Goal: Information Seeking & Learning: Learn about a topic

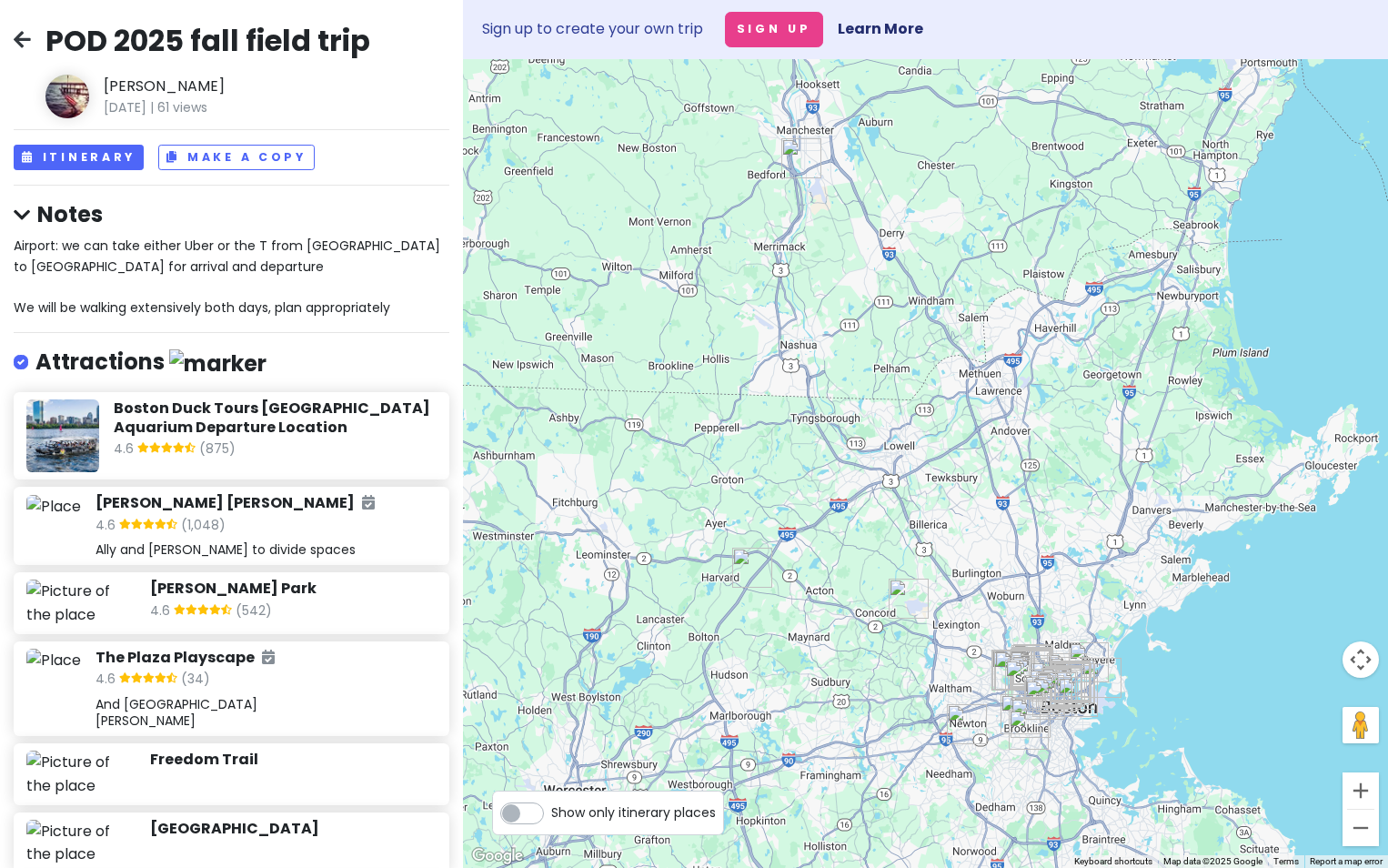
click at [1143, 32] on div "Sign up to create your own trip Sign Up Learn More" at bounding box center [925, 30] width 925 height 59
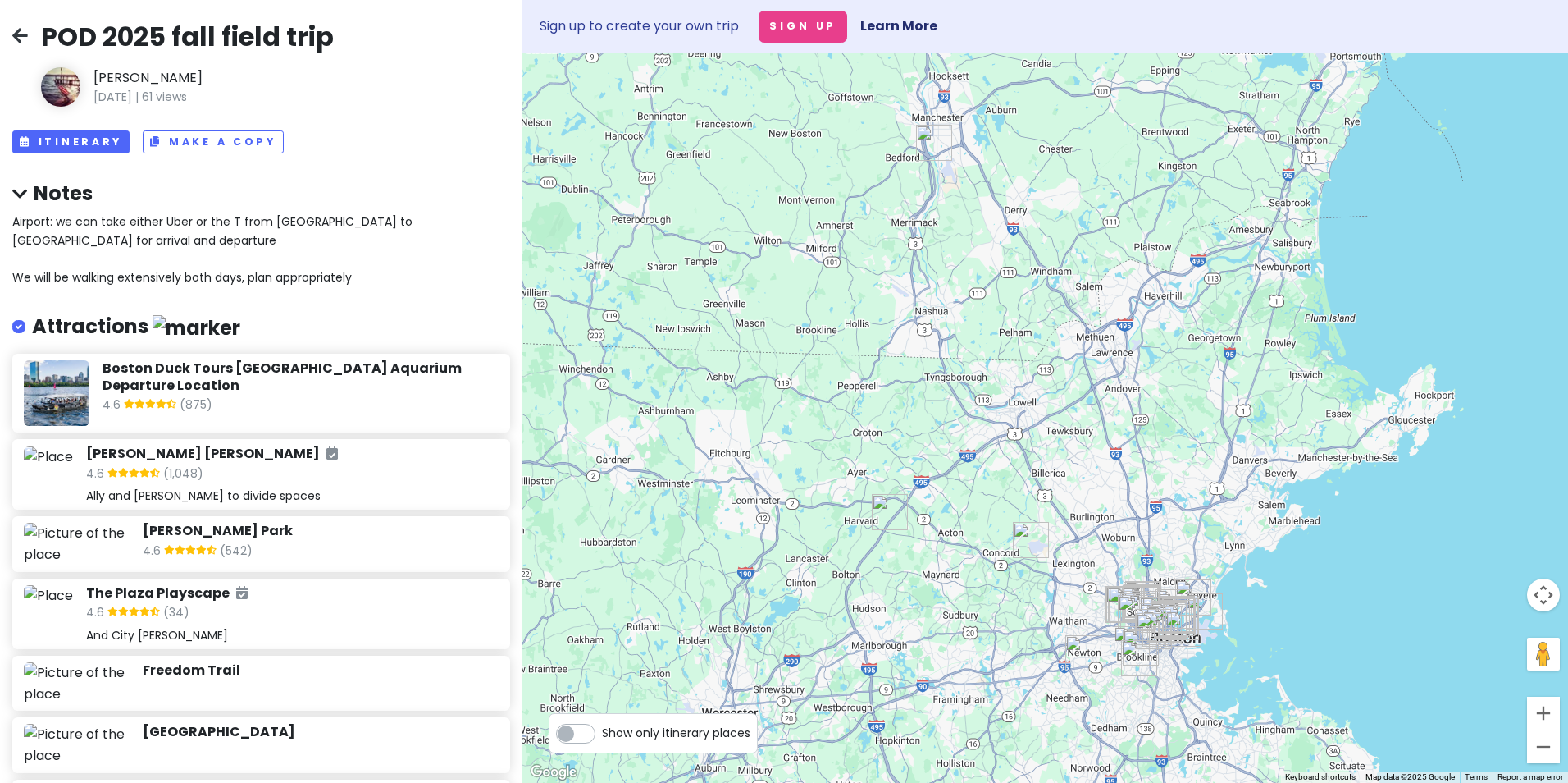
click at [66, 128] on div "POD 2025 fall field trip [PERSON_NAME] [DATE] | 61 views Itinerary Make a Copy …" at bounding box center [261, 392] width 522 height 783
click at [67, 142] on button "Itinerary" at bounding box center [71, 142] width 118 height 24
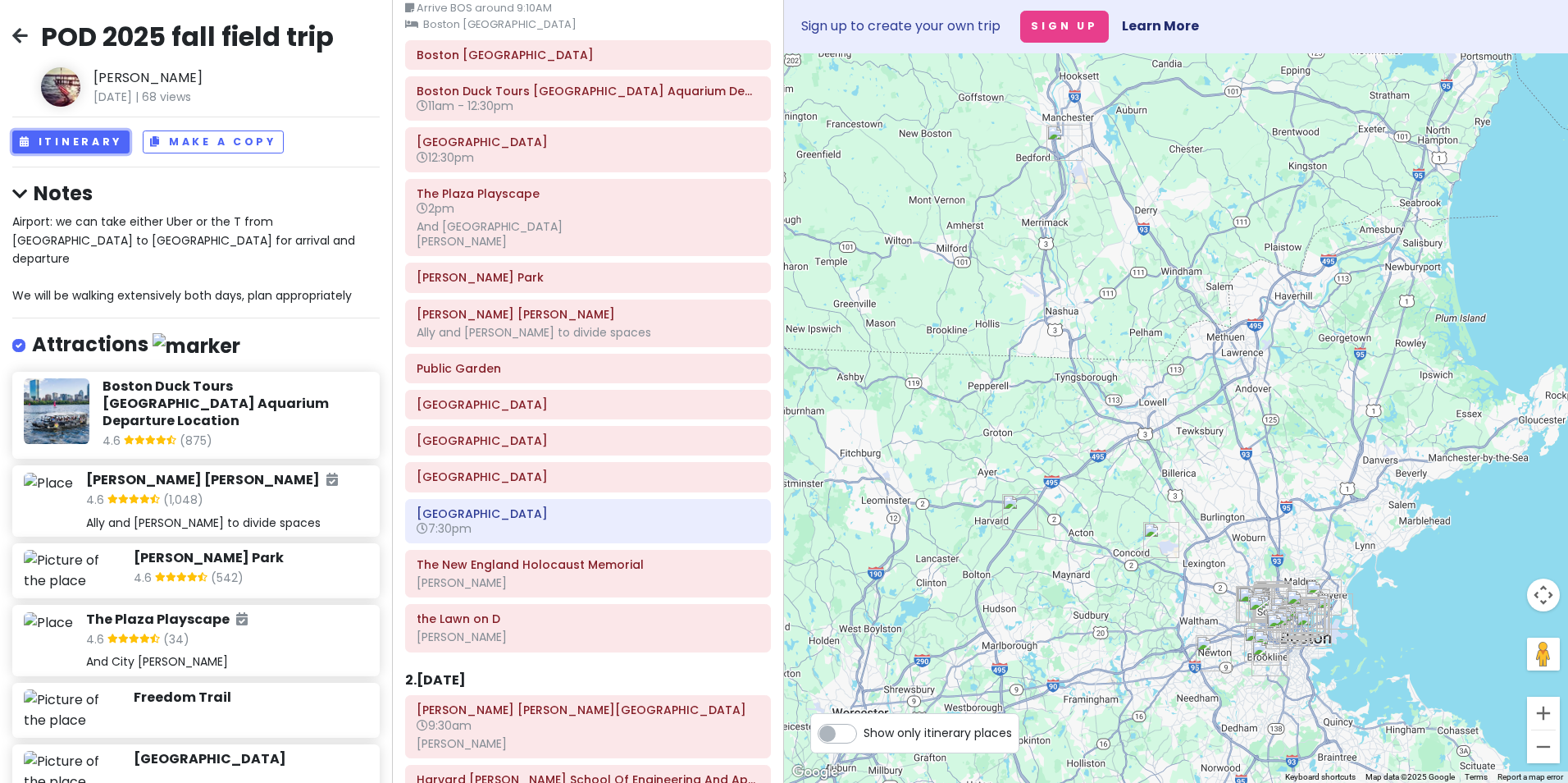
scroll to position [164, 0]
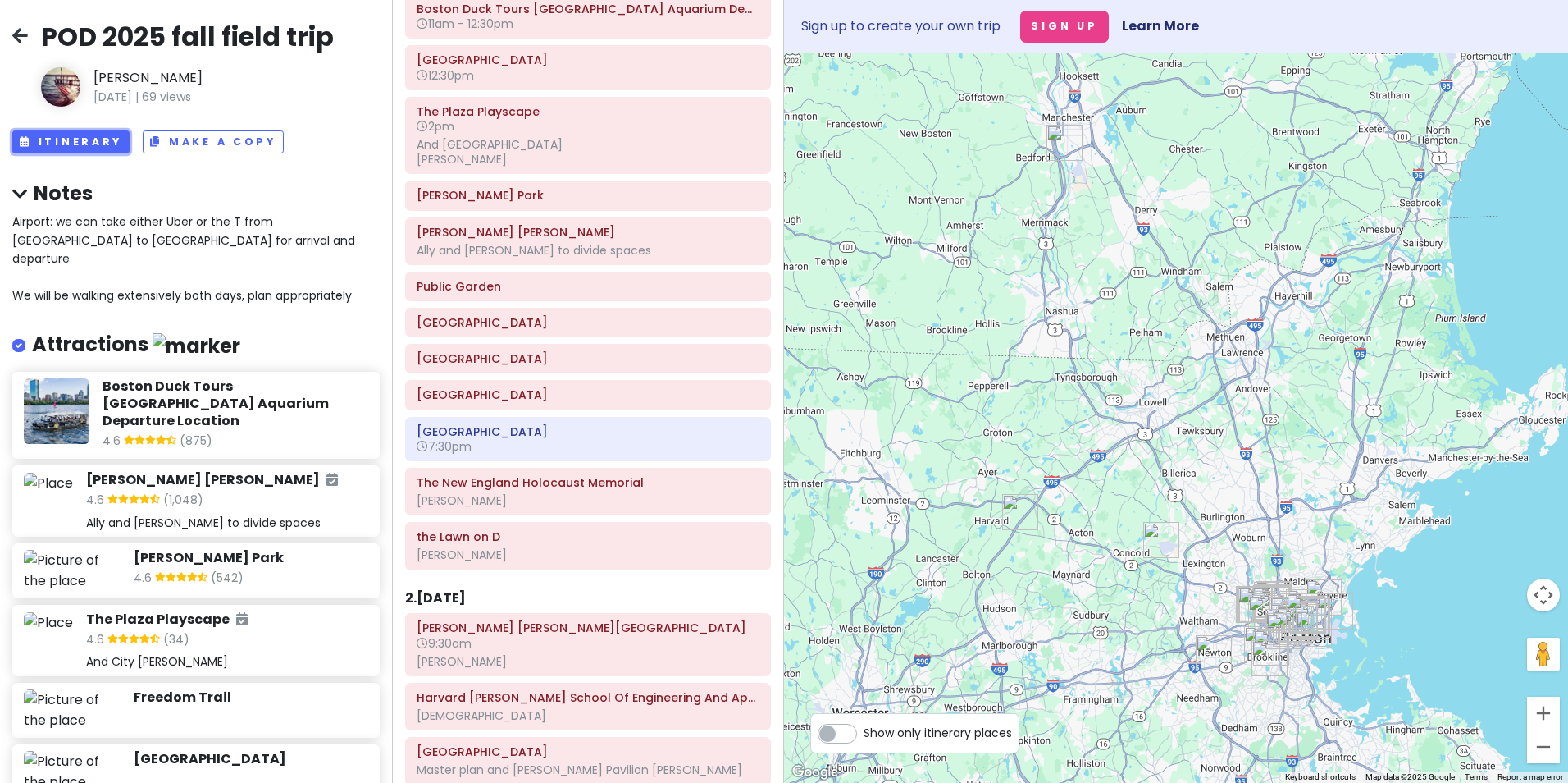
click at [532, 383] on div "[GEOGRAPHIC_DATA]" at bounding box center [587, 394] width 364 height 28
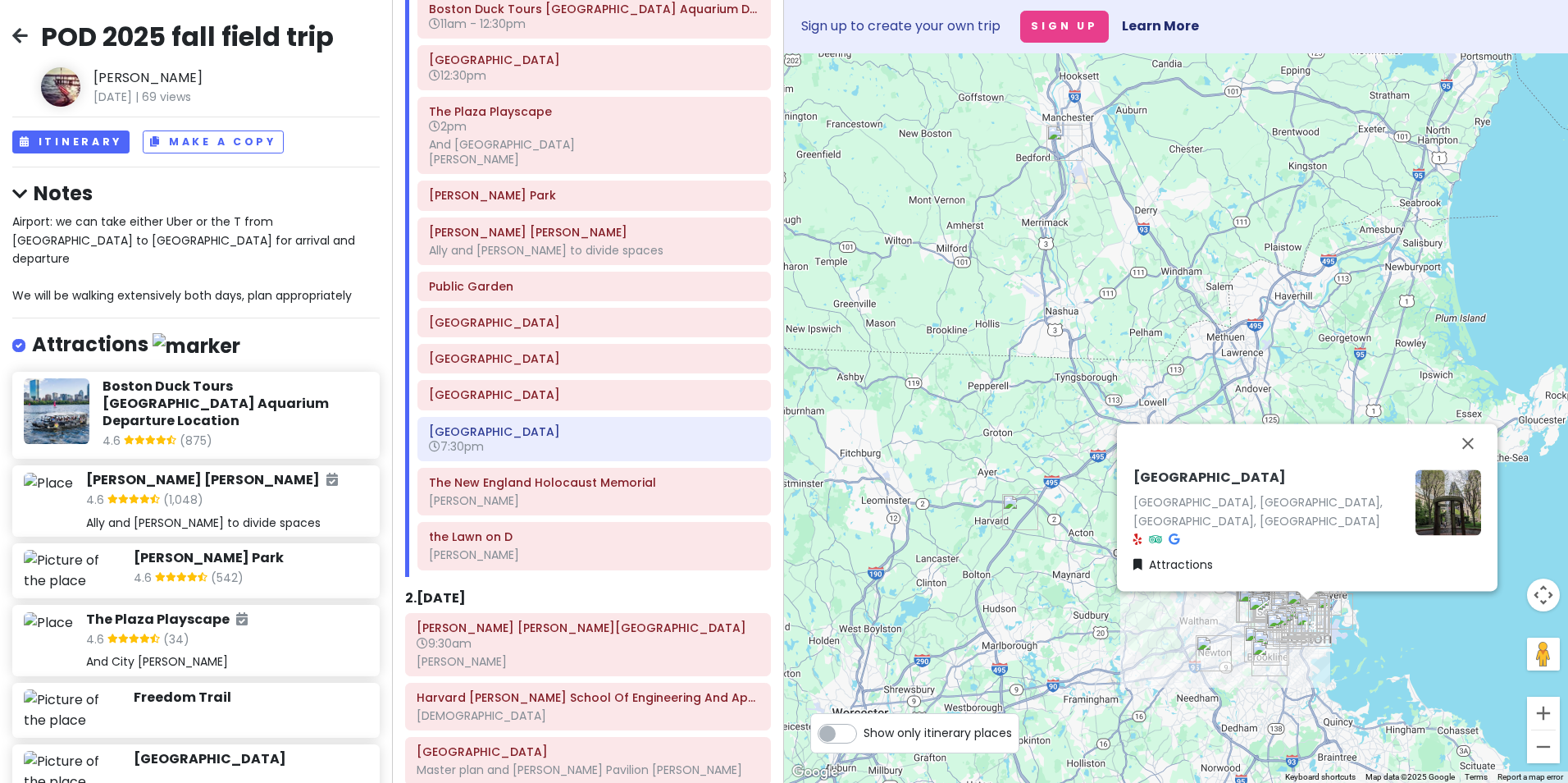
click at [502, 248] on div "Ally and [PERSON_NAME] to divide spaces" at bounding box center [594, 250] width 331 height 15
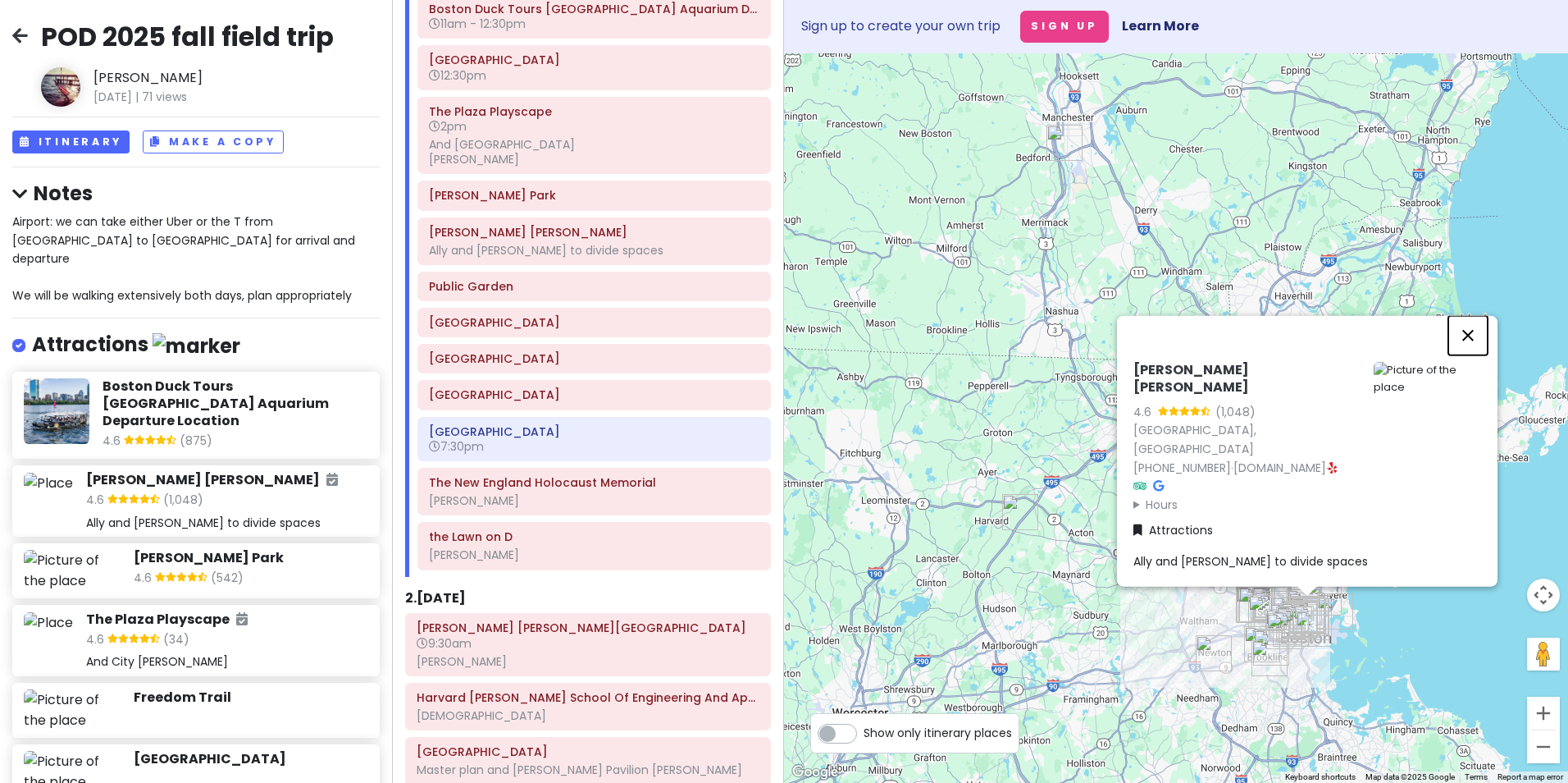
click at [1251, 354] on button "Close" at bounding box center [1468, 334] width 39 height 39
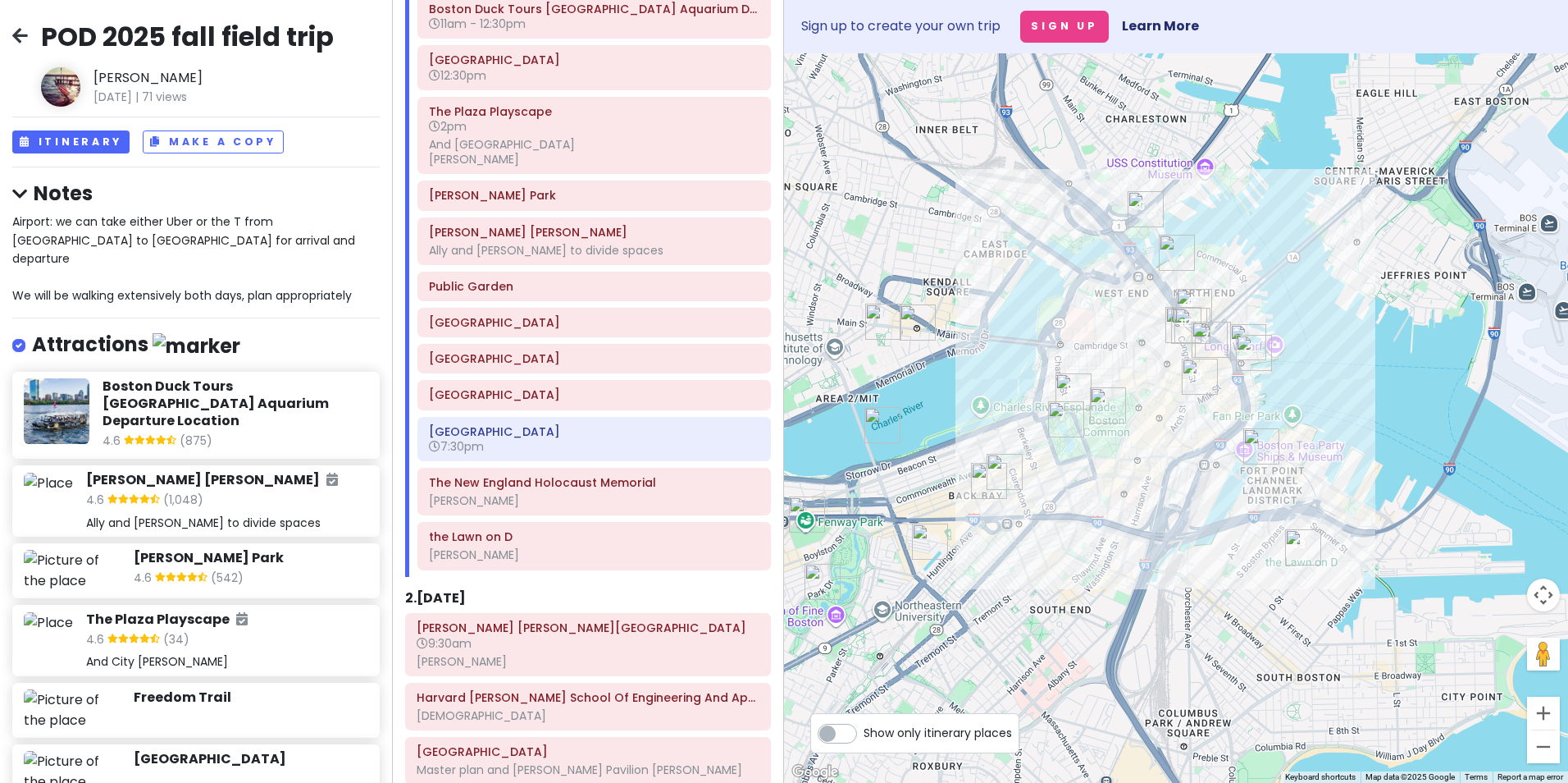
drag, startPoint x: 1066, startPoint y: 473, endPoint x: 1432, endPoint y: 548, distance: 373.6
click at [1251, 550] on div at bounding box center [1177, 418] width 784 height 729
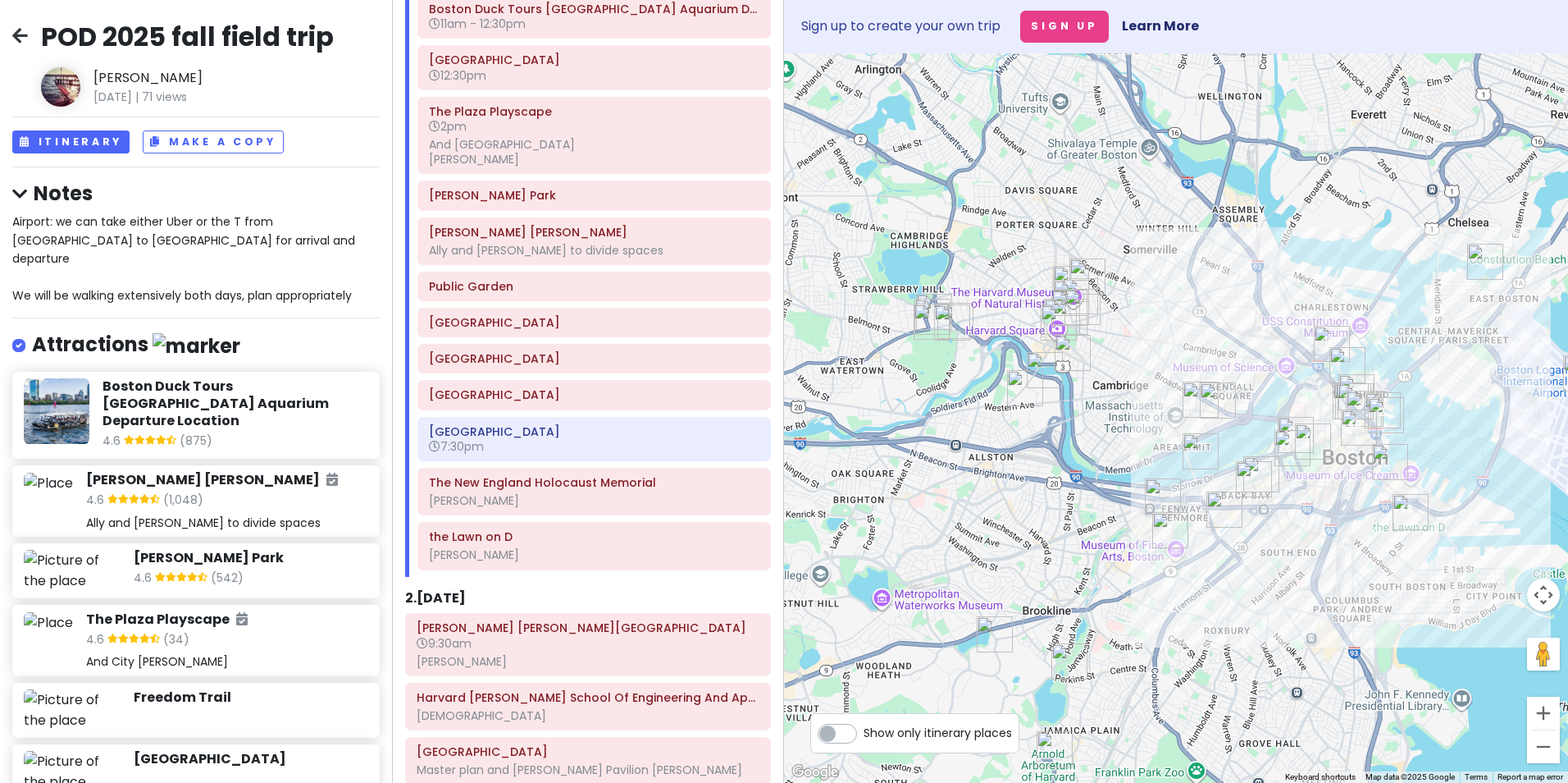
drag, startPoint x: 1073, startPoint y: 283, endPoint x: 1225, endPoint y: 282, distance: 152.0
click at [1224, 282] on div at bounding box center [1177, 418] width 784 height 729
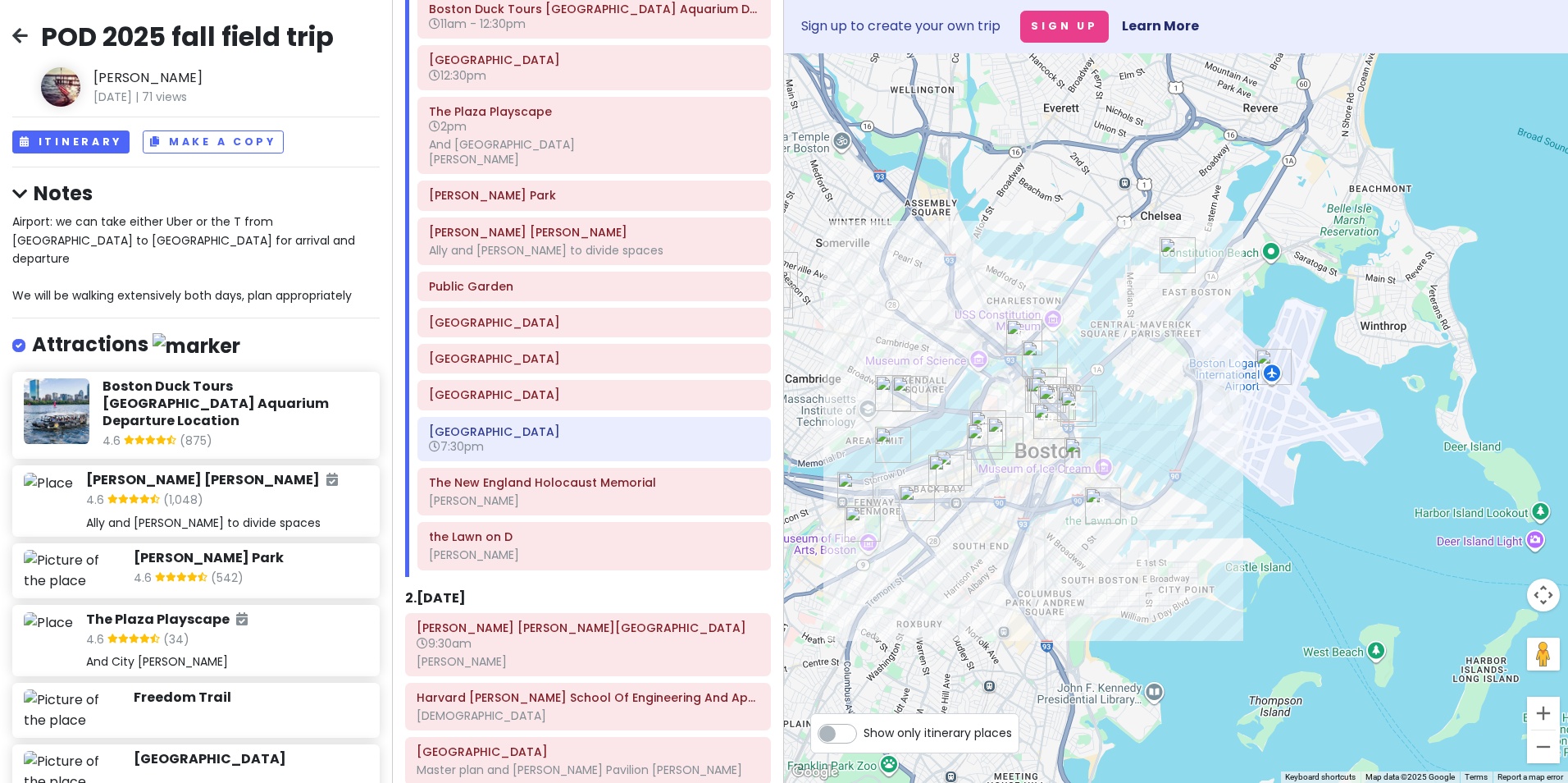
drag, startPoint x: 1447, startPoint y: 381, endPoint x: 1128, endPoint y: 368, distance: 319.3
click at [1128, 368] on div at bounding box center [1177, 418] width 784 height 729
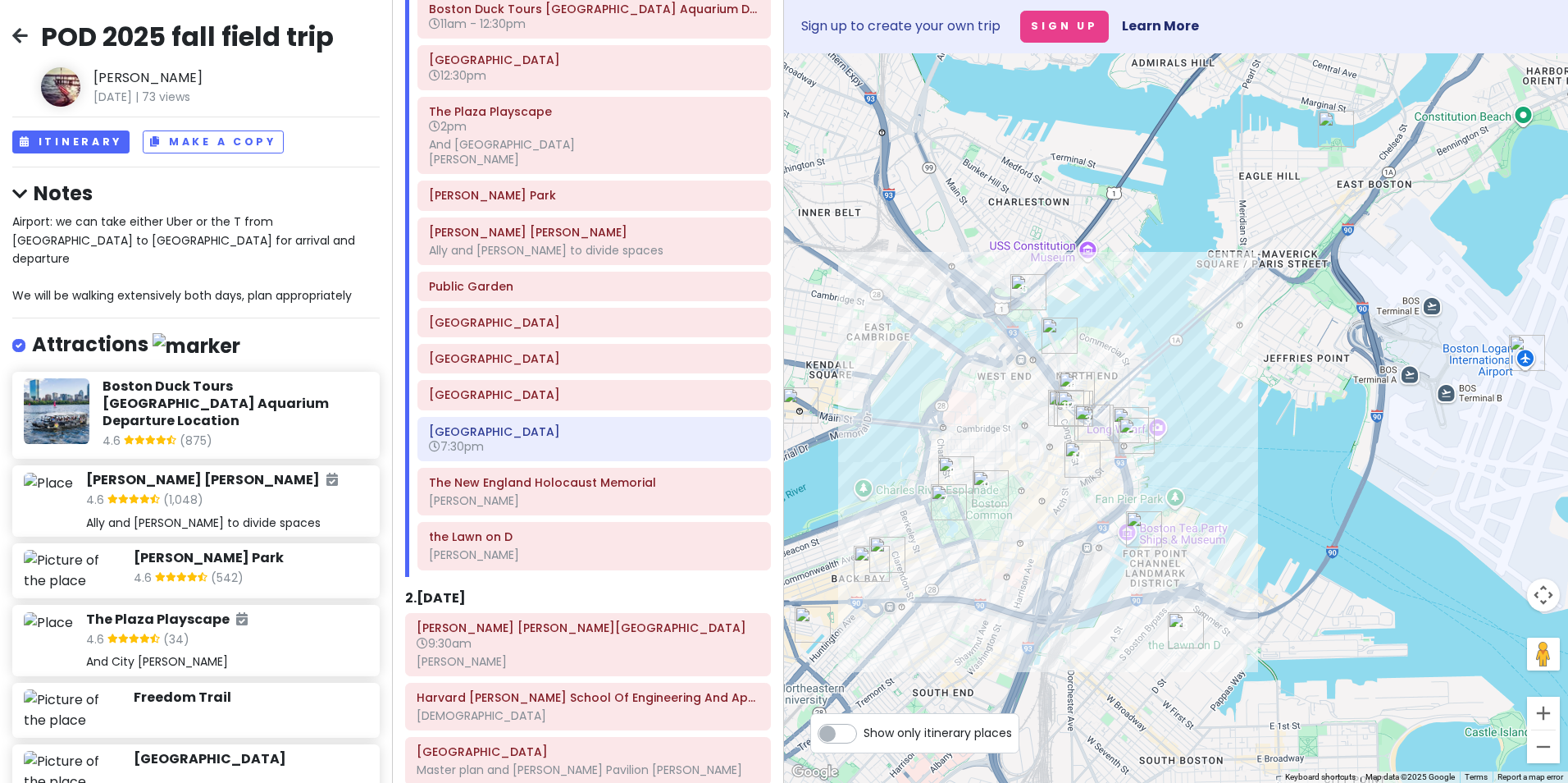
drag, startPoint x: 896, startPoint y: 406, endPoint x: 1030, endPoint y: 395, distance: 134.5
click at [1030, 395] on div at bounding box center [1177, 418] width 784 height 729
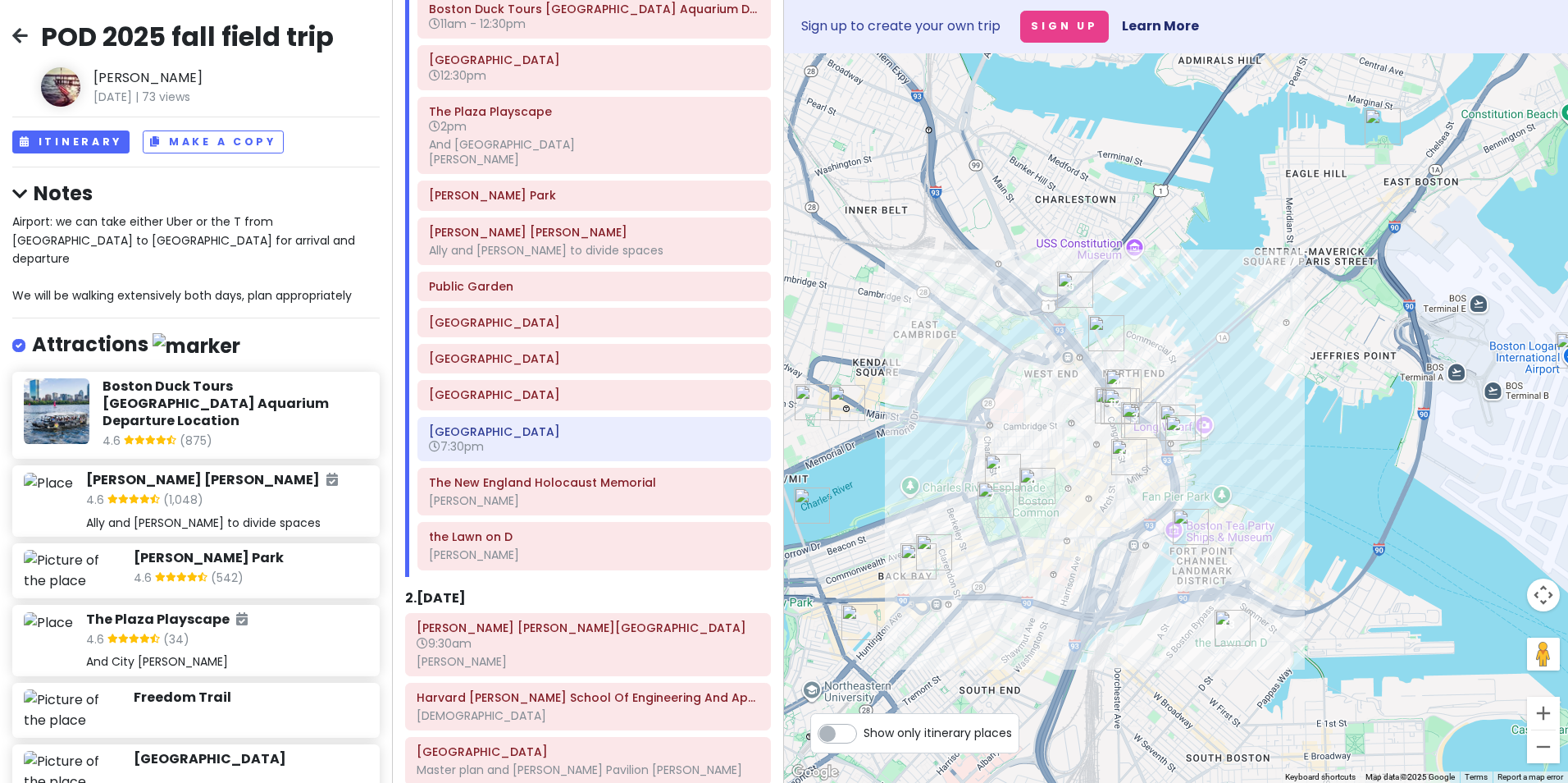
click at [864, 733] on label "Show only itinerary places" at bounding box center [938, 729] width 149 height 20
click at [864, 730] on input "Show only itinerary places" at bounding box center [869, 725] width 11 height 11
checkbox input "true"
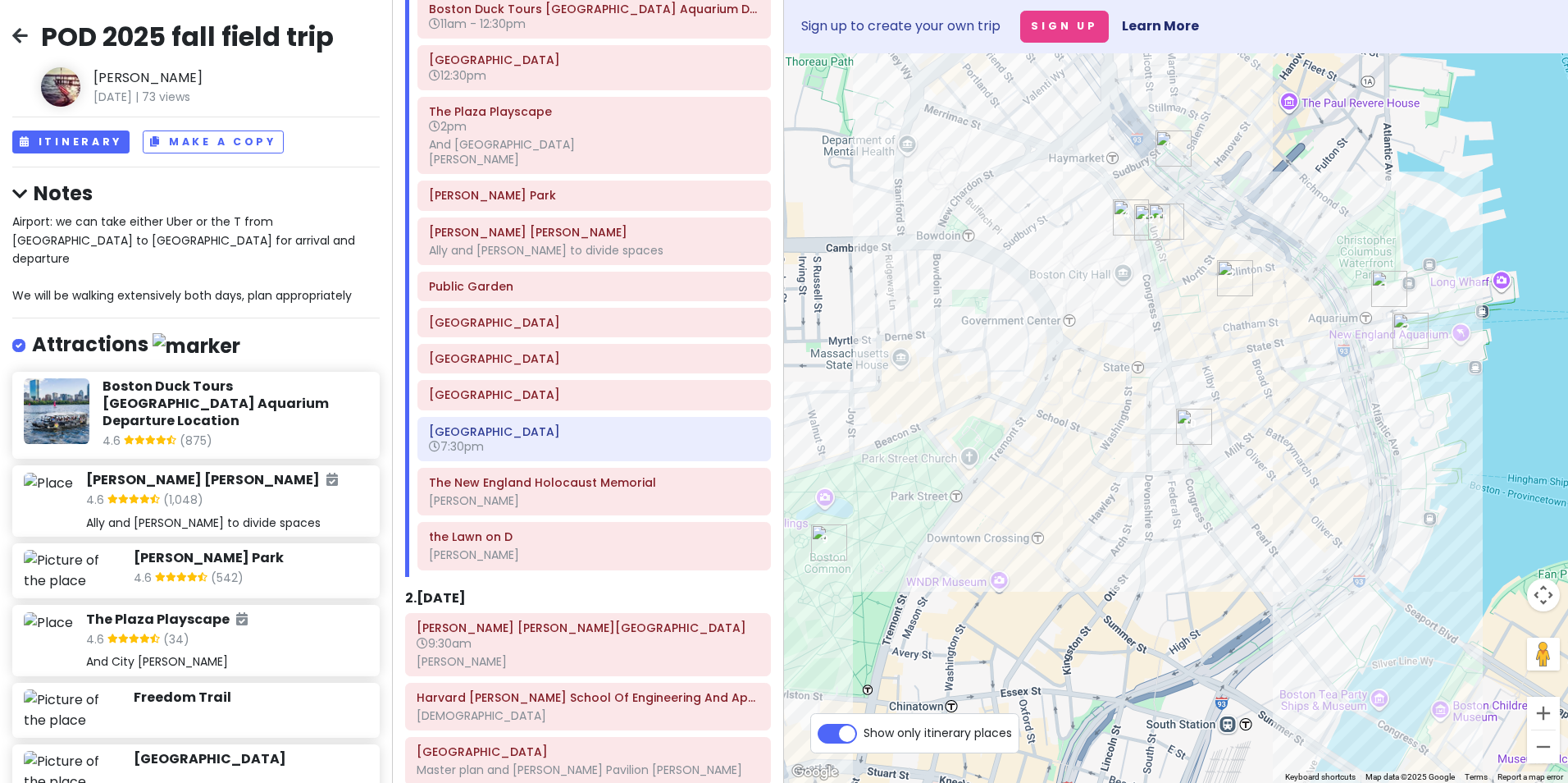
drag, startPoint x: 954, startPoint y: 316, endPoint x: 1126, endPoint y: 276, distance: 176.6
click at [1126, 276] on div at bounding box center [1177, 418] width 784 height 729
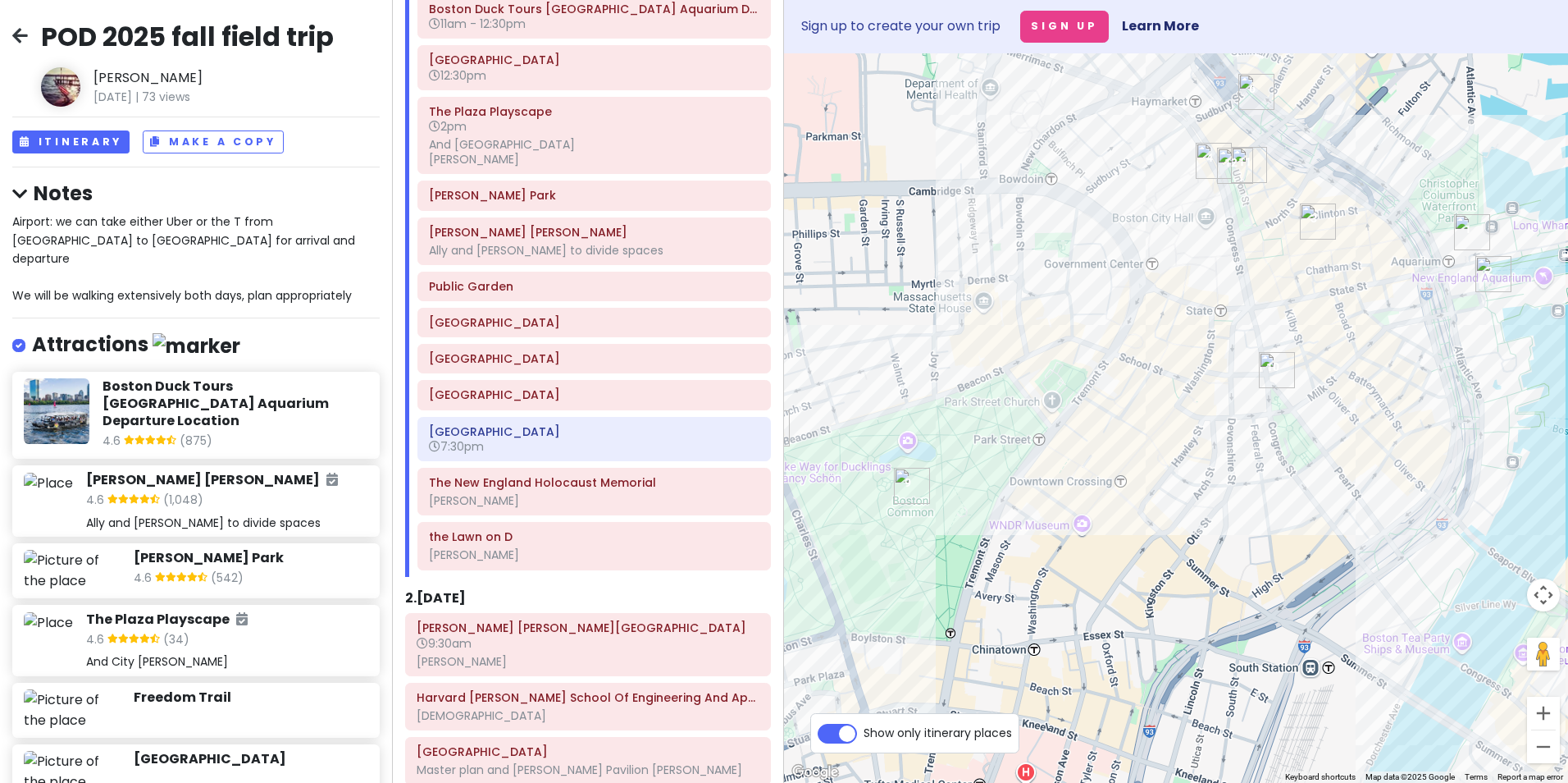
drag, startPoint x: 897, startPoint y: 487, endPoint x: 925, endPoint y: 482, distance: 28.4
click at [925, 482] on img "Boston Common" at bounding box center [912, 485] width 36 height 36
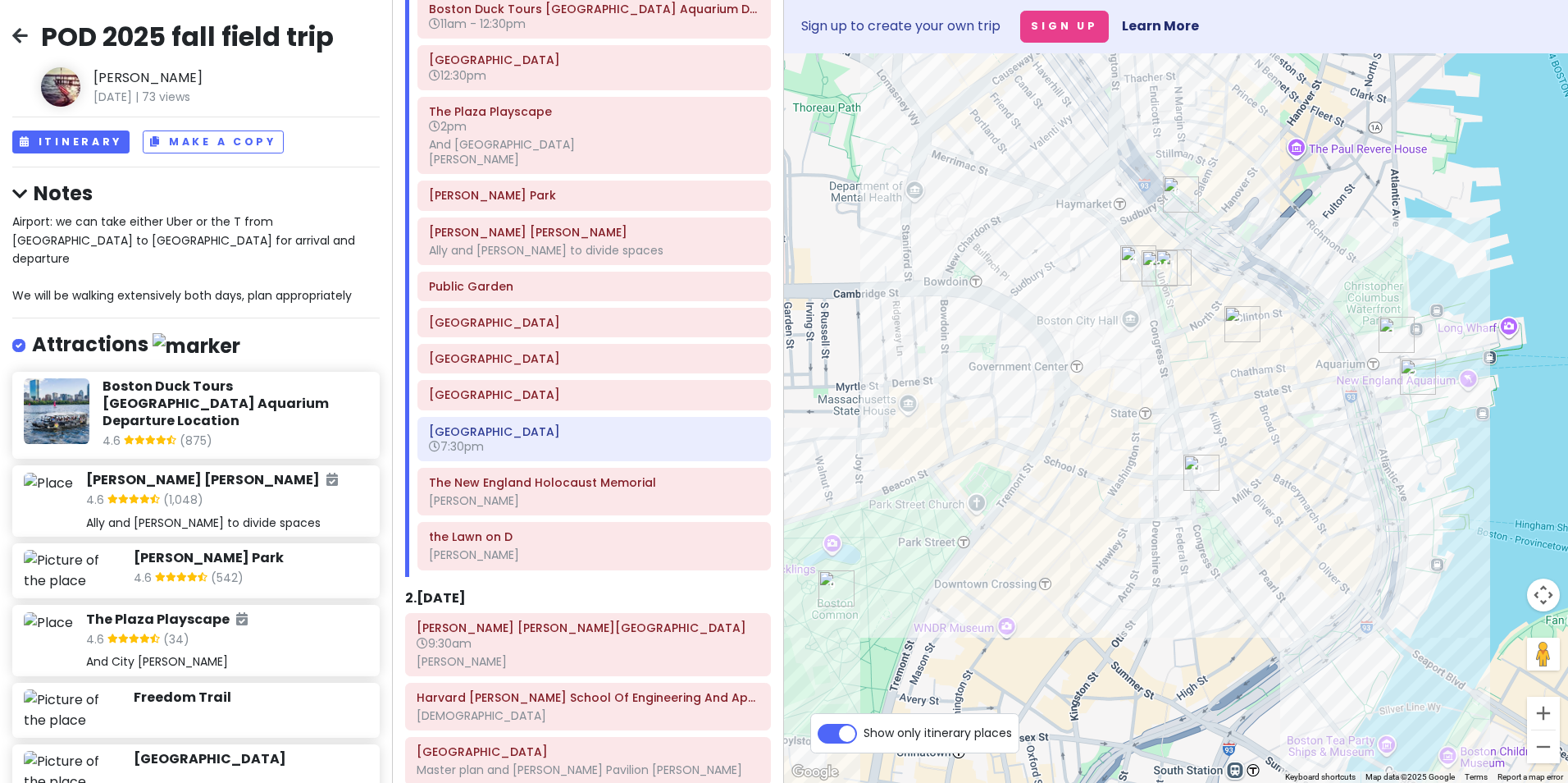
drag, startPoint x: 1232, startPoint y: 308, endPoint x: 1091, endPoint y: 470, distance: 214.8
click at [1091, 470] on div at bounding box center [1177, 418] width 784 height 729
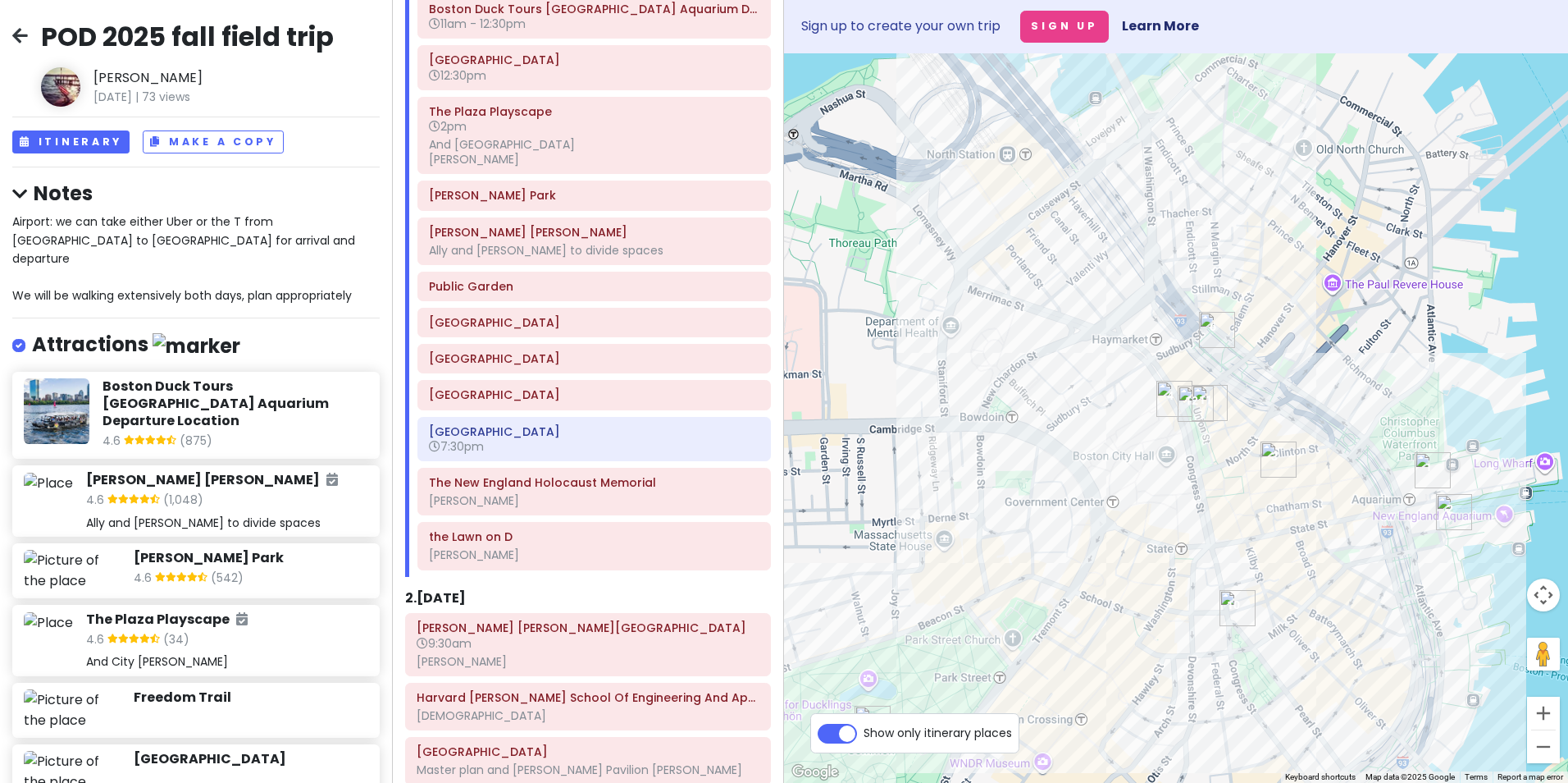
drag, startPoint x: 1072, startPoint y: 253, endPoint x: 1109, endPoint y: 392, distance: 143.8
click at [1109, 392] on div at bounding box center [1177, 418] width 784 height 729
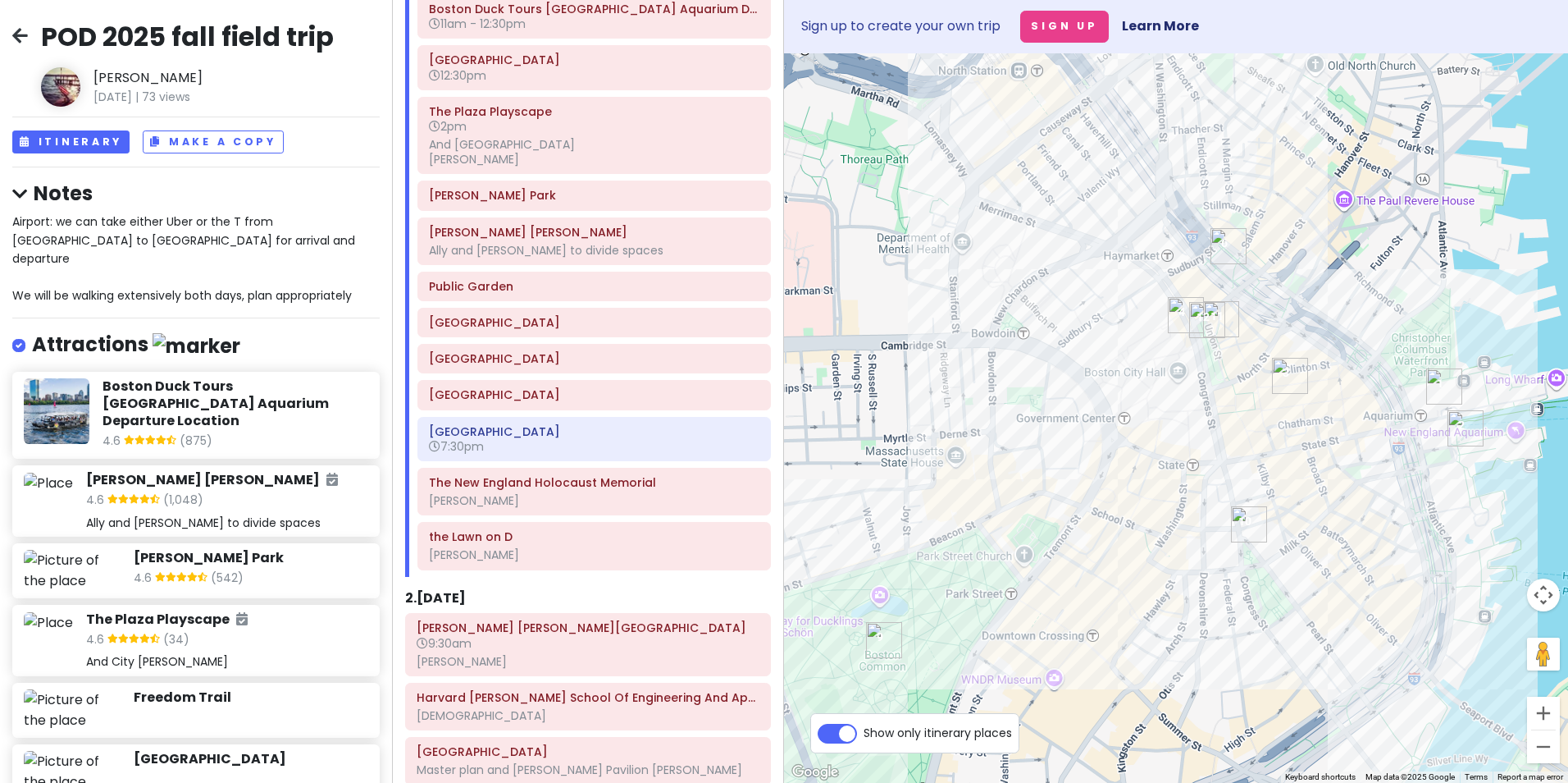
drag, startPoint x: 1081, startPoint y: 626, endPoint x: 1093, endPoint y: 548, distance: 78.9
click at [1093, 548] on div at bounding box center [1177, 418] width 784 height 729
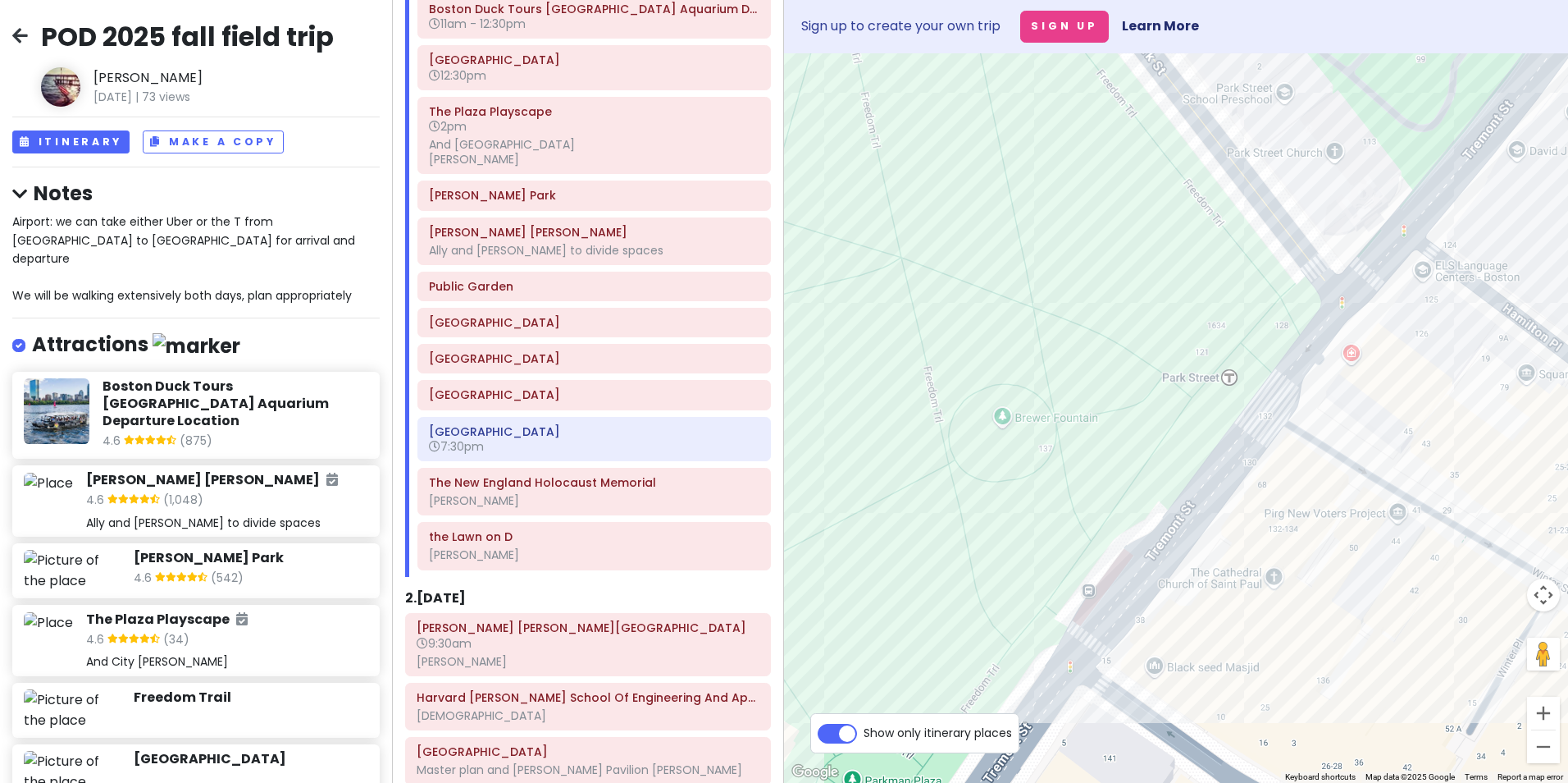
drag, startPoint x: 991, startPoint y: 610, endPoint x: 1114, endPoint y: 470, distance: 186.4
click at [1114, 470] on div at bounding box center [1177, 418] width 784 height 729
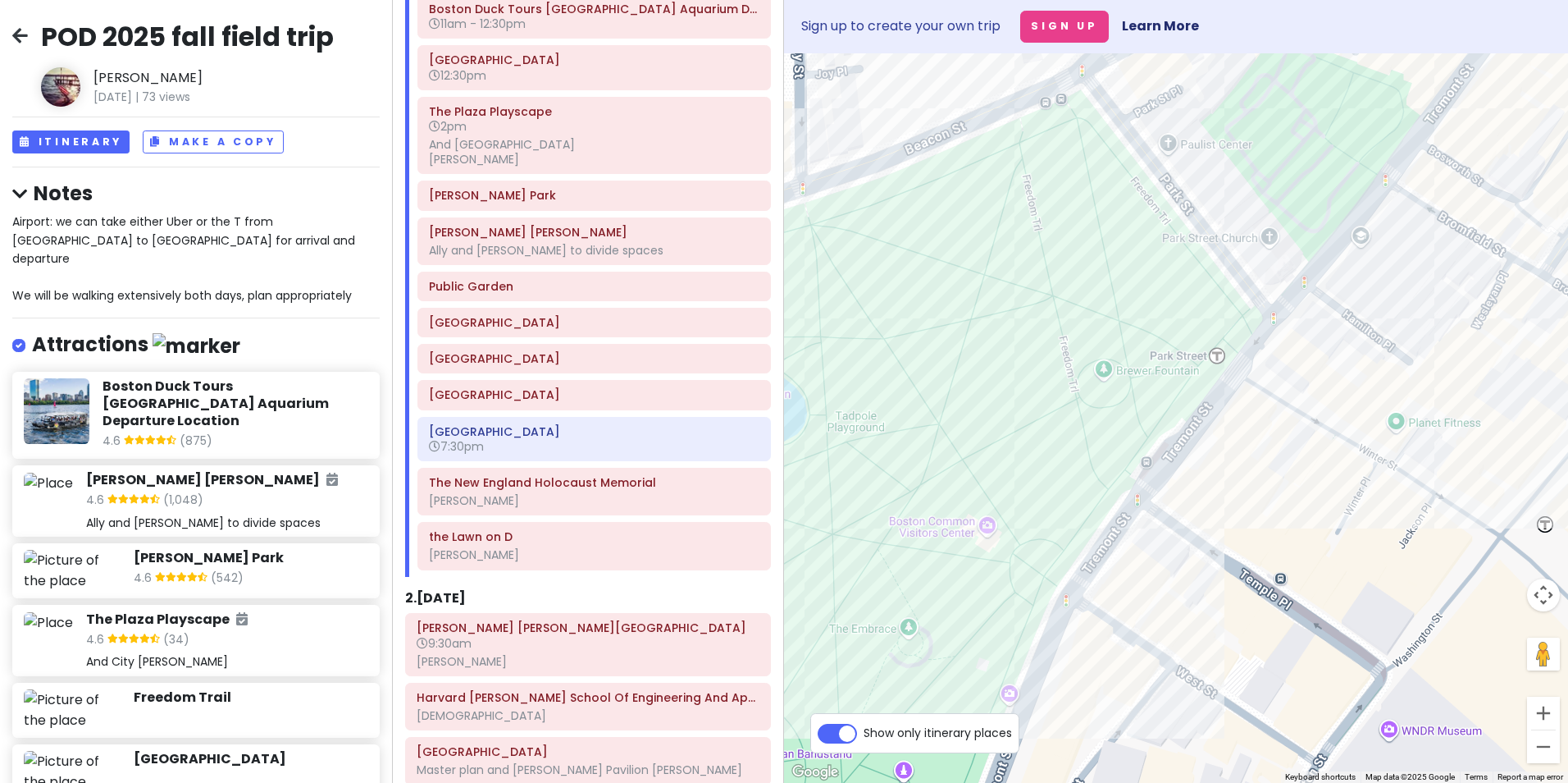
drag, startPoint x: 1020, startPoint y: 483, endPoint x: 1088, endPoint y: 429, distance: 86.8
click at [1088, 429] on div at bounding box center [1177, 418] width 784 height 729
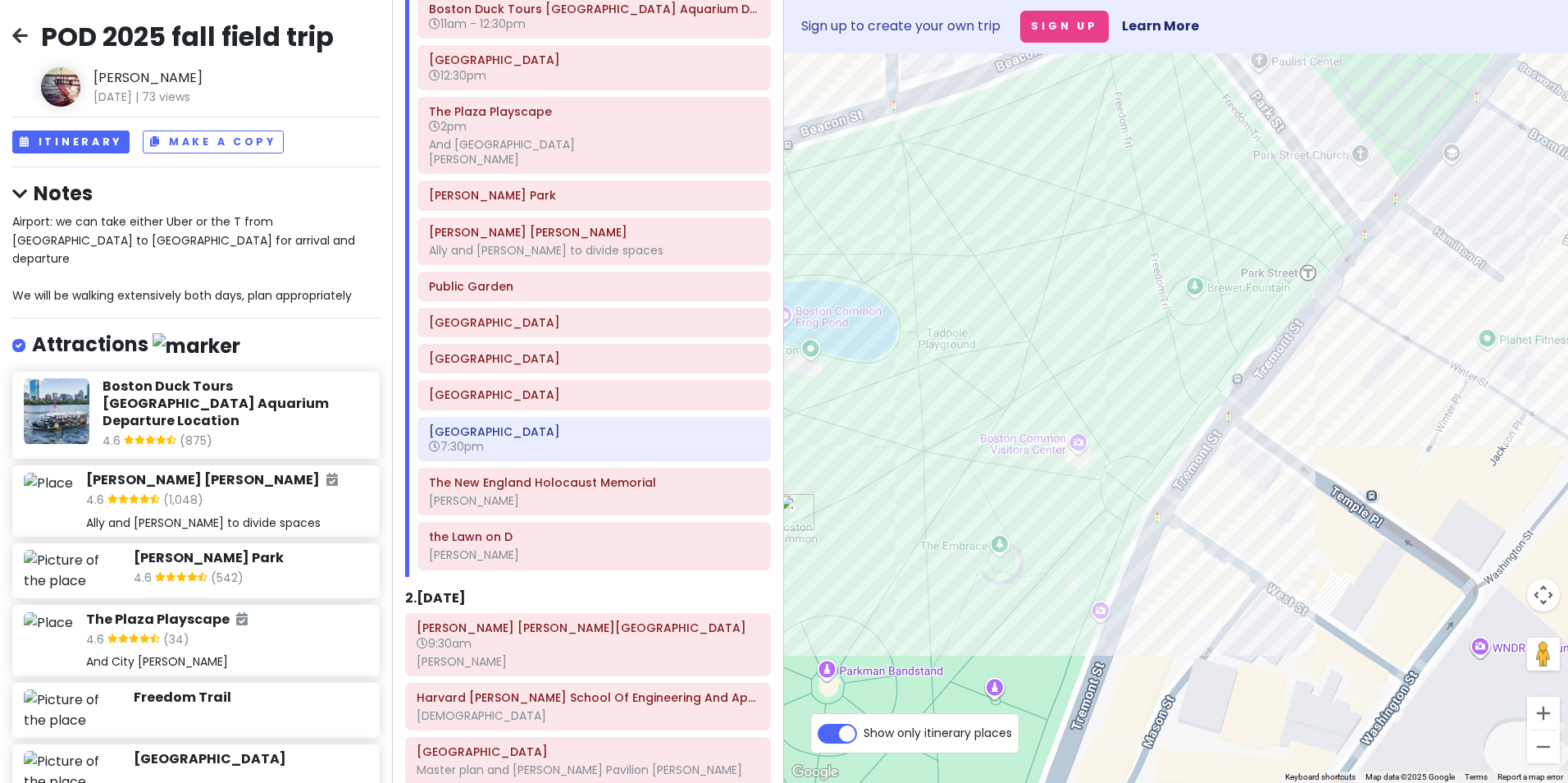
drag, startPoint x: 987, startPoint y: 636, endPoint x: 1086, endPoint y: 548, distance: 132.5
click at [1086, 548] on div at bounding box center [1177, 418] width 784 height 729
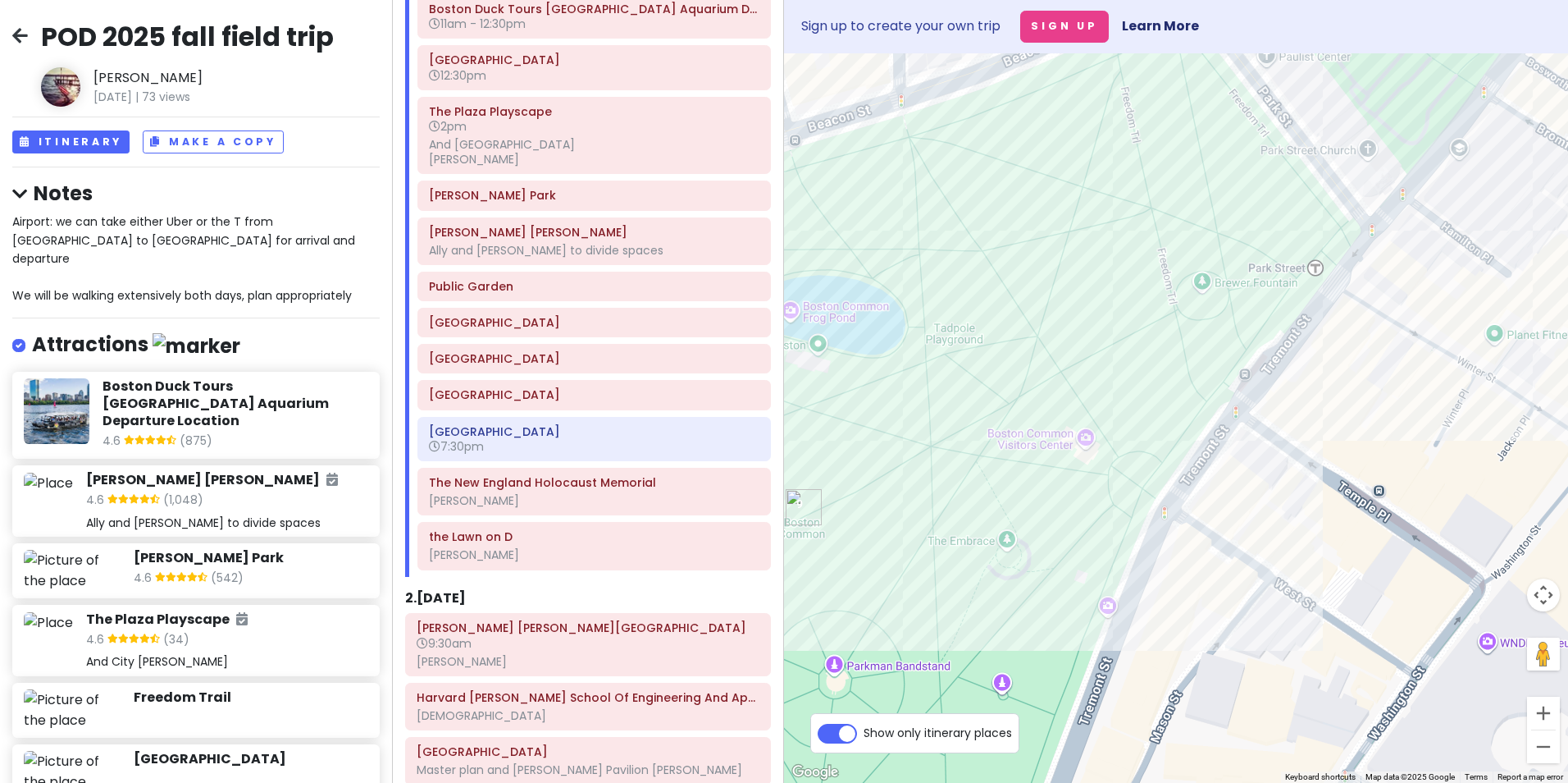
click at [1005, 540] on div at bounding box center [1177, 418] width 784 height 729
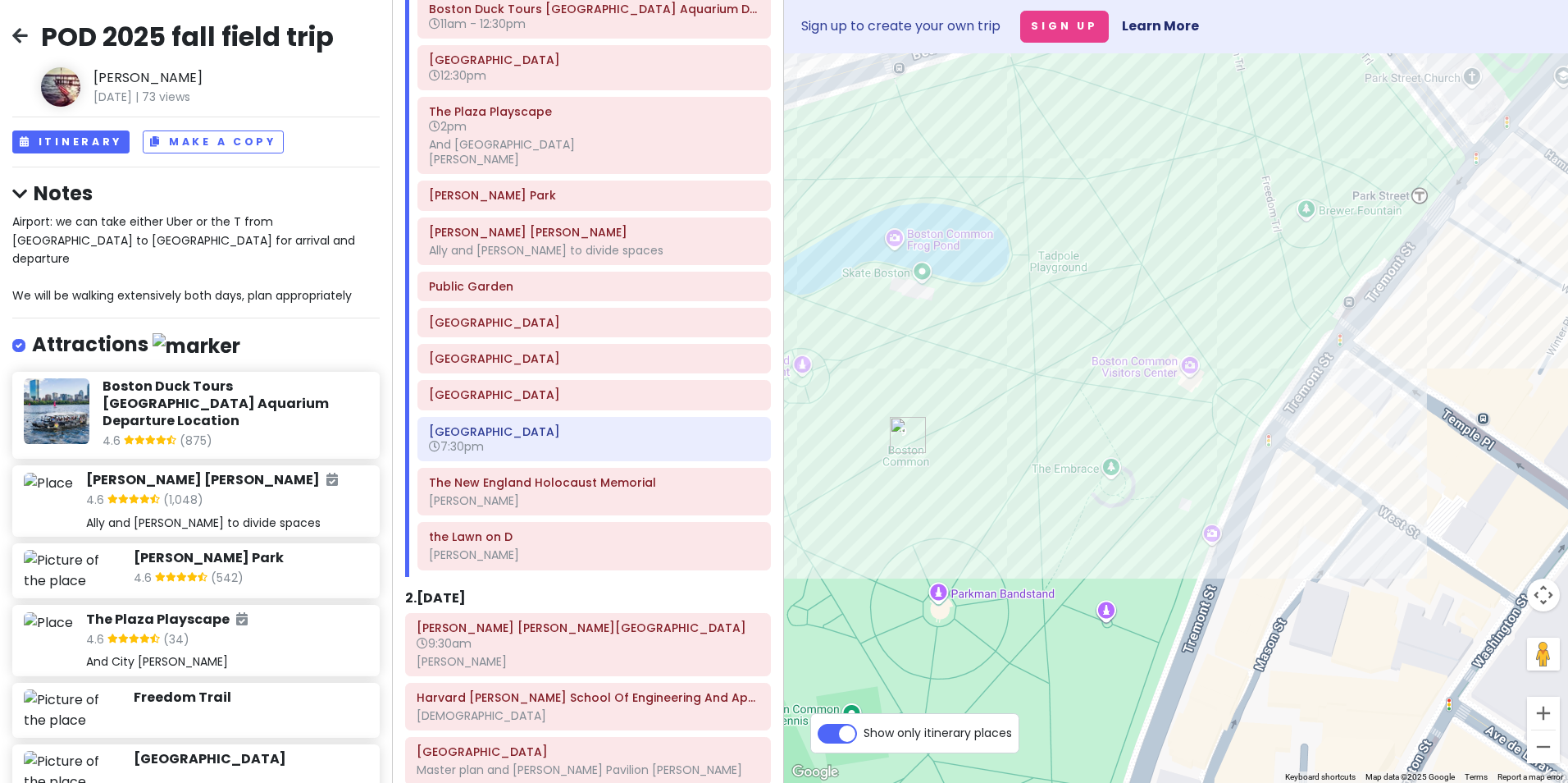
drag, startPoint x: 960, startPoint y: 648, endPoint x: 1061, endPoint y: 581, distance: 121.2
click at [1061, 581] on div at bounding box center [1177, 418] width 784 height 729
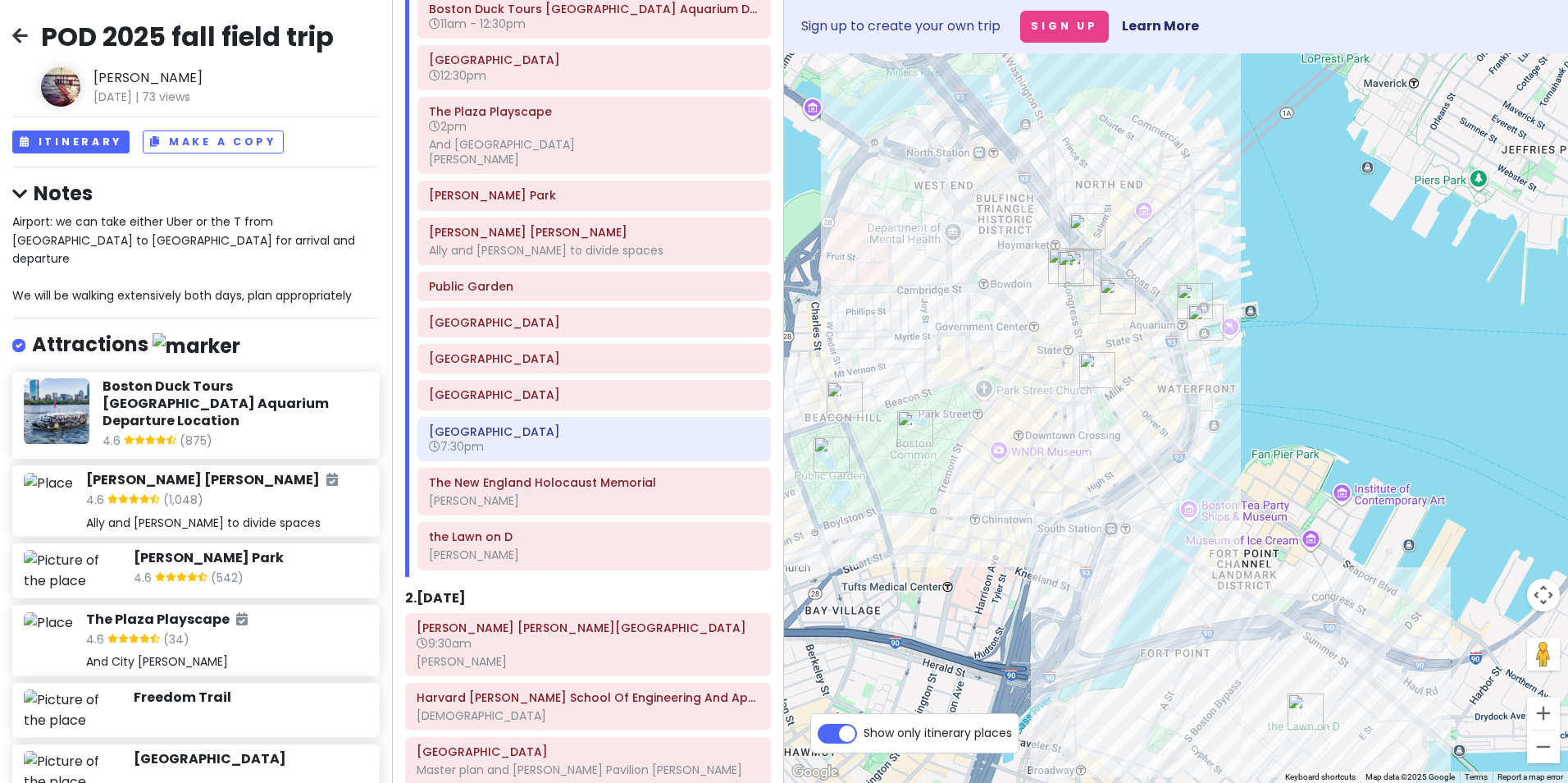
drag, startPoint x: 1000, startPoint y: 294, endPoint x: 964, endPoint y: 384, distance: 96.9
click at [964, 384] on div at bounding box center [1177, 418] width 784 height 729
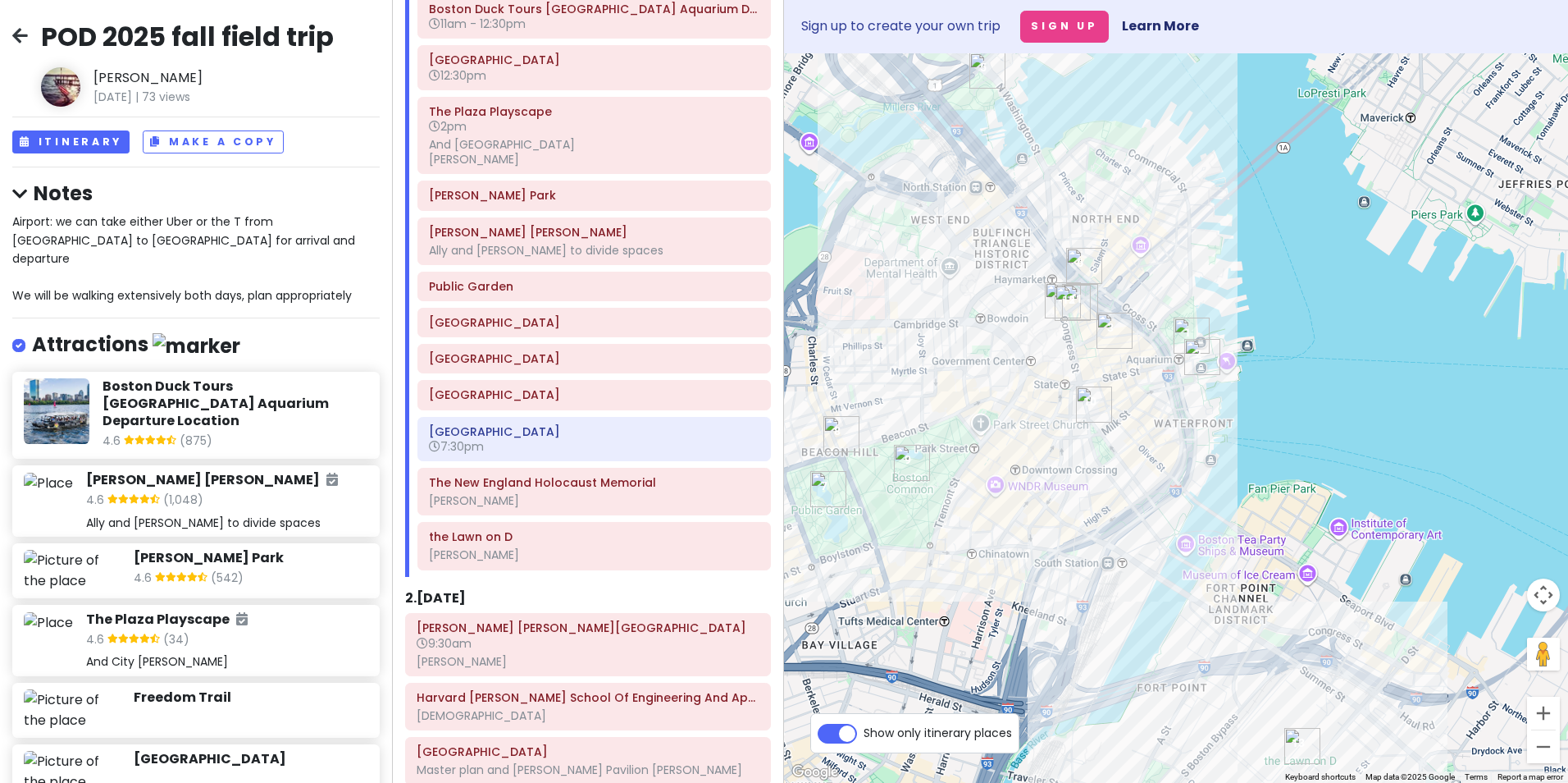
drag, startPoint x: 1101, startPoint y: 441, endPoint x: 1104, endPoint y: 463, distance: 22.2
click at [1104, 463] on div at bounding box center [1177, 418] width 784 height 729
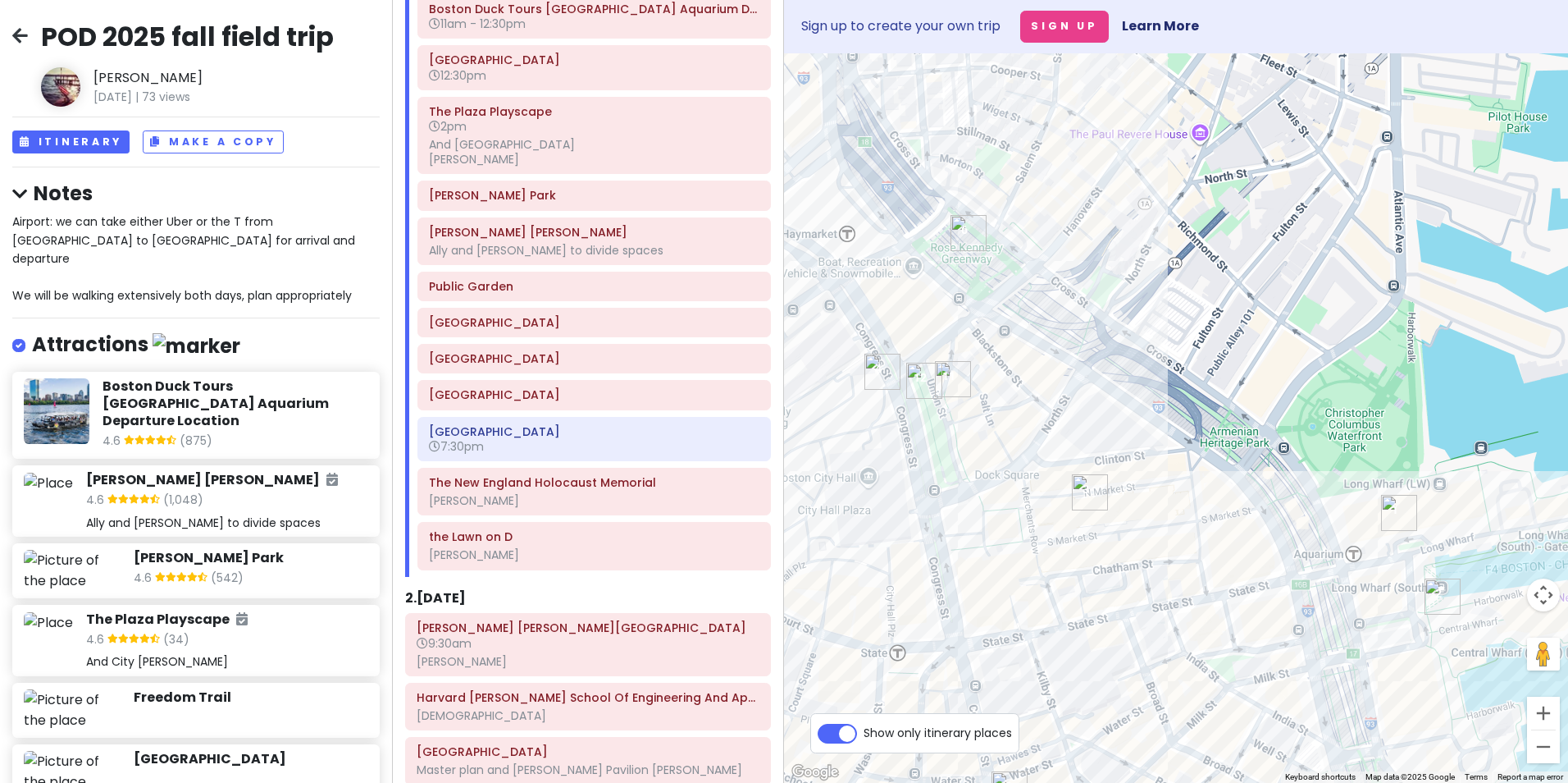
drag, startPoint x: 897, startPoint y: 487, endPoint x: 1325, endPoint y: 610, distance: 445.3
click at [1251, 612] on div at bounding box center [1177, 418] width 784 height 729
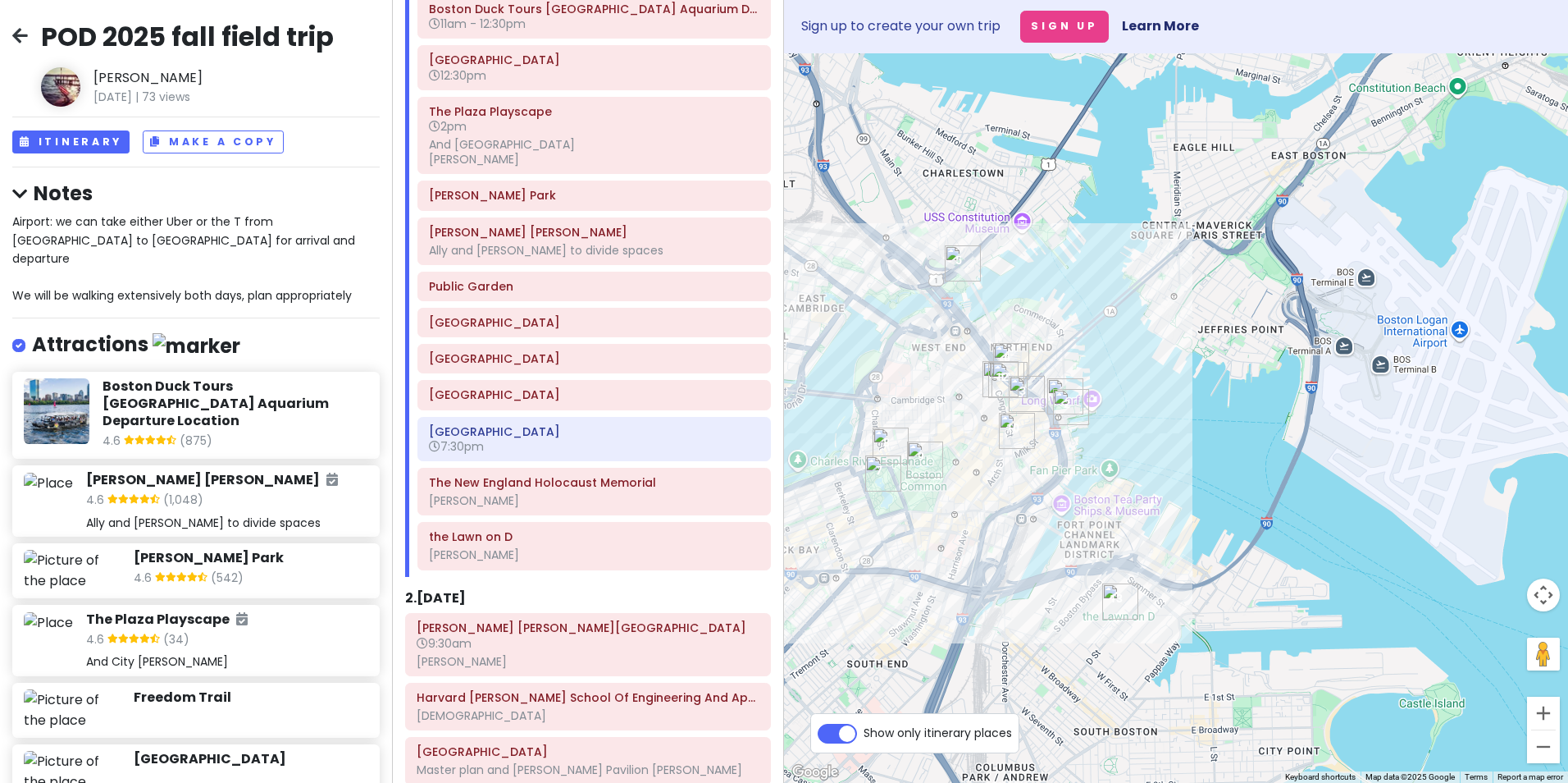
click at [1010, 416] on img "Post Office Square" at bounding box center [1017, 431] width 36 height 36
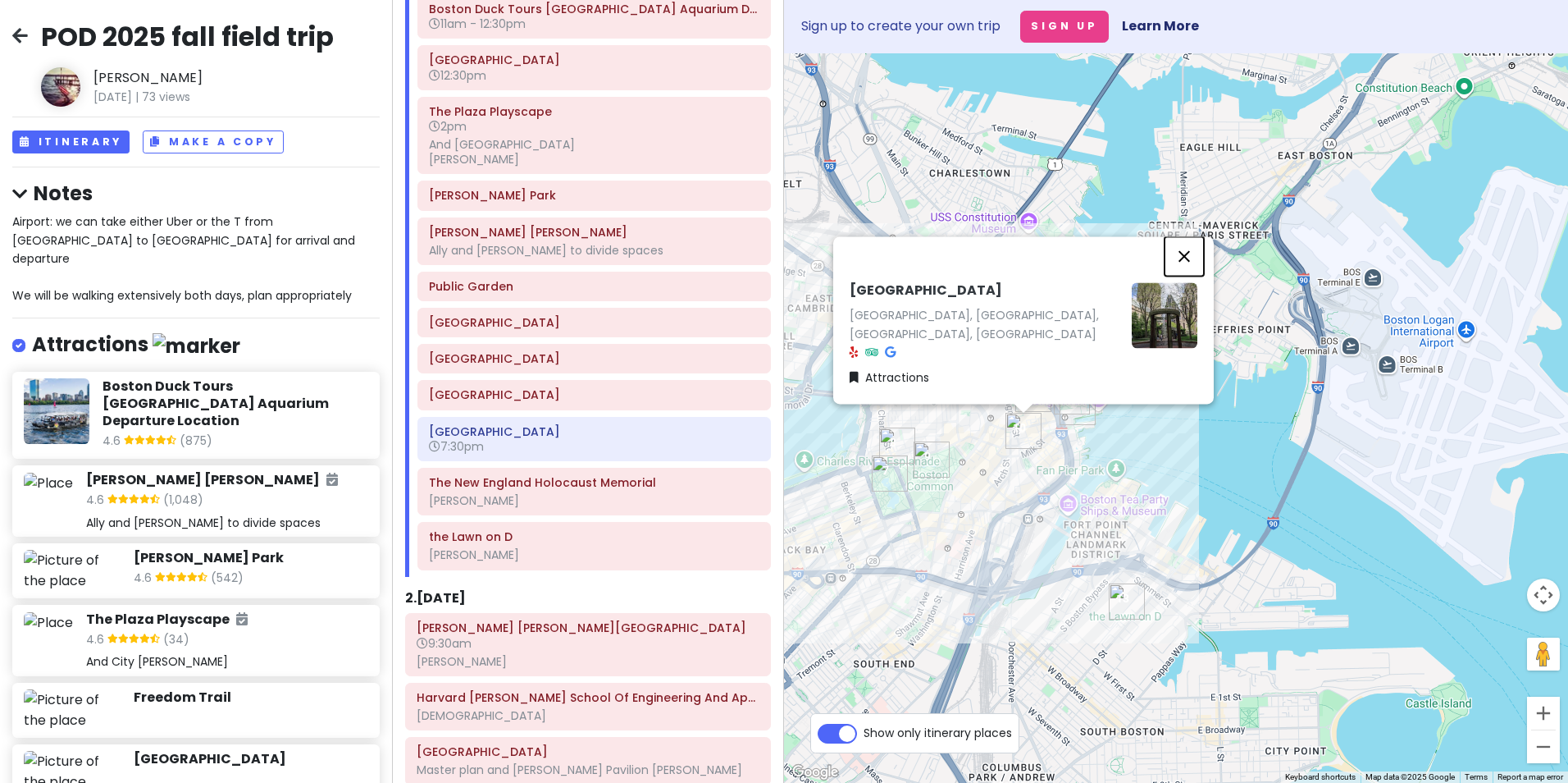
click at [1182, 274] on button "Close" at bounding box center [1184, 256] width 39 height 39
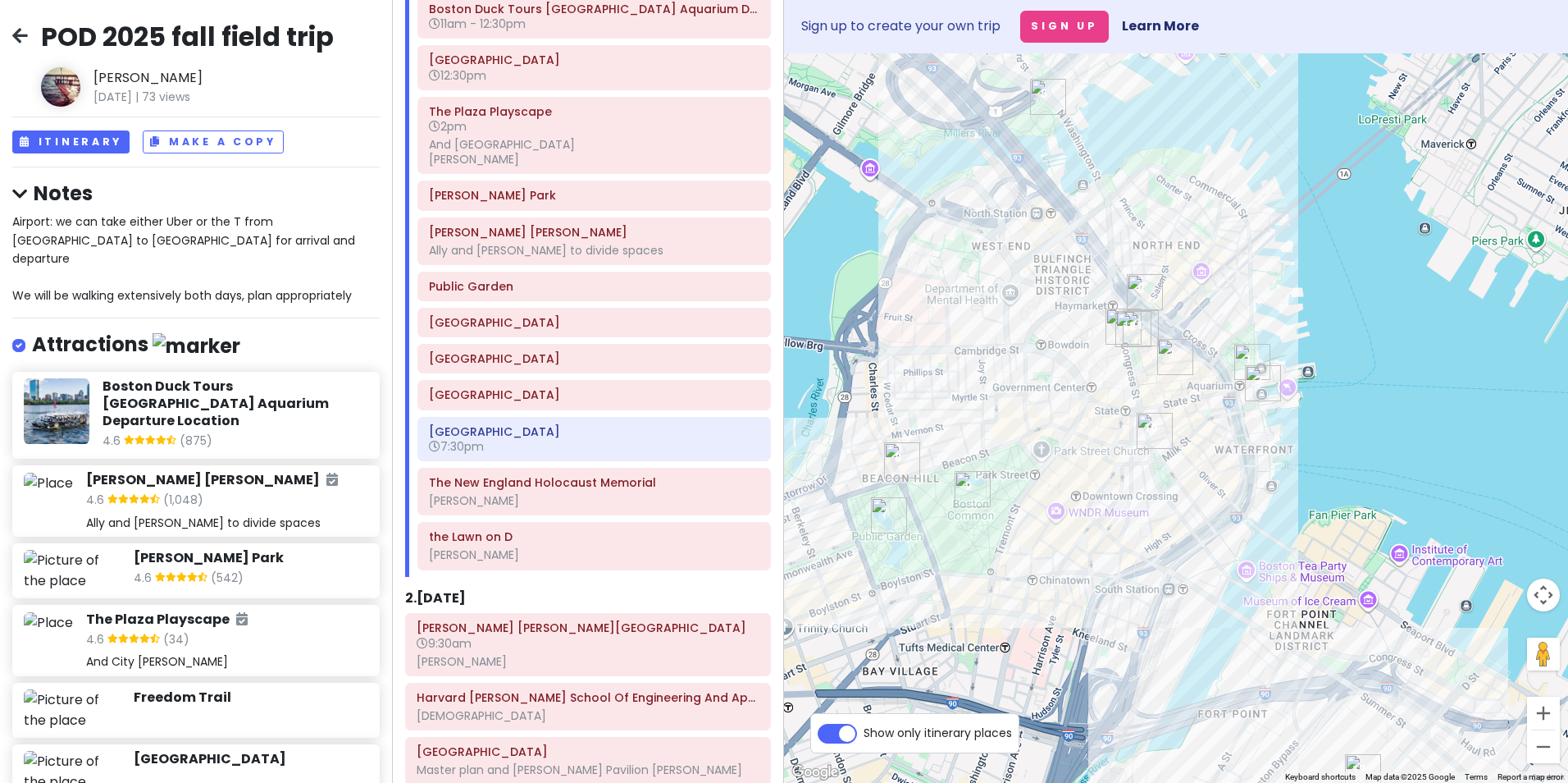
drag, startPoint x: 973, startPoint y: 400, endPoint x: 1076, endPoint y: 339, distance: 119.7
click at [1075, 339] on div at bounding box center [1177, 418] width 784 height 729
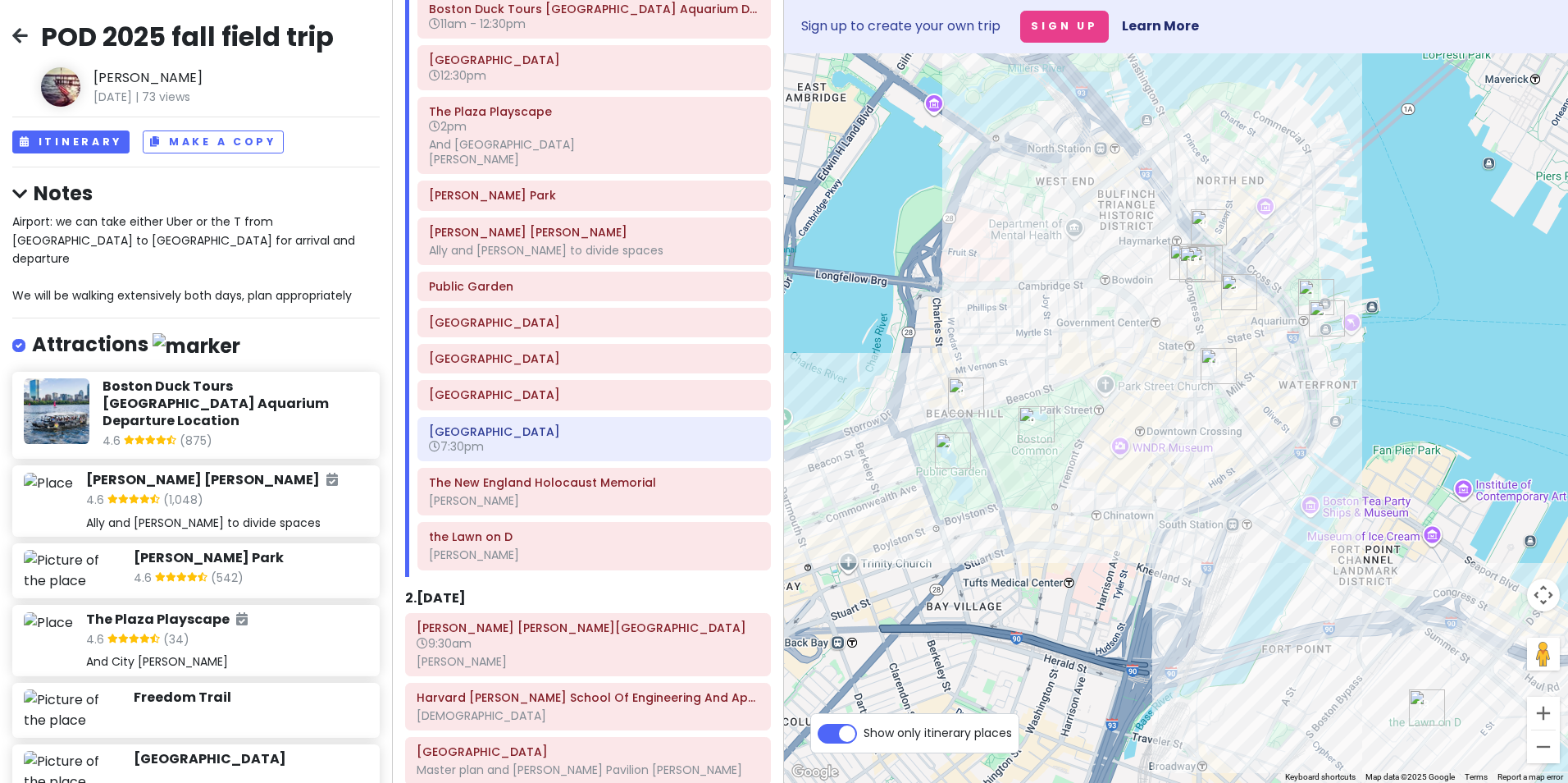
drag, startPoint x: 1094, startPoint y: 445, endPoint x: 1139, endPoint y: 400, distance: 63.6
click at [1139, 400] on div at bounding box center [1177, 418] width 784 height 729
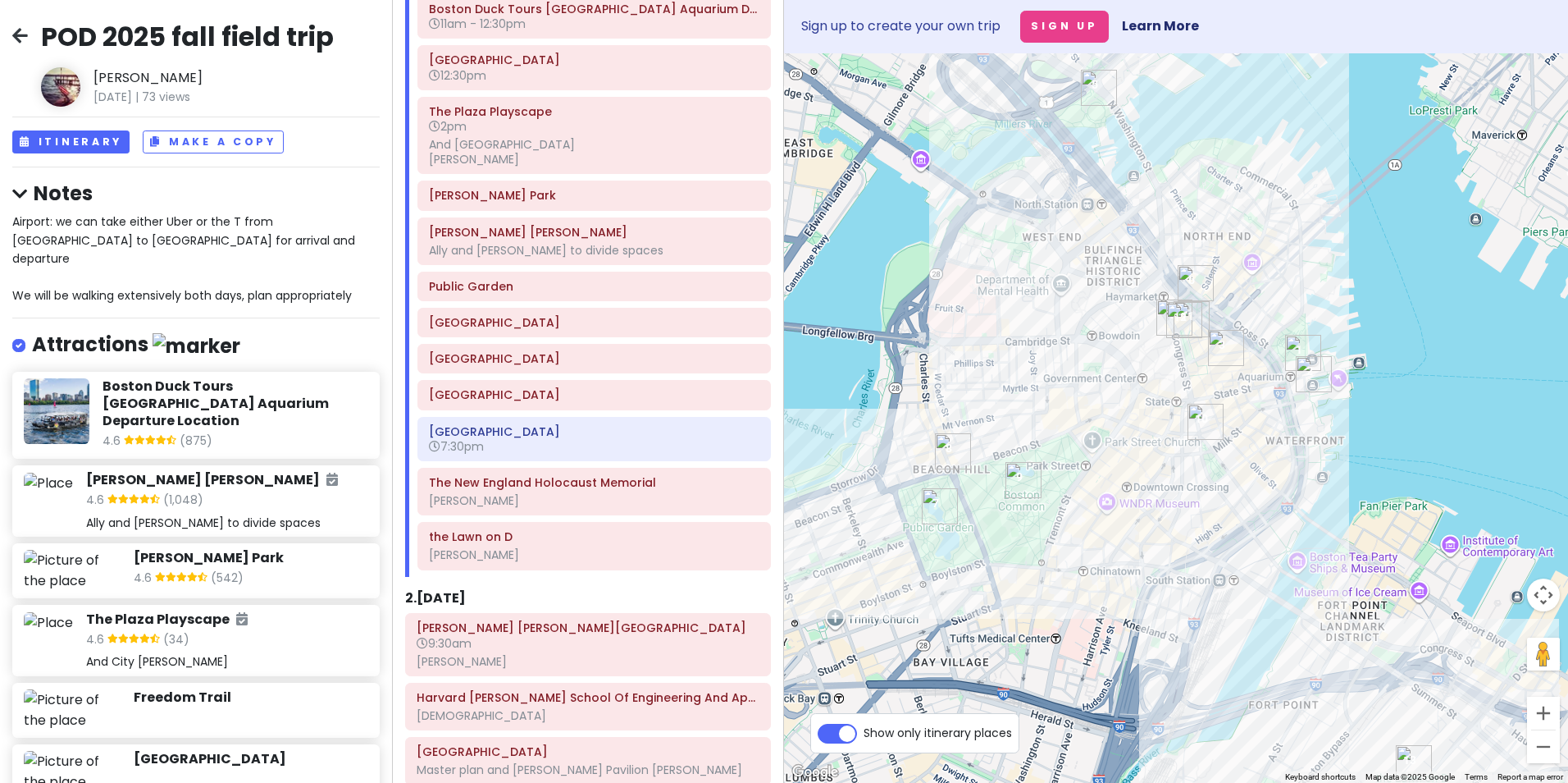
drag, startPoint x: 1101, startPoint y: 252, endPoint x: 1088, endPoint y: 312, distance: 61.4
click at [1088, 312] on div at bounding box center [1177, 418] width 784 height 729
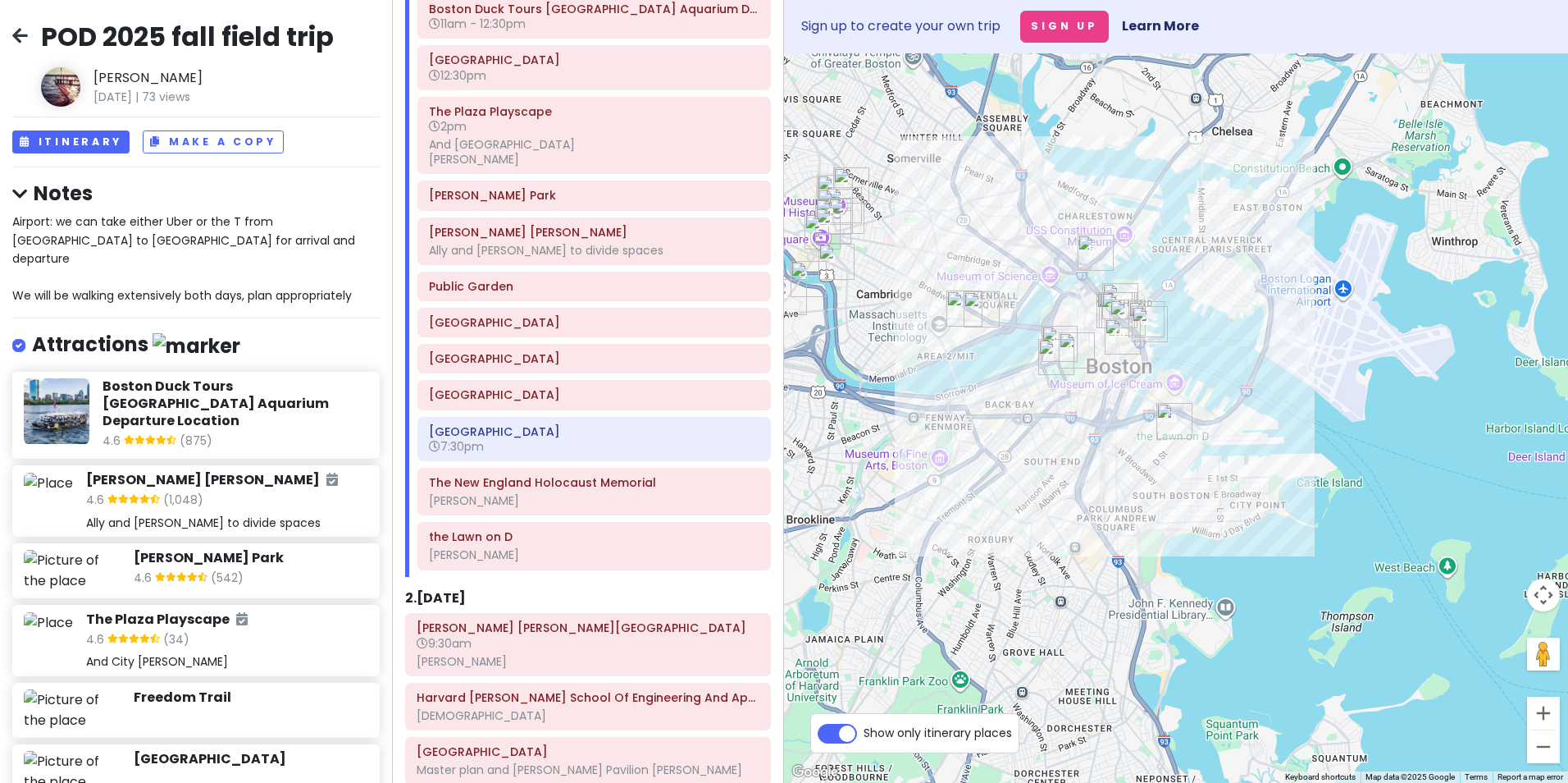
click at [458, 589] on h6 "2 . [DATE]" at bounding box center [435, 598] width 61 height 17
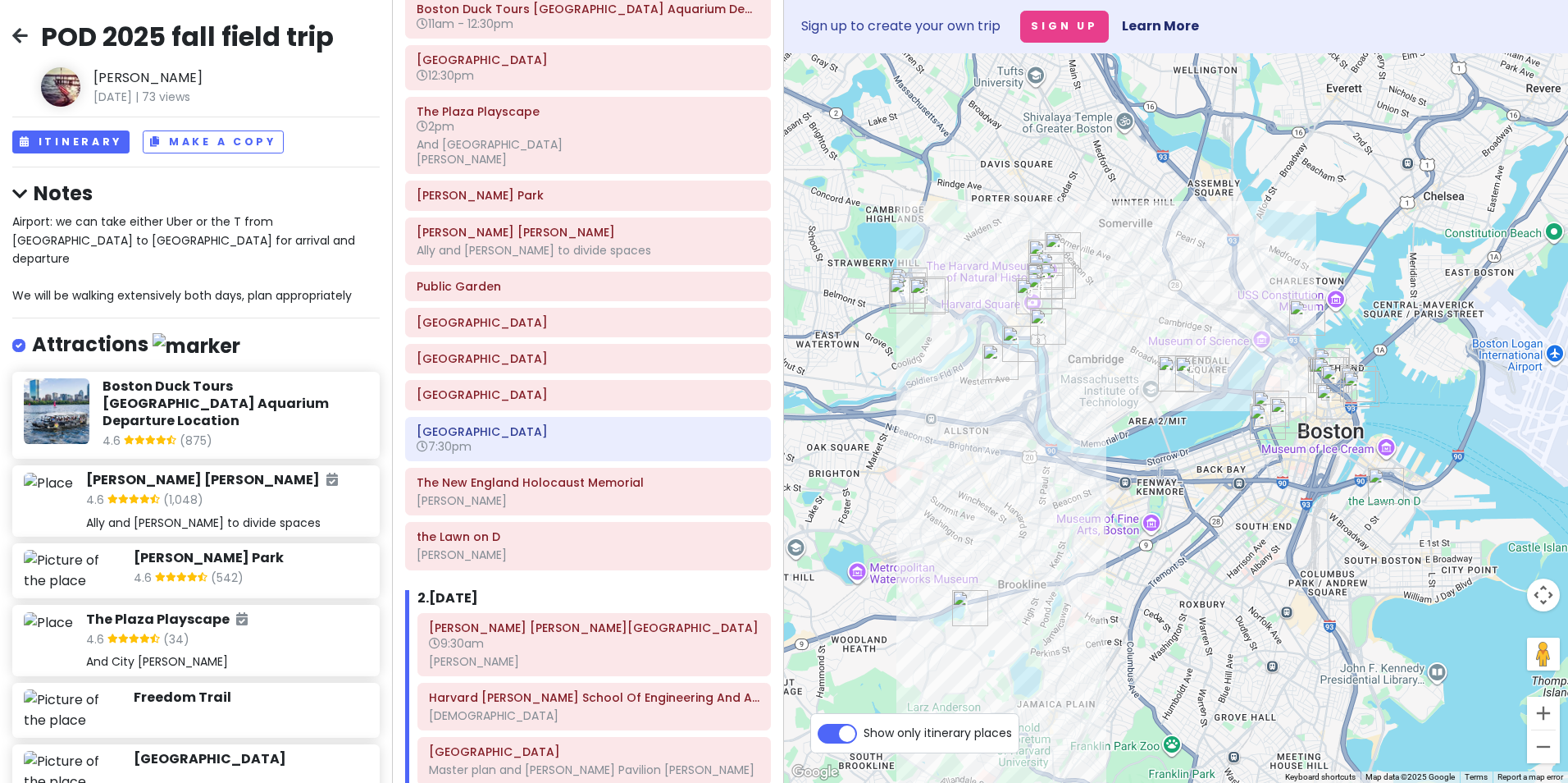
drag, startPoint x: 912, startPoint y: 343, endPoint x: 1129, endPoint y: 407, distance: 226.2
click at [1129, 407] on div at bounding box center [1177, 418] width 784 height 729
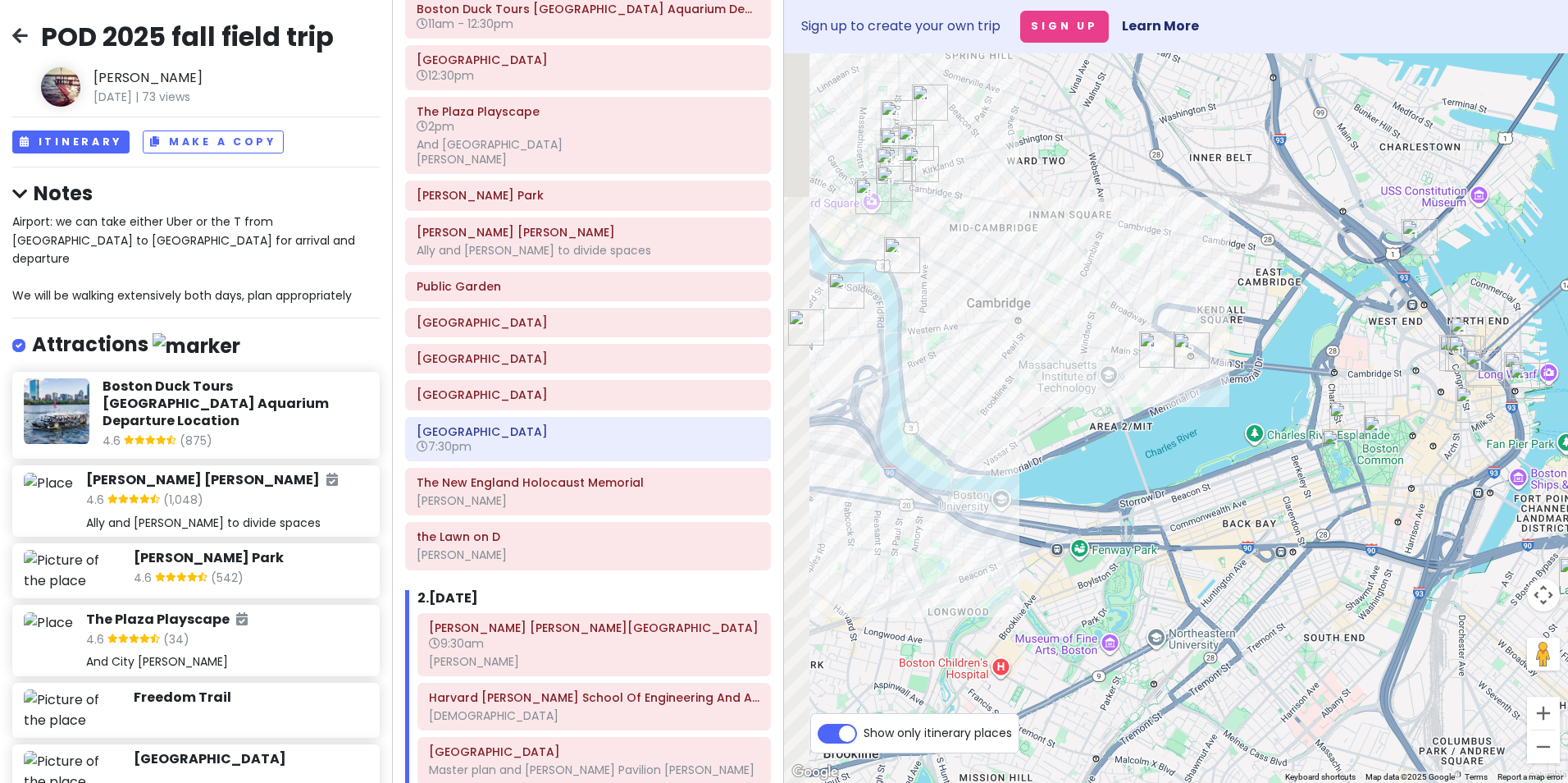
drag, startPoint x: 1072, startPoint y: 383, endPoint x: 1520, endPoint y: 470, distance: 456.4
click at [1251, 470] on div at bounding box center [1177, 418] width 784 height 729
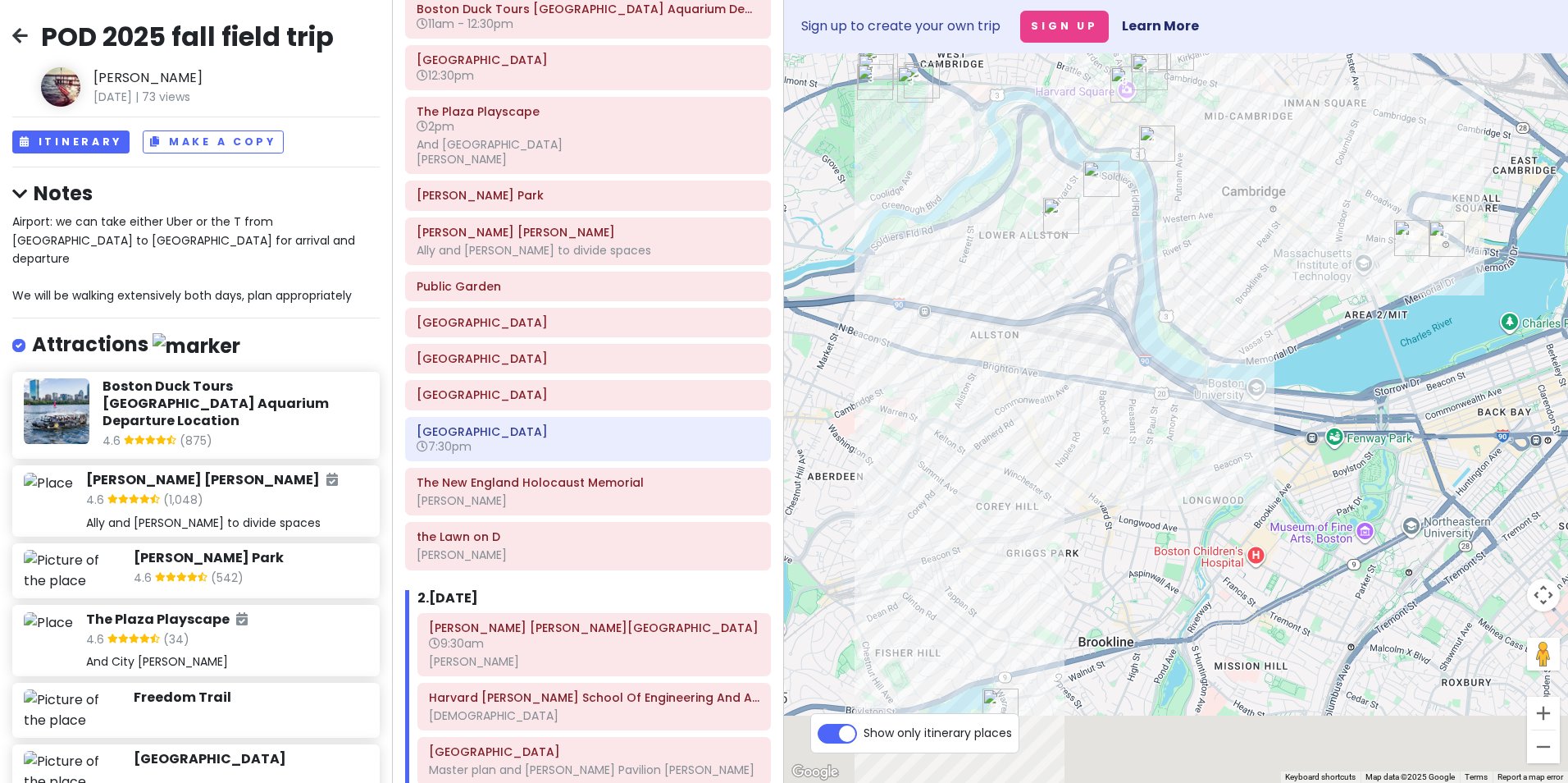
drag, startPoint x: 1211, startPoint y: 528, endPoint x: 1215, endPoint y: 334, distance: 194.0
click at [1215, 334] on div at bounding box center [1177, 418] width 784 height 729
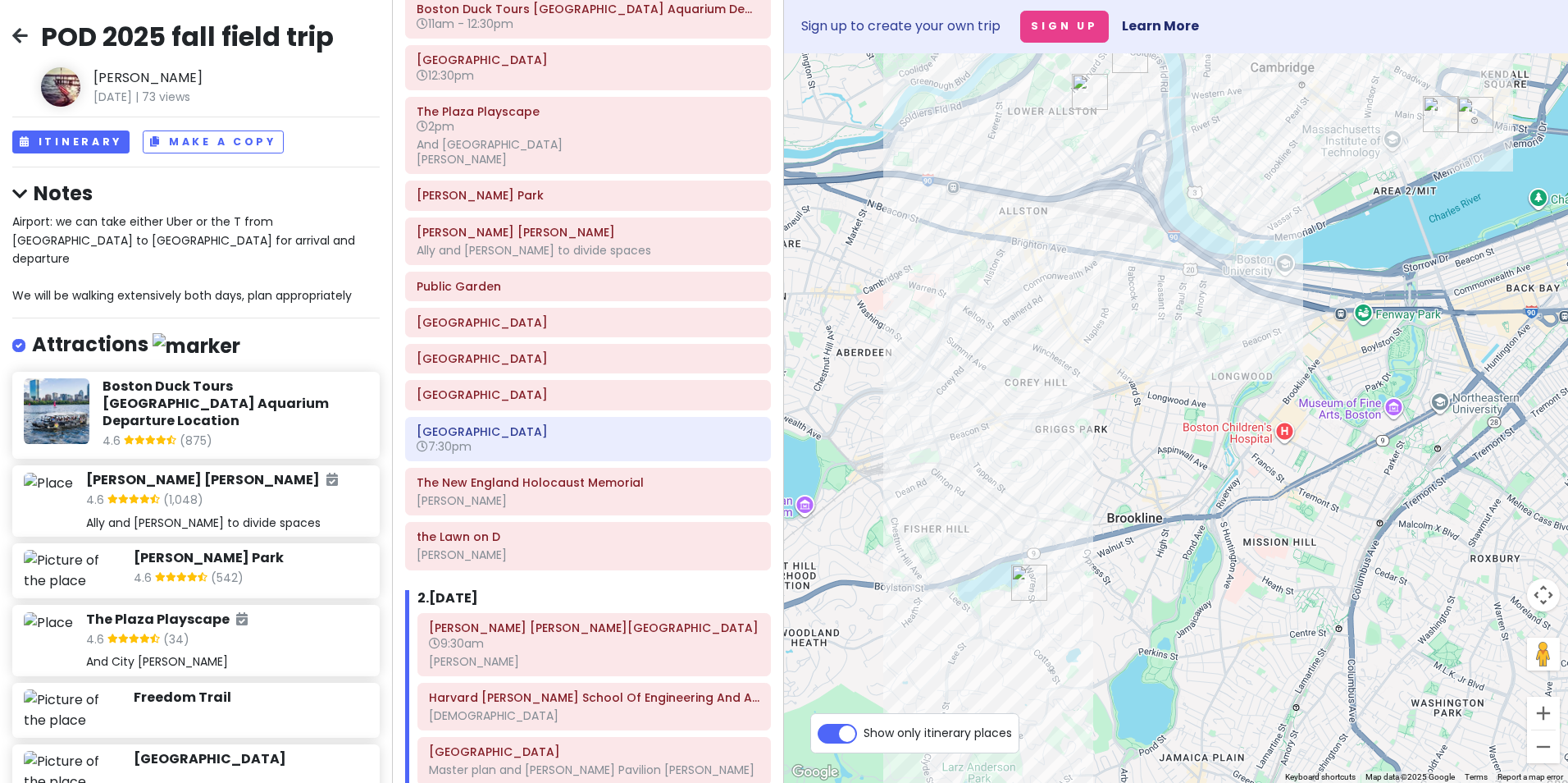
drag, startPoint x: 1059, startPoint y: 692, endPoint x: 1080, endPoint y: 603, distance: 91.4
click at [1080, 603] on div at bounding box center [1177, 418] width 784 height 729
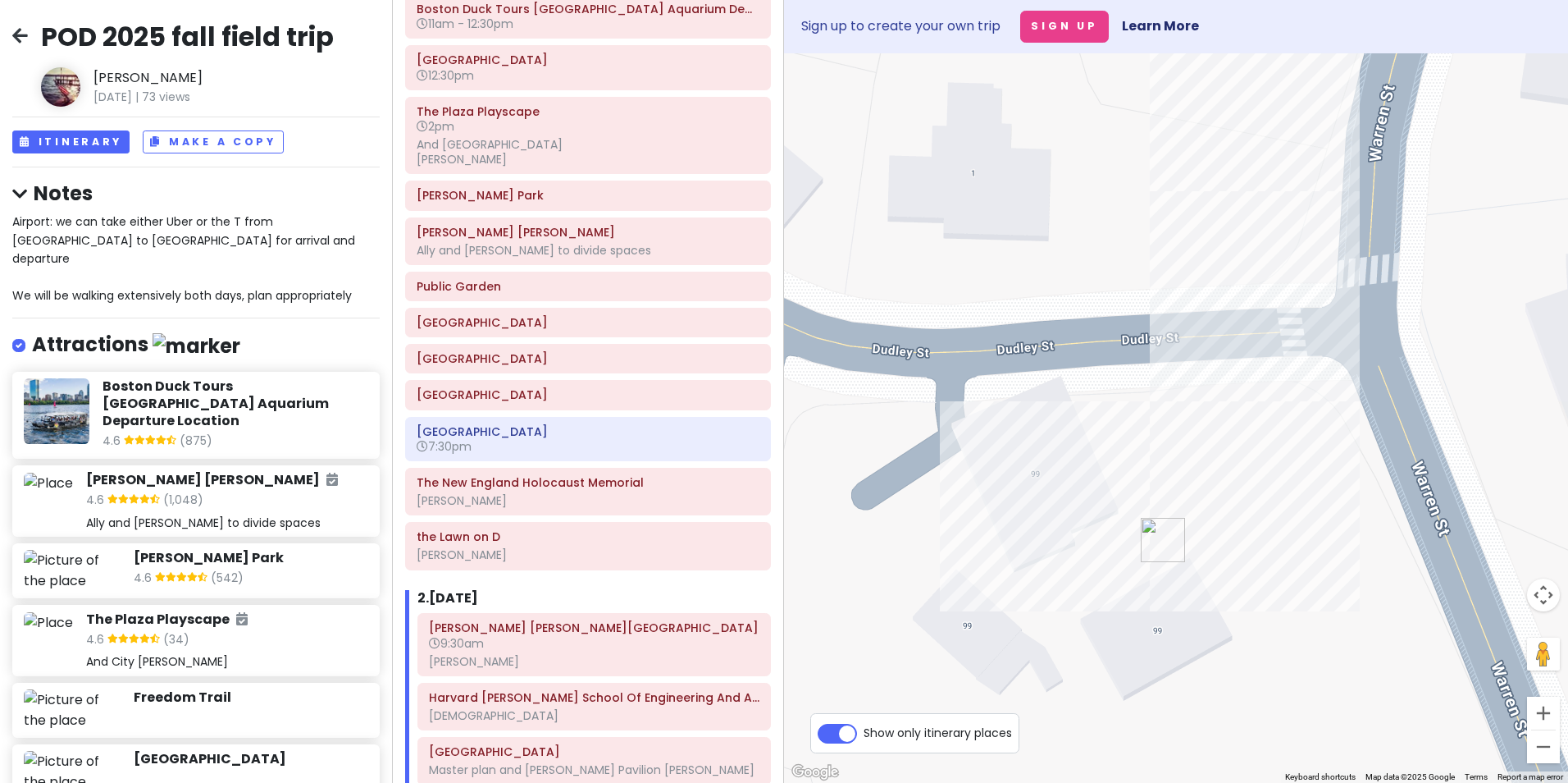
click at [559, 641] on h6 "9:30am" at bounding box center [594, 643] width 331 height 15
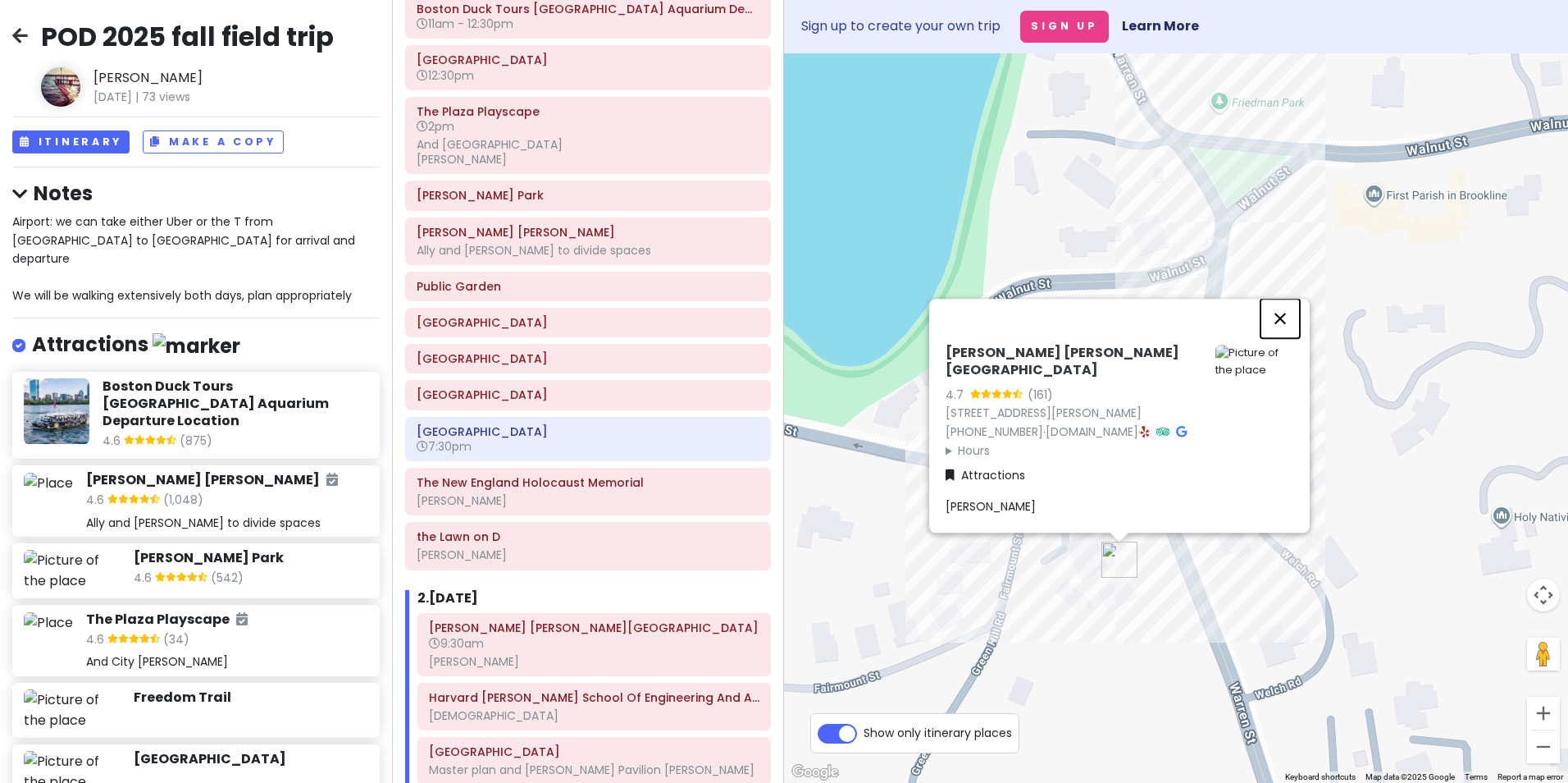
click at [1251, 323] on button "Close" at bounding box center [1280, 318] width 39 height 39
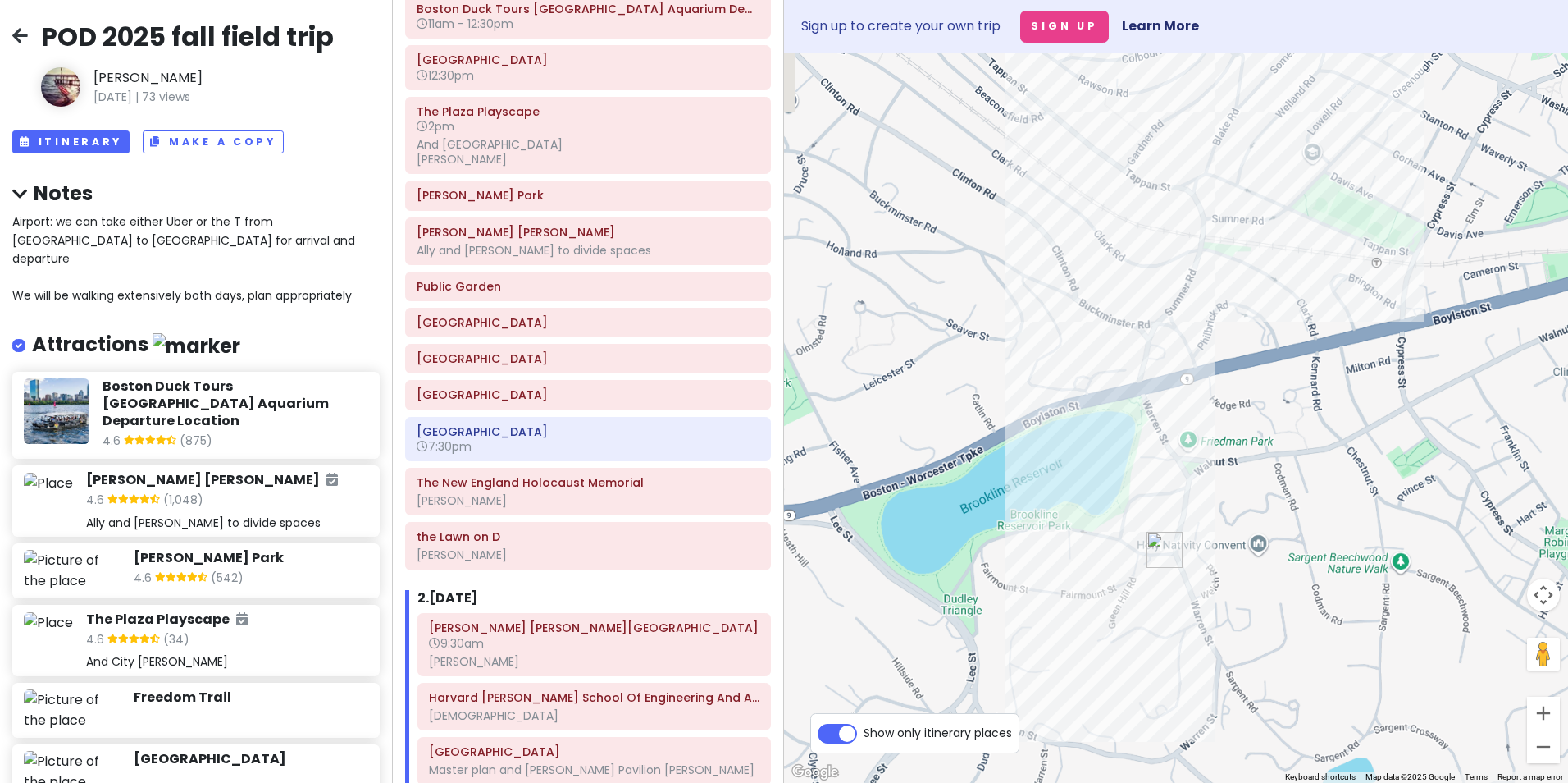
drag, startPoint x: 1194, startPoint y: 276, endPoint x: 1170, endPoint y: 490, distance: 215.3
click at [1170, 490] on div at bounding box center [1177, 418] width 784 height 729
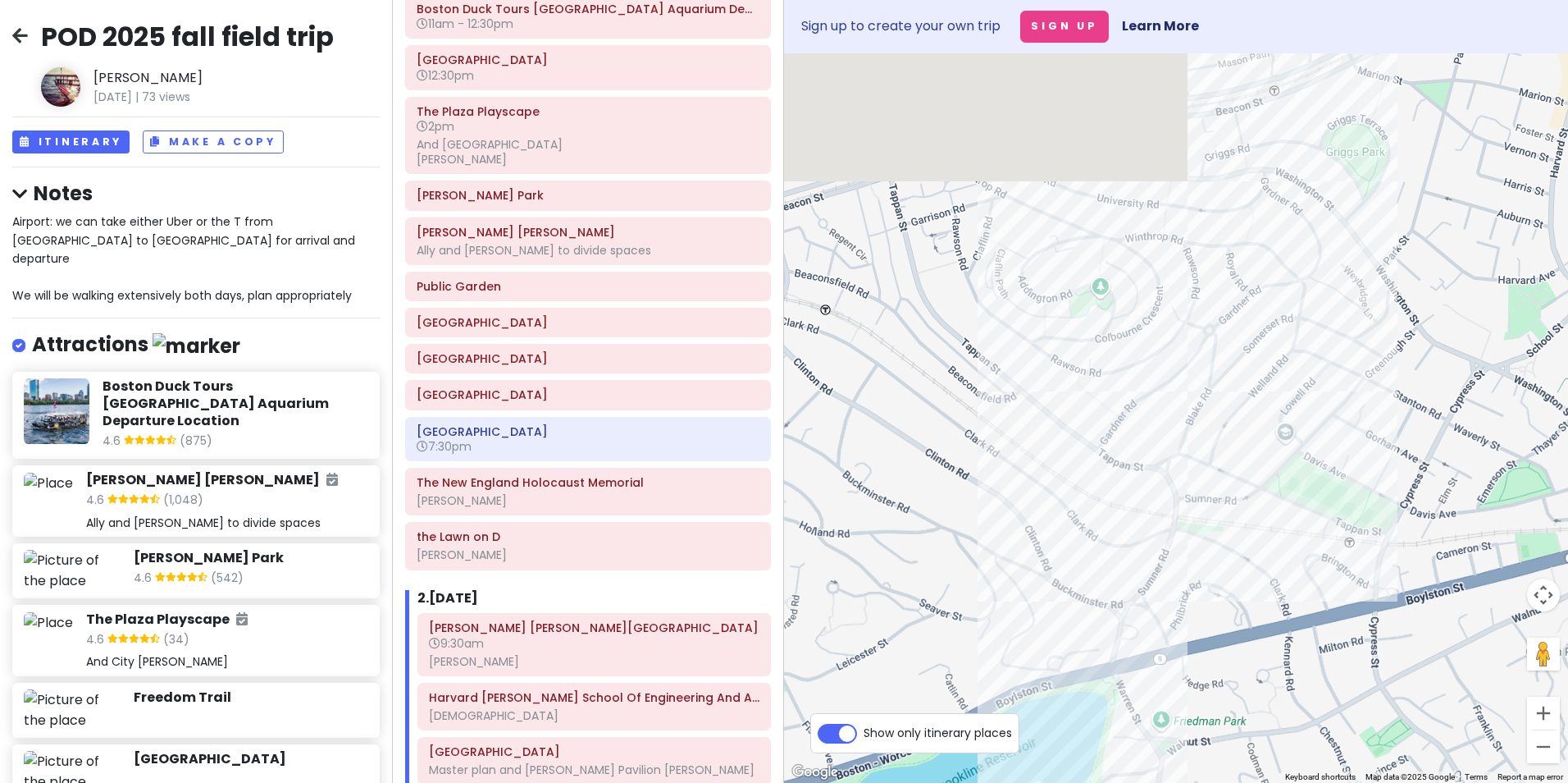
drag, startPoint x: 1146, startPoint y: 202, endPoint x: 1124, endPoint y: 441, distance: 240.0
click at [1124, 447] on div at bounding box center [1177, 418] width 784 height 729
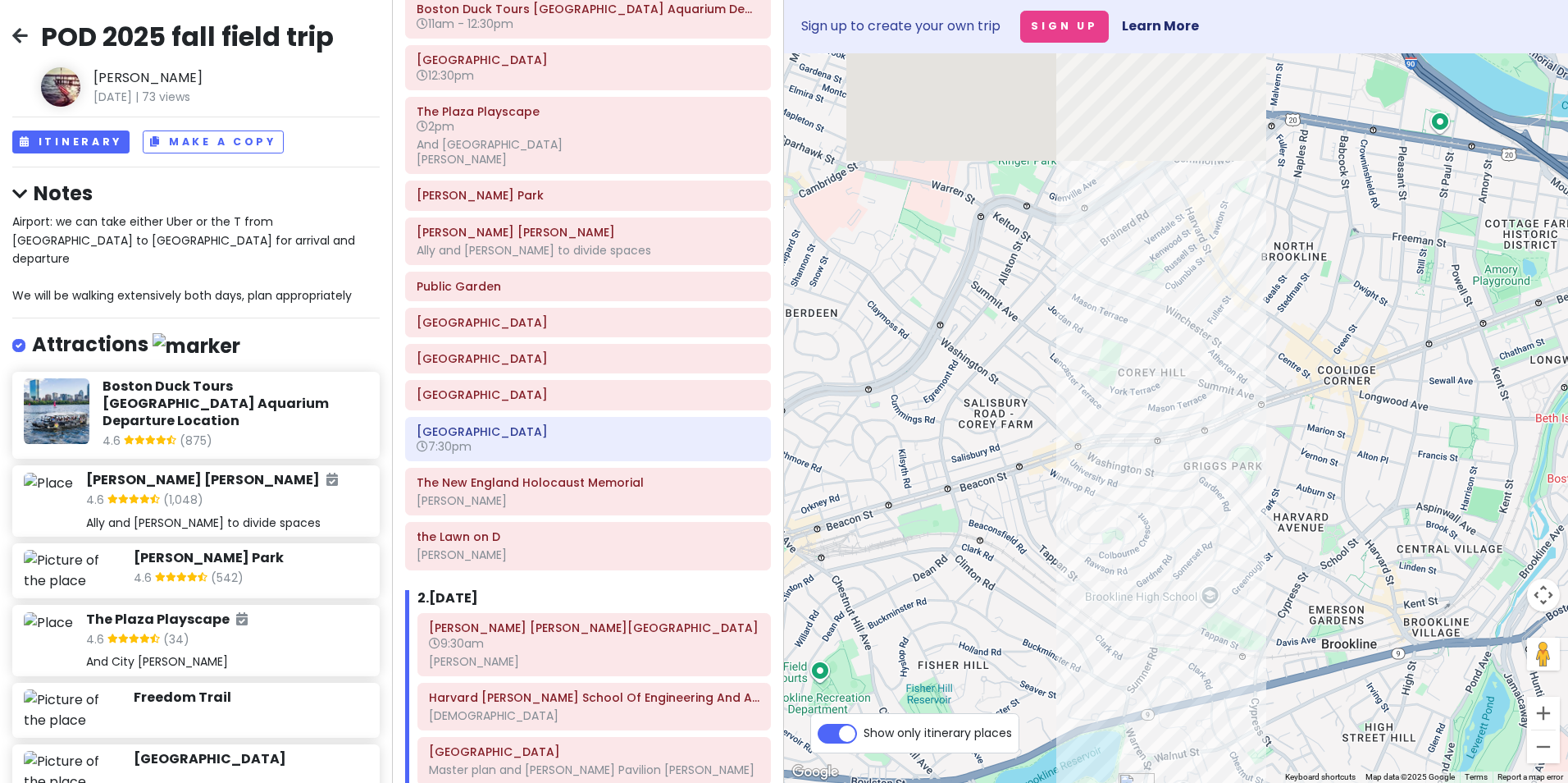
drag, startPoint x: 1181, startPoint y: 235, endPoint x: 1166, endPoint y: 475, distance: 240.5
click at [1166, 477] on div at bounding box center [1177, 418] width 784 height 729
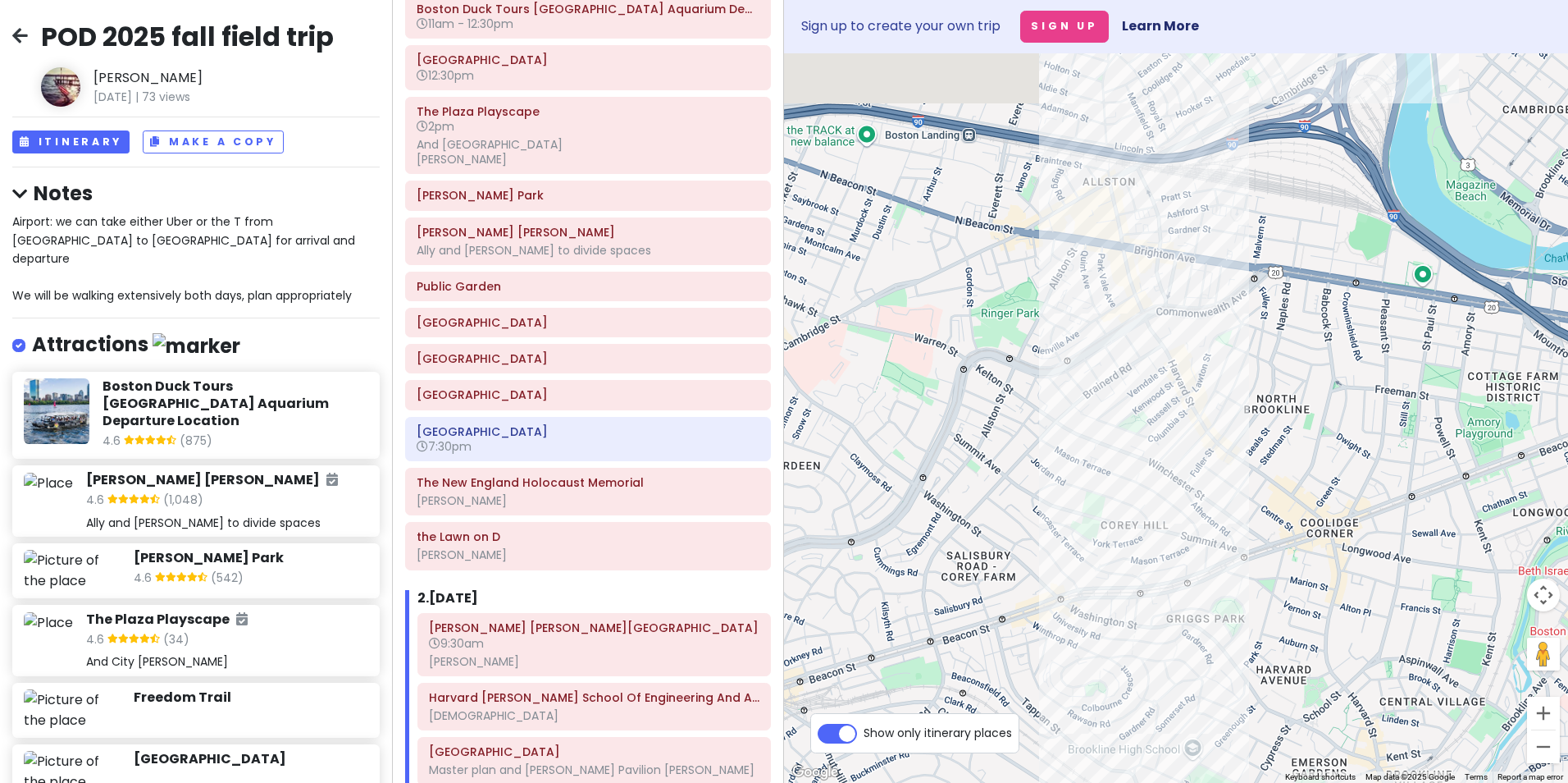
drag, startPoint x: 1204, startPoint y: 236, endPoint x: 1191, endPoint y: 394, distance: 158.5
click at [1191, 394] on div at bounding box center [1177, 418] width 784 height 729
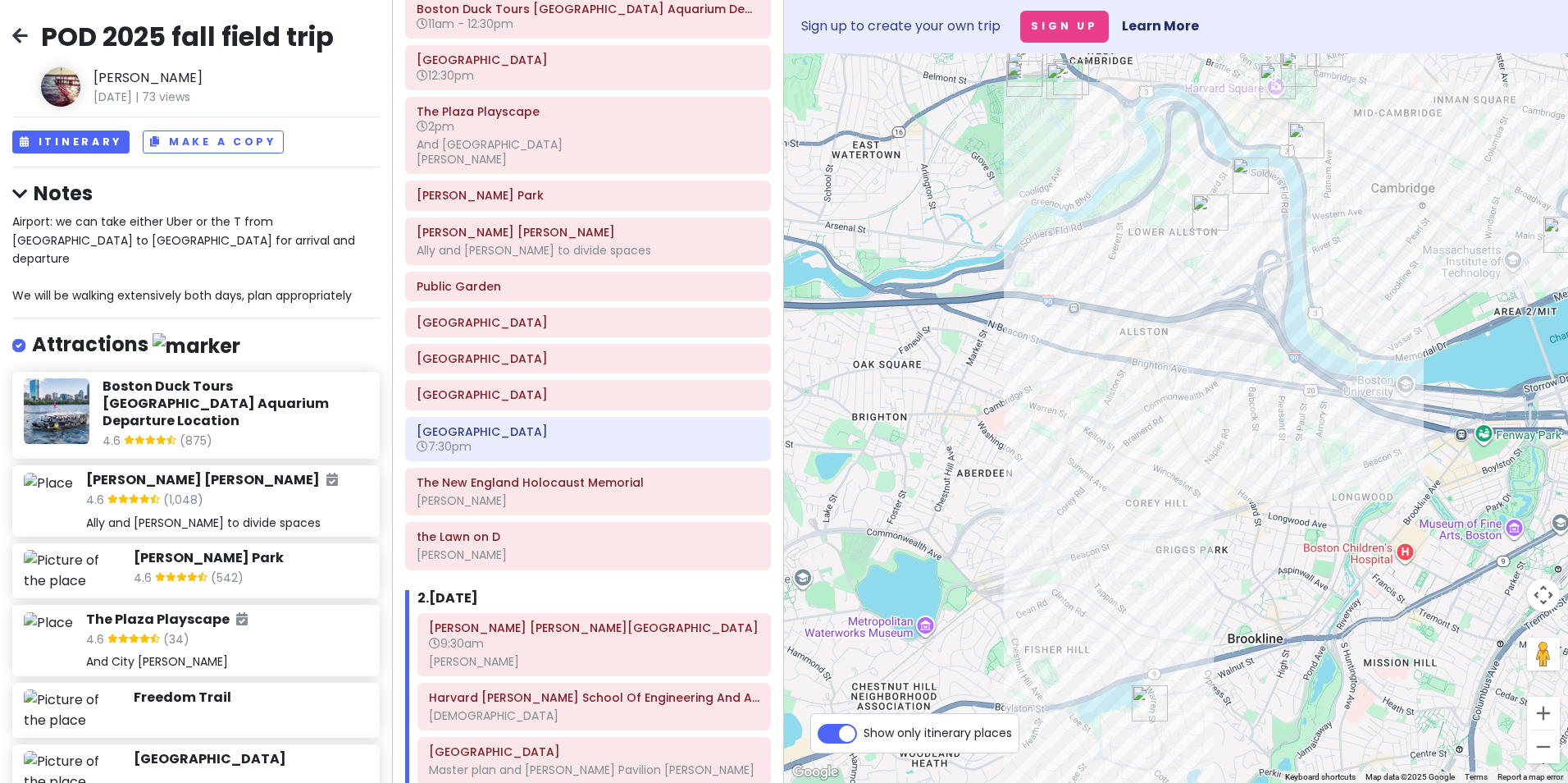
drag, startPoint x: 1198, startPoint y: 261, endPoint x: 1185, endPoint y: 343, distance: 83.0
click at [1185, 346] on div at bounding box center [1177, 418] width 784 height 729
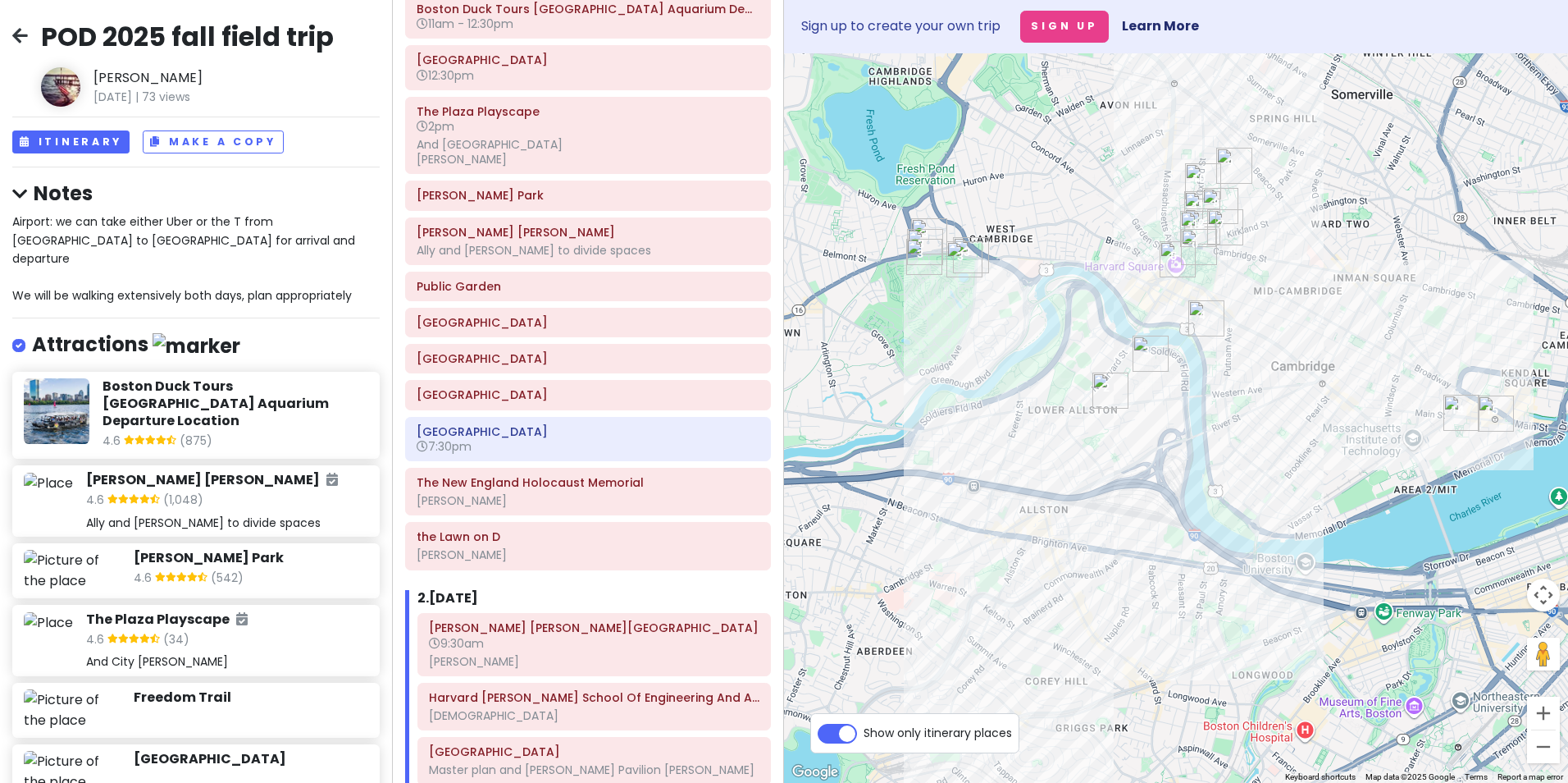
drag, startPoint x: 1233, startPoint y: 240, endPoint x: 1153, endPoint y: 367, distance: 150.1
click at [1153, 367] on img "Harvard Business School" at bounding box center [1151, 353] width 36 height 36
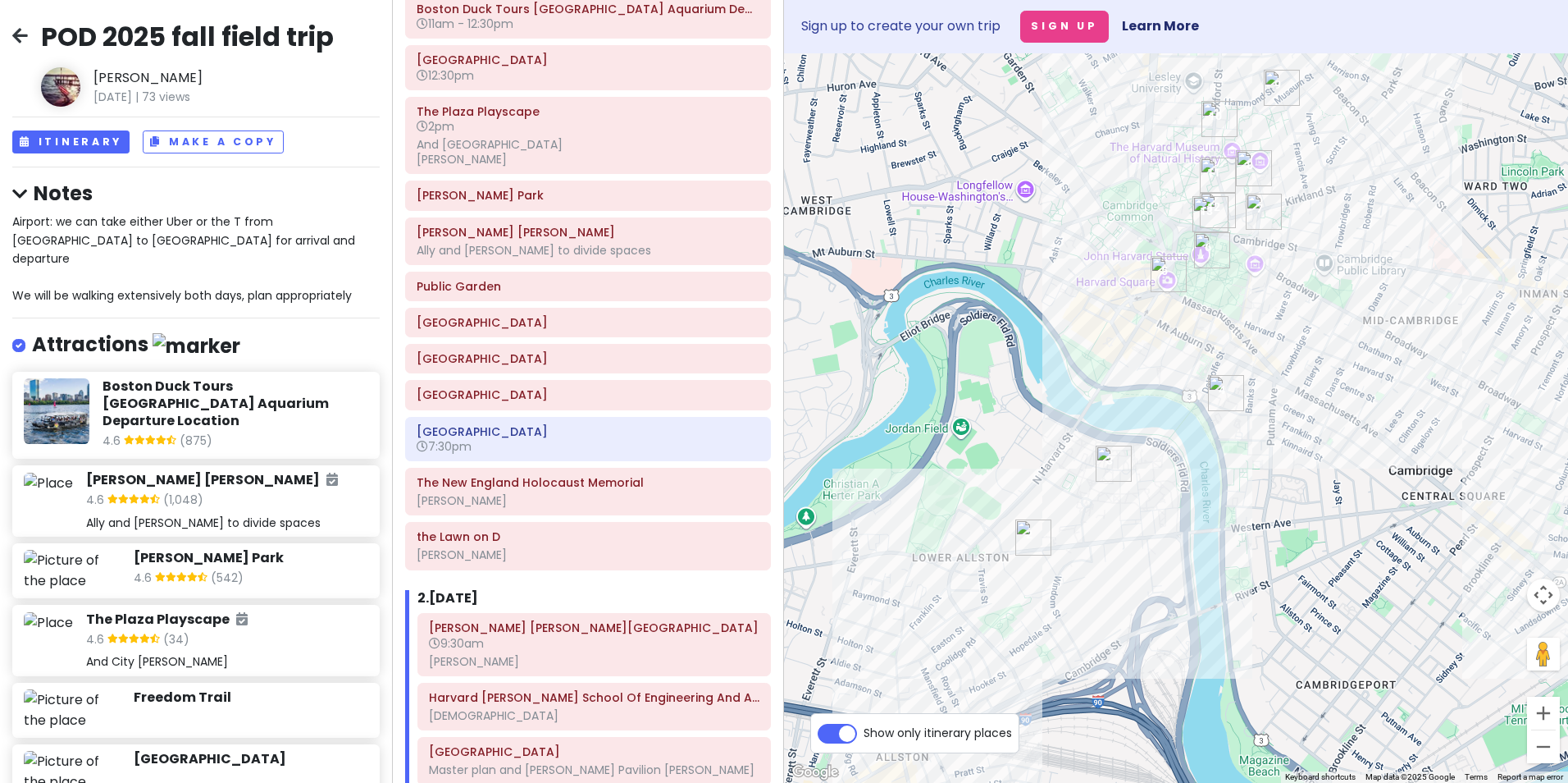
drag, startPoint x: 1191, startPoint y: 294, endPoint x: 1119, endPoint y: 424, distance: 148.6
click at [1119, 424] on div at bounding box center [1177, 418] width 784 height 729
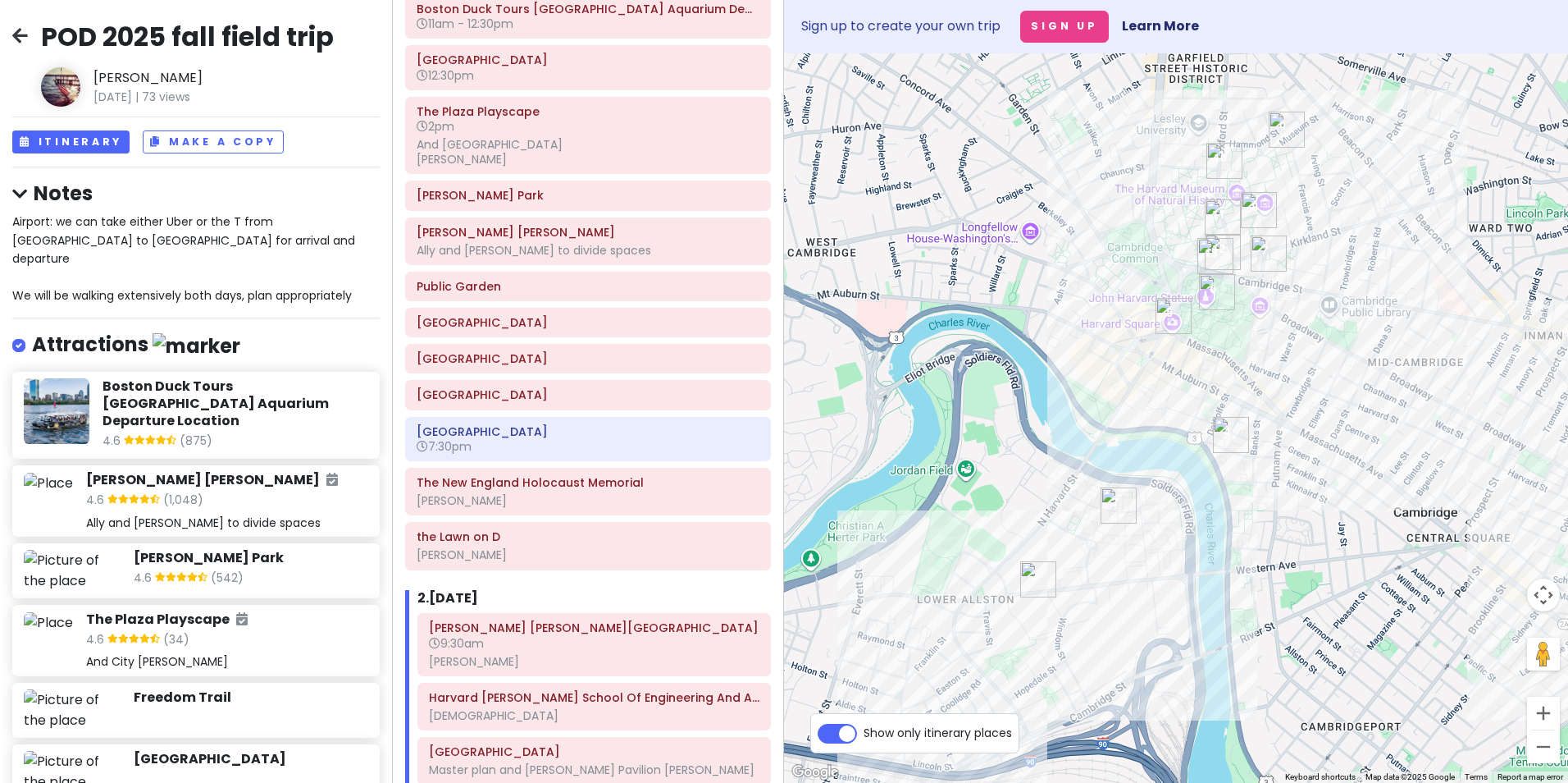
drag, startPoint x: 1171, startPoint y: 308, endPoint x: 1177, endPoint y: 350, distance: 42.4
click at [1177, 350] on div at bounding box center [1177, 418] width 784 height 729
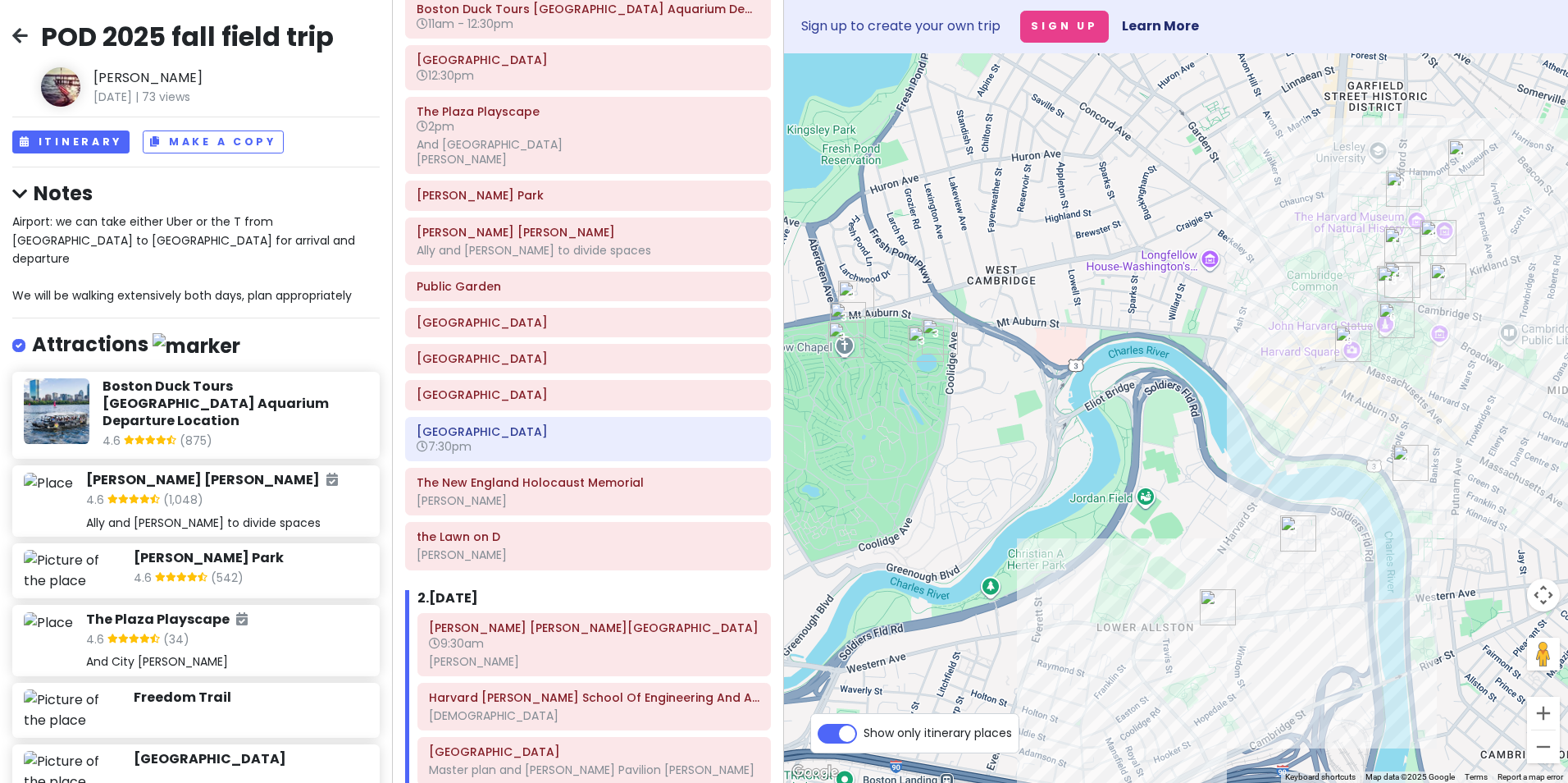
drag, startPoint x: 1153, startPoint y: 342, endPoint x: 1334, endPoint y: 371, distance: 183.3
click at [1251, 371] on div at bounding box center [1177, 418] width 784 height 729
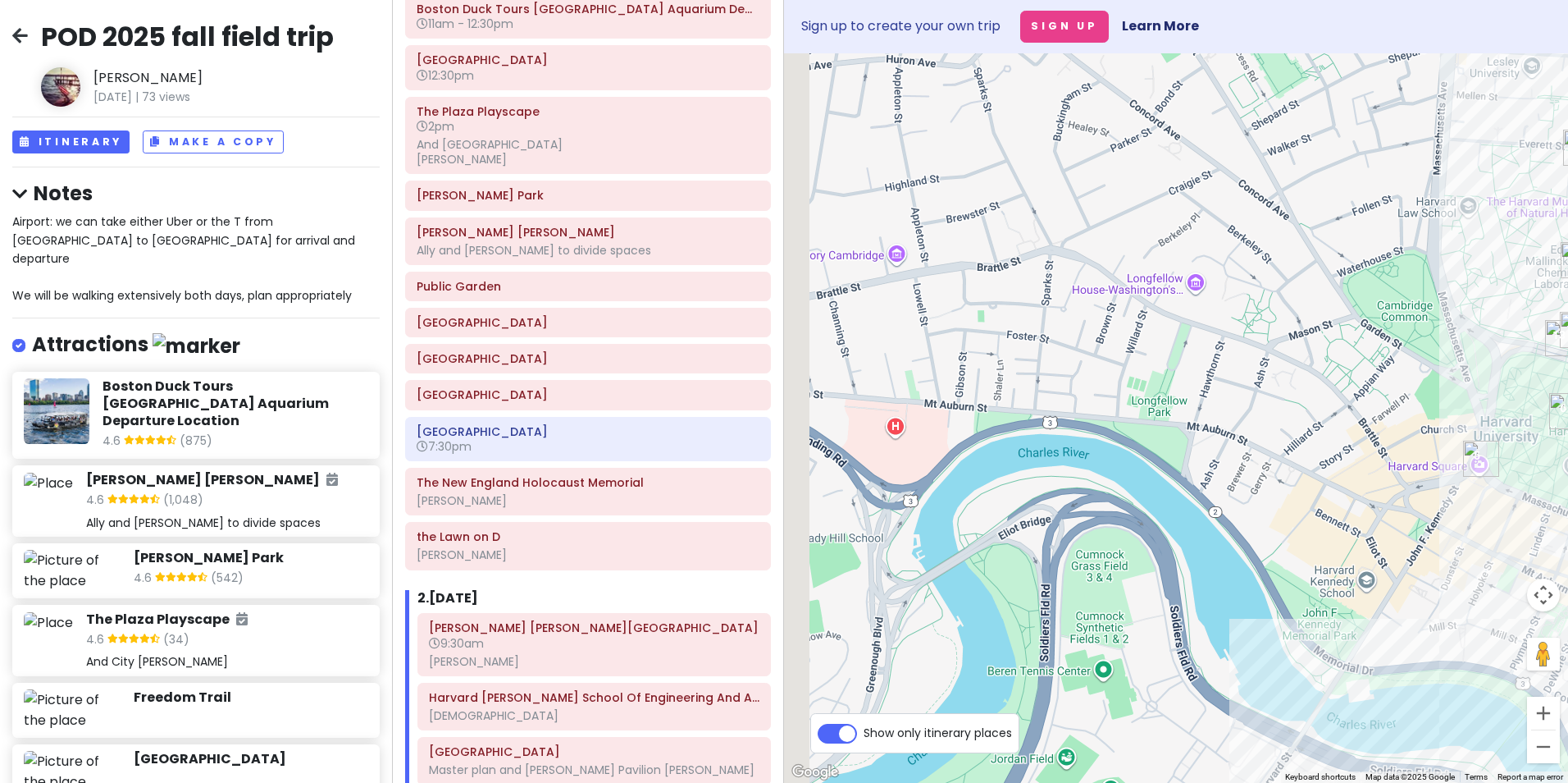
drag, startPoint x: 1261, startPoint y: 286, endPoint x: 1470, endPoint y: 323, distance: 212.2
click at [1251, 319] on div at bounding box center [1177, 418] width 784 height 729
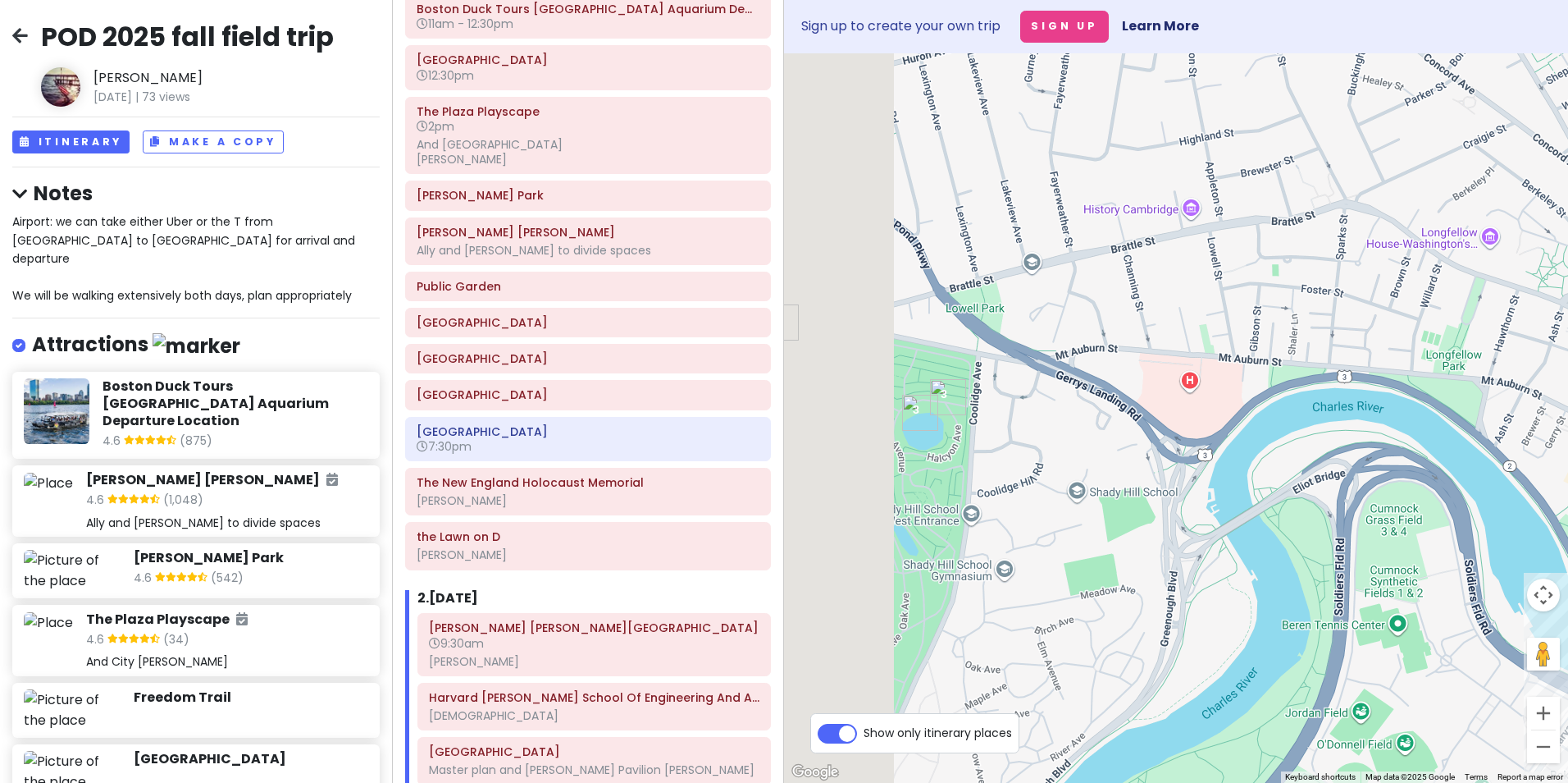
drag, startPoint x: 1022, startPoint y: 341, endPoint x: 1324, endPoint y: 287, distance: 306.8
click at [1251, 287] on div at bounding box center [1177, 418] width 784 height 729
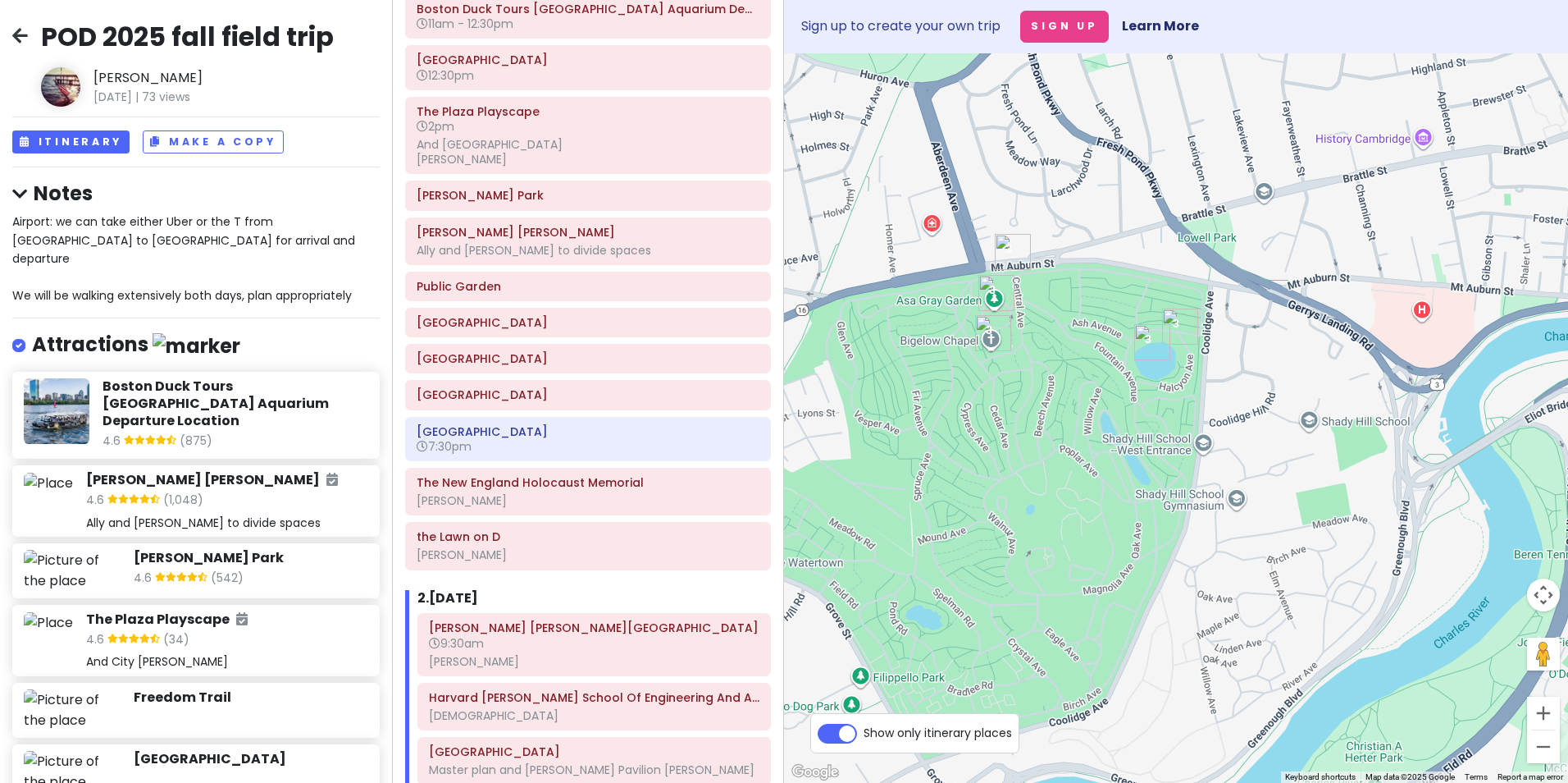
drag, startPoint x: 1072, startPoint y: 379, endPoint x: 1224, endPoint y: 319, distance: 163.4
click at [1244, 312] on div at bounding box center [1177, 418] width 784 height 729
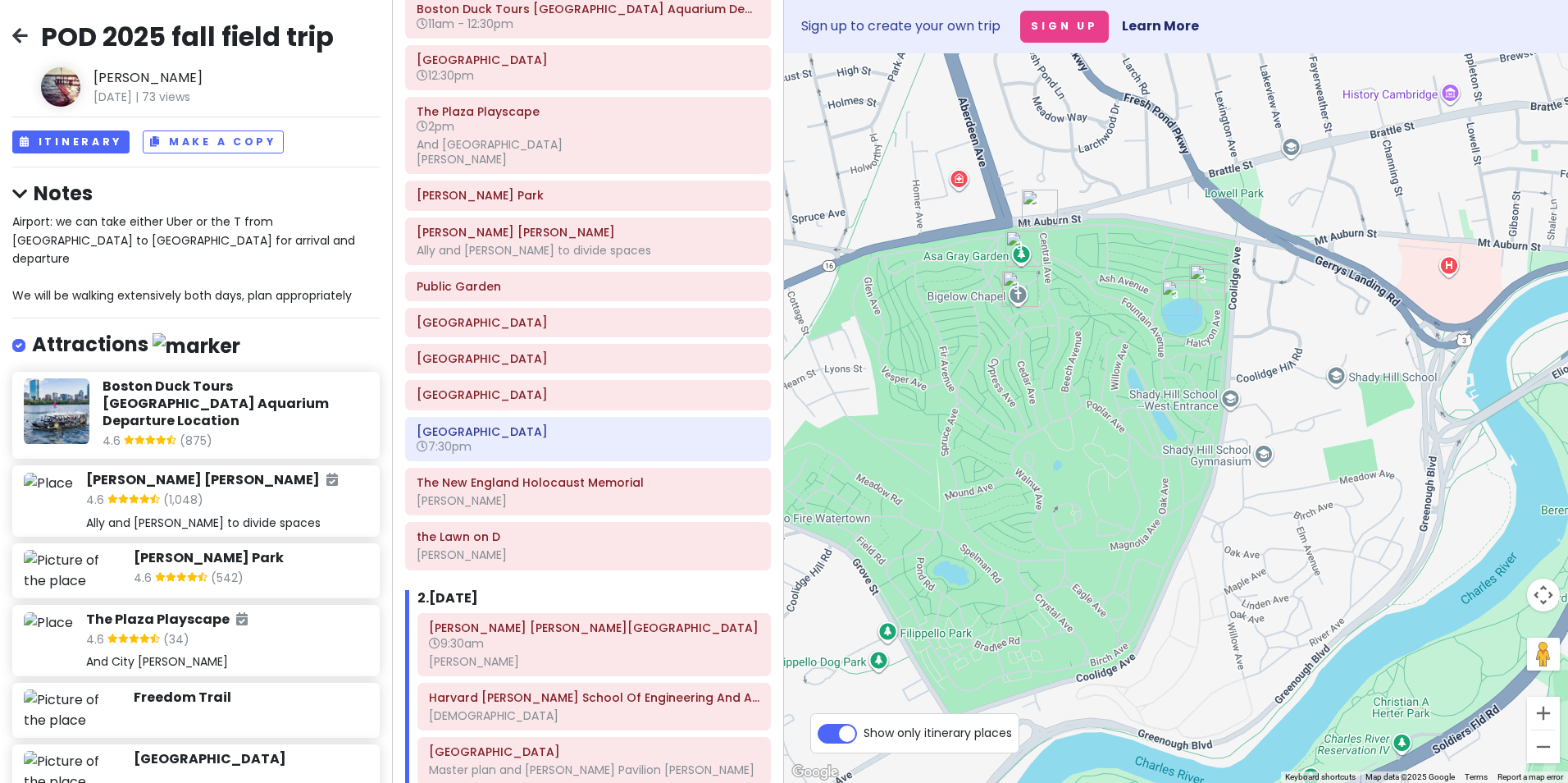
click at [1187, 301] on img "Halcyon Lake" at bounding box center [1179, 298] width 36 height 36
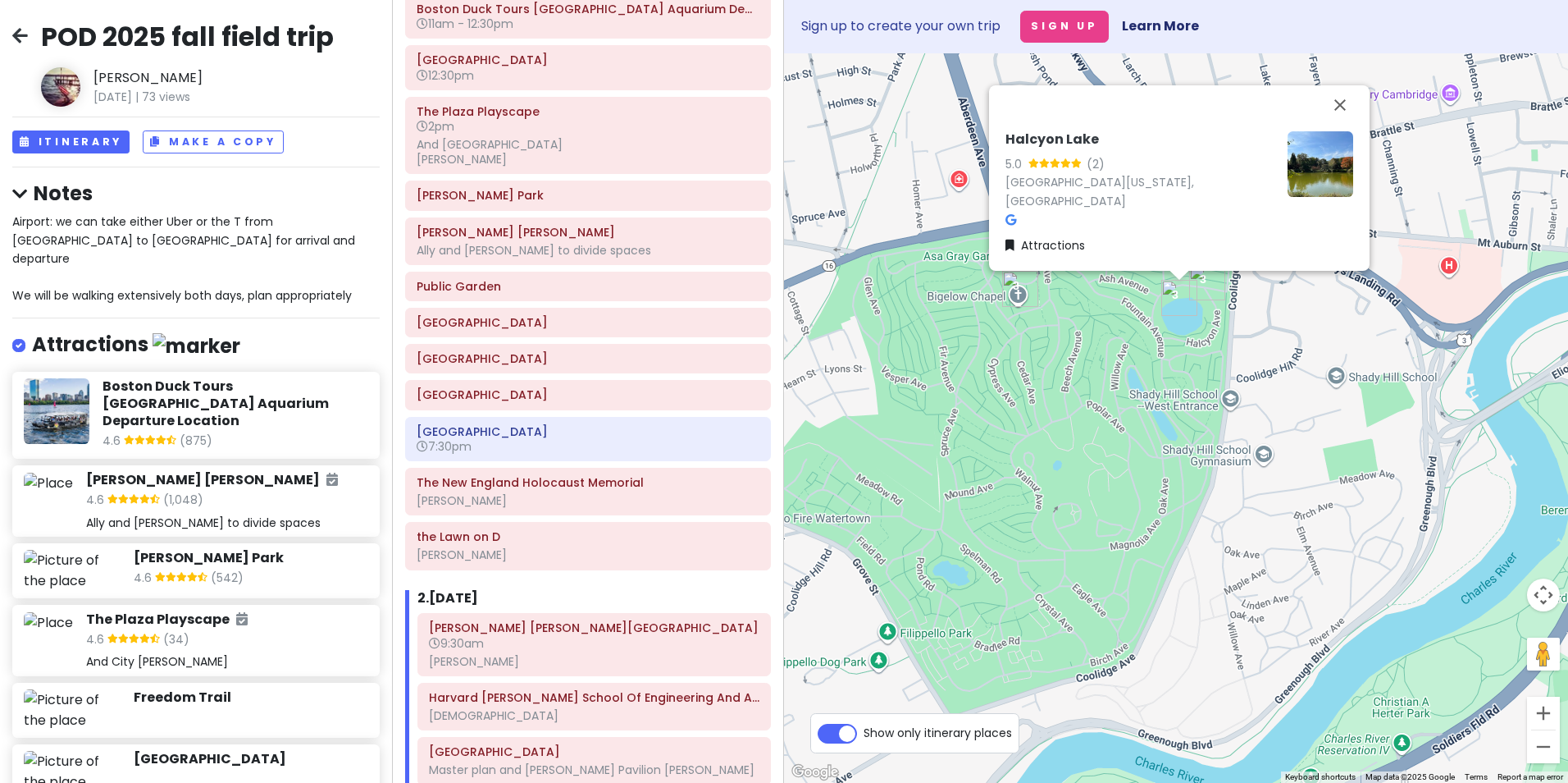
click at [1178, 294] on img "Halcyon Lake" at bounding box center [1179, 298] width 36 height 36
click at [1014, 287] on img "Bigelow Chapel" at bounding box center [1020, 289] width 36 height 36
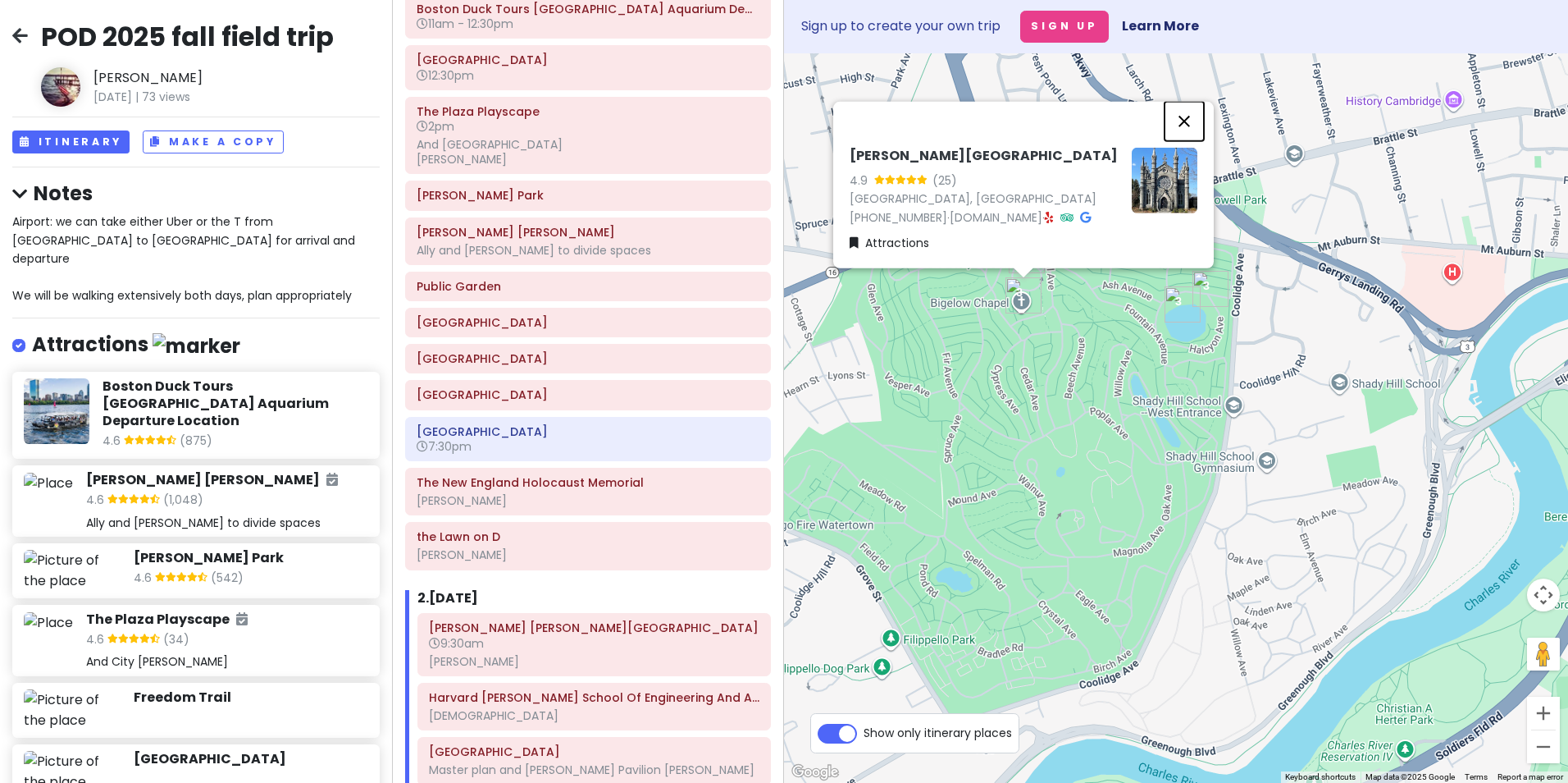
click at [1184, 110] on button "Close" at bounding box center [1184, 120] width 39 height 39
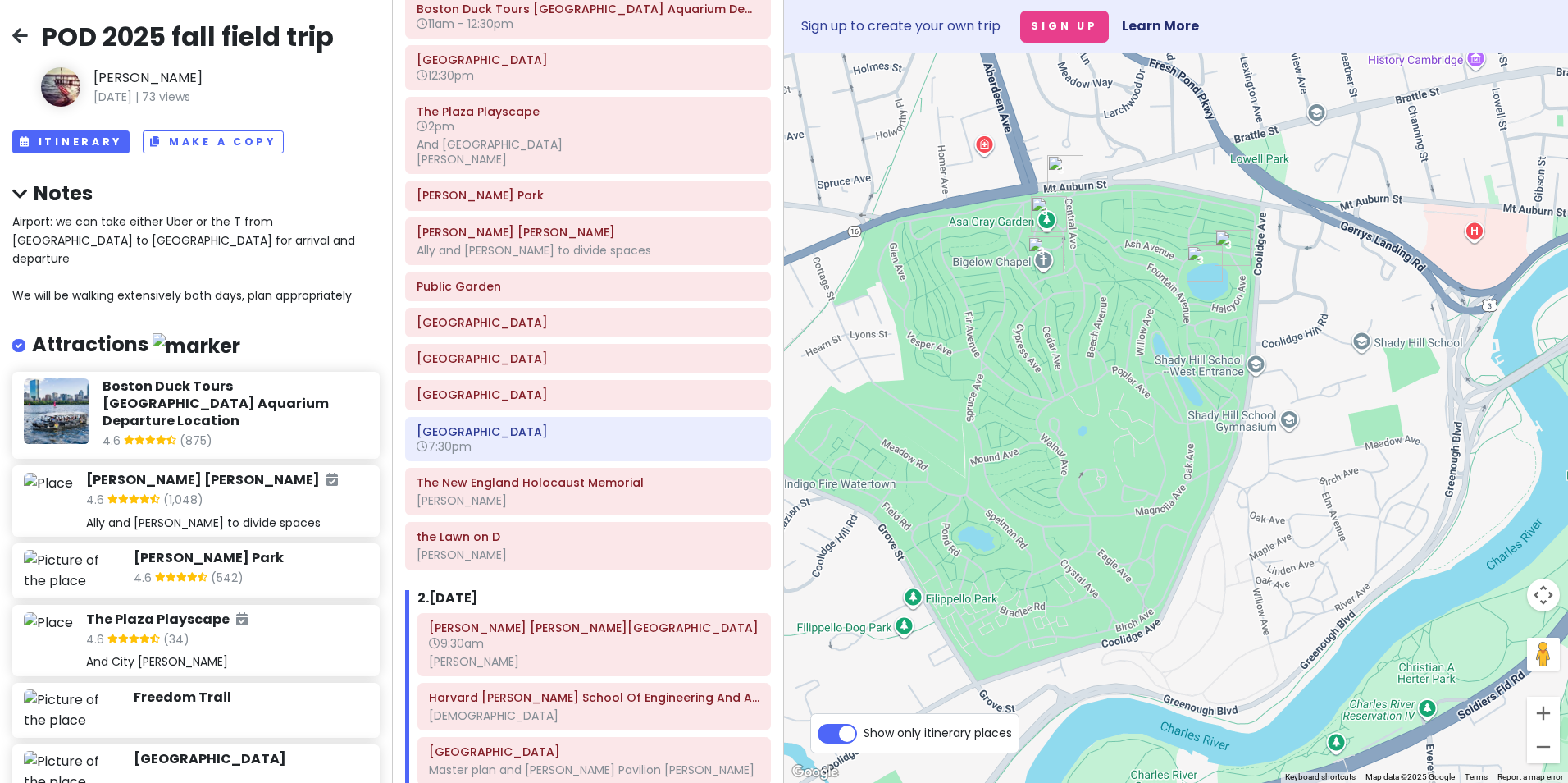
drag, startPoint x: 935, startPoint y: 329, endPoint x: 1010, endPoint y: 329, distance: 75.0
click at [1010, 329] on div at bounding box center [1177, 418] width 784 height 729
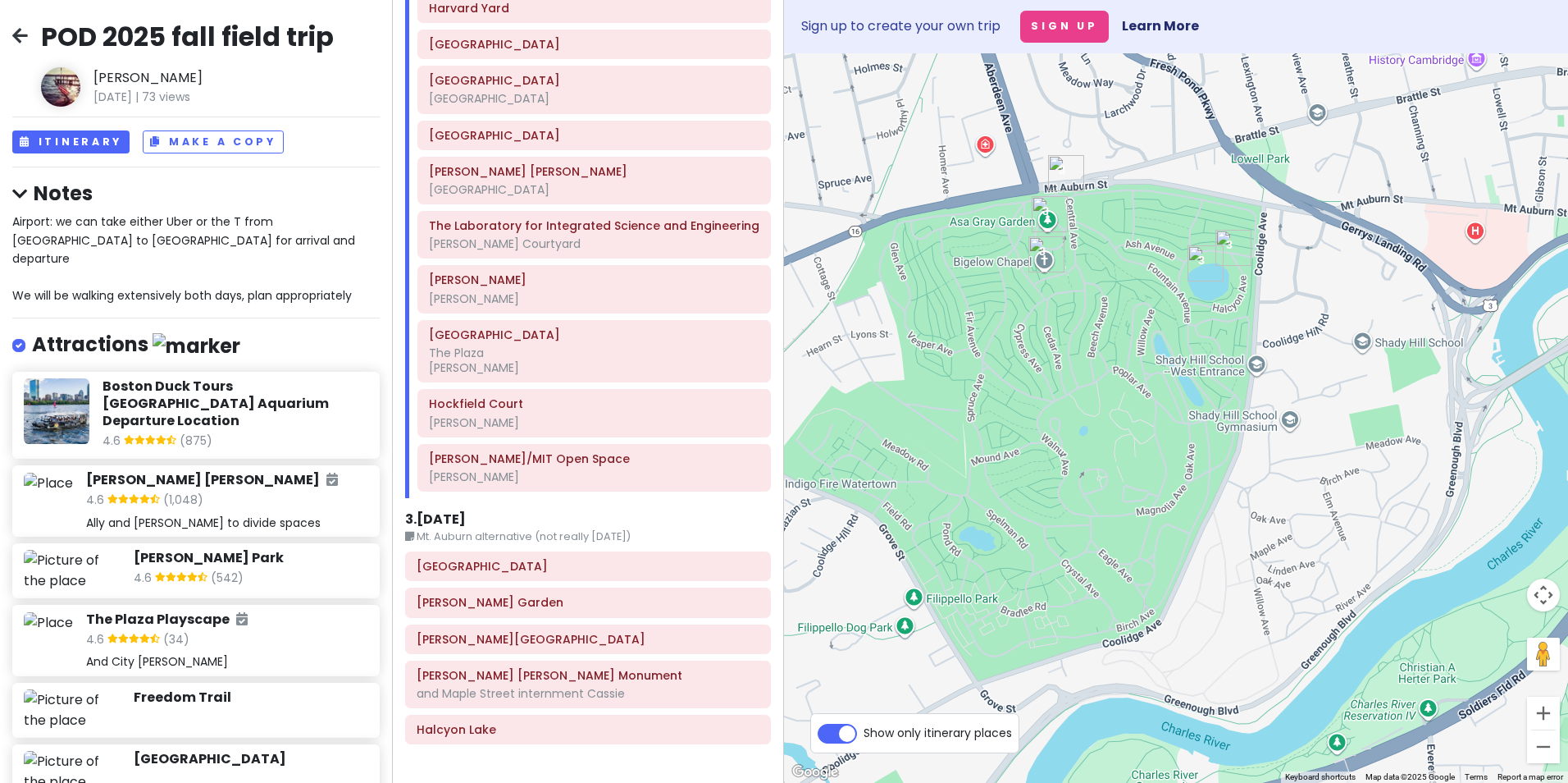
scroll to position [1036, 0]
click at [509, 564] on h6 "[GEOGRAPHIC_DATA]" at bounding box center [587, 565] width 343 height 15
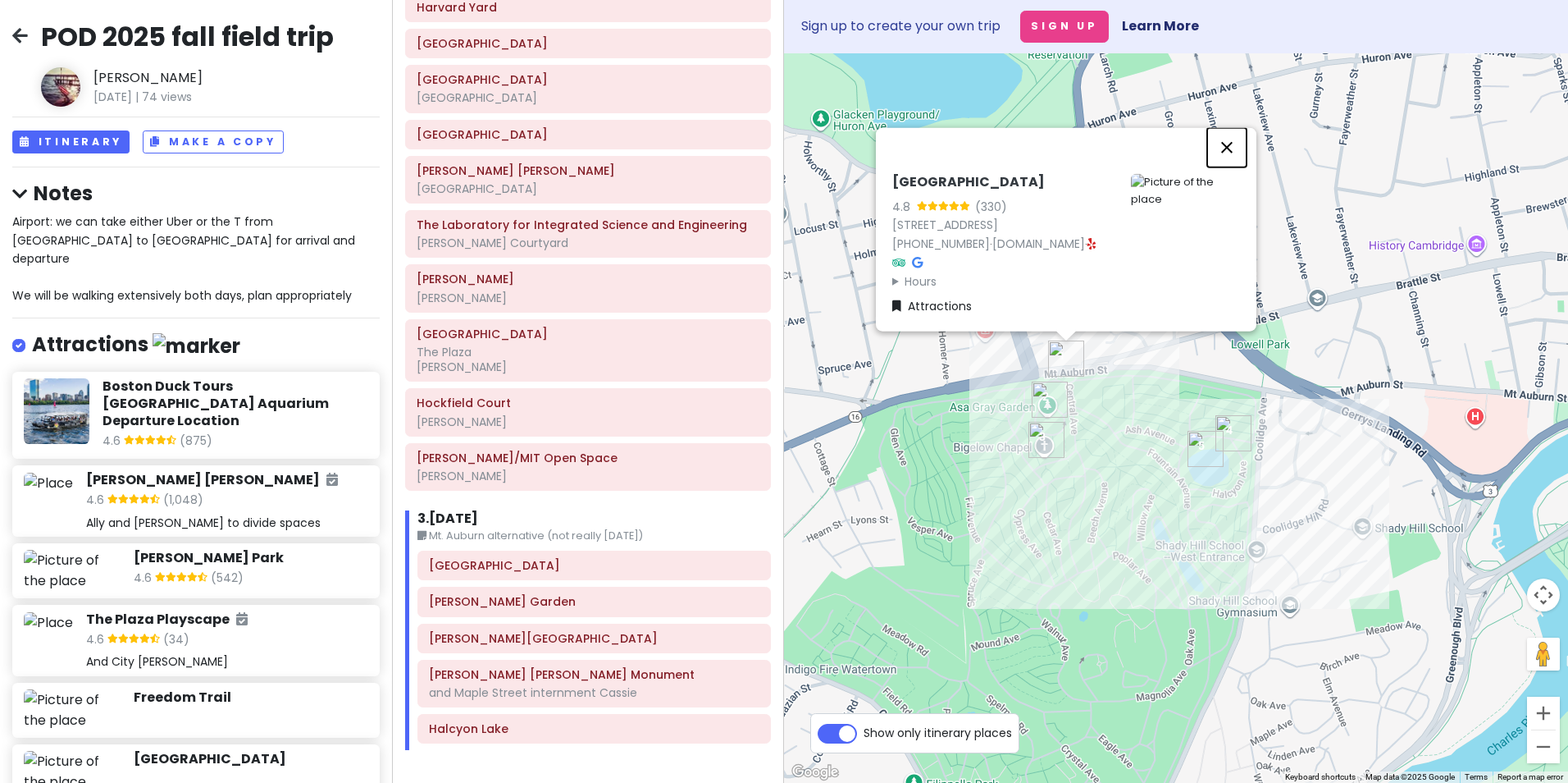
click at [1225, 128] on button "Close" at bounding box center [1227, 147] width 39 height 39
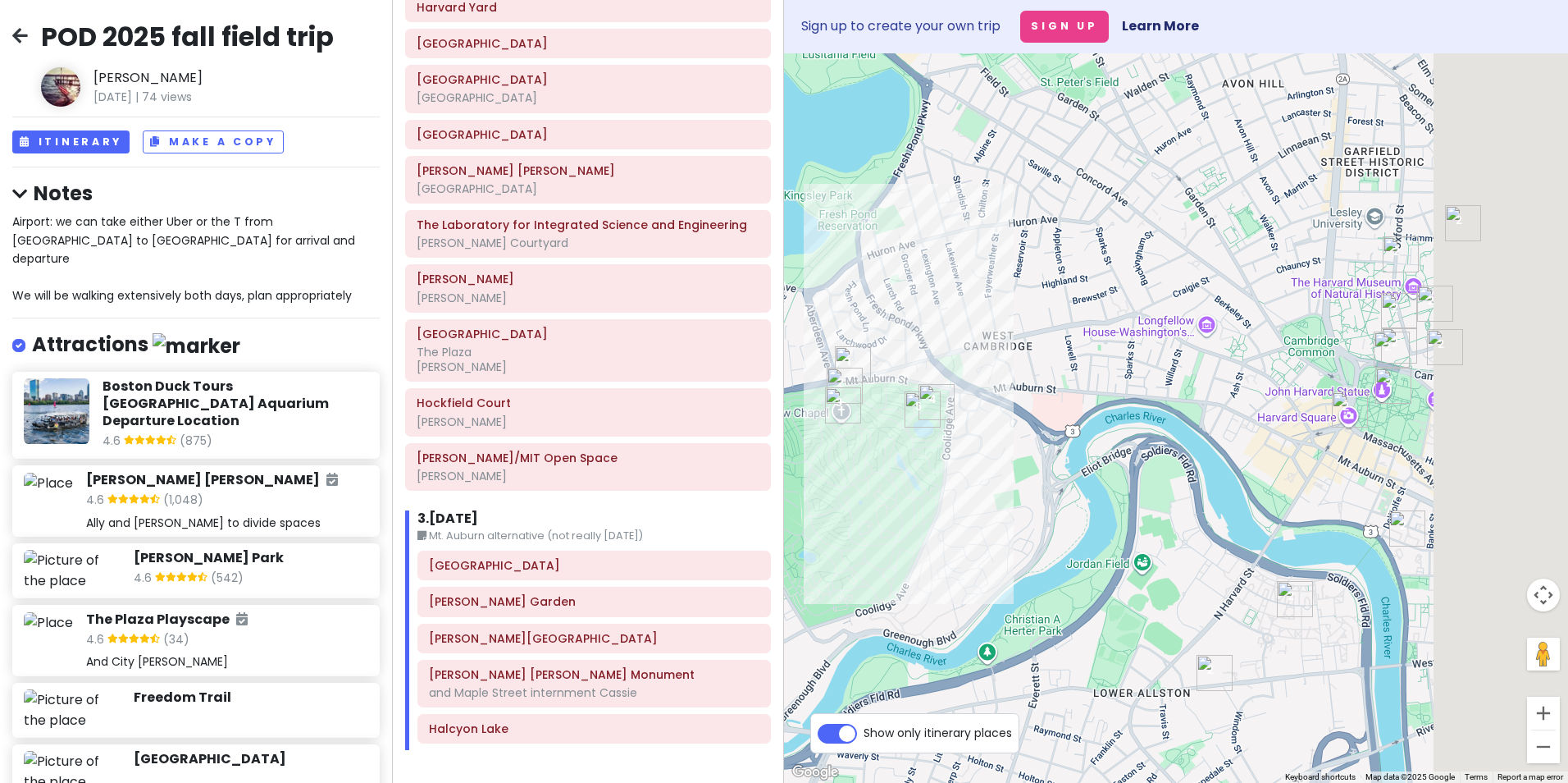
drag, startPoint x: 1297, startPoint y: 350, endPoint x: 1177, endPoint y: 427, distance: 142.6
click at [975, 369] on div at bounding box center [1177, 418] width 784 height 729
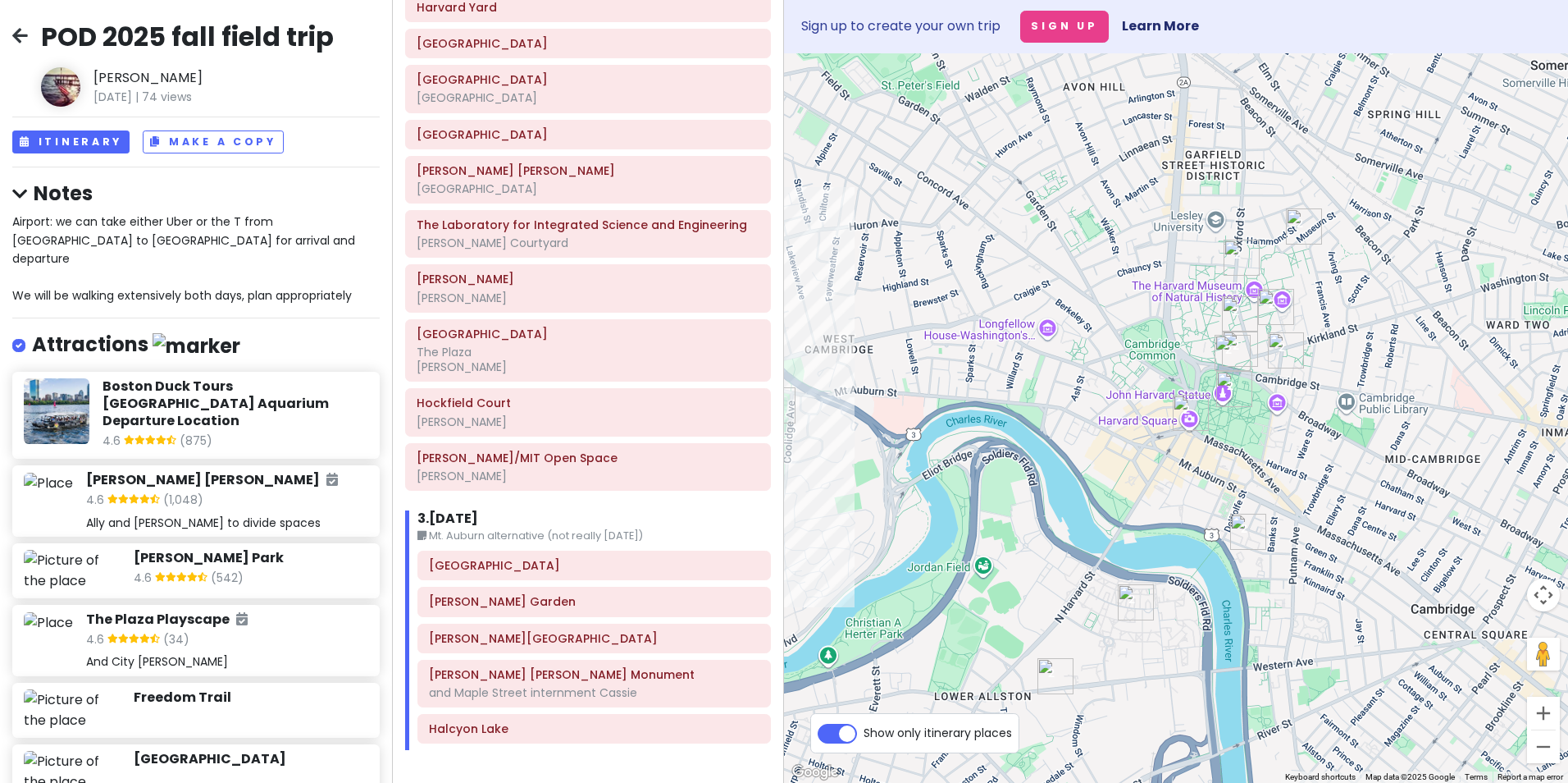
drag, startPoint x: 1316, startPoint y: 441, endPoint x: 1220, endPoint y: 471, distance: 100.6
click at [1220, 471] on div at bounding box center [1177, 418] width 784 height 729
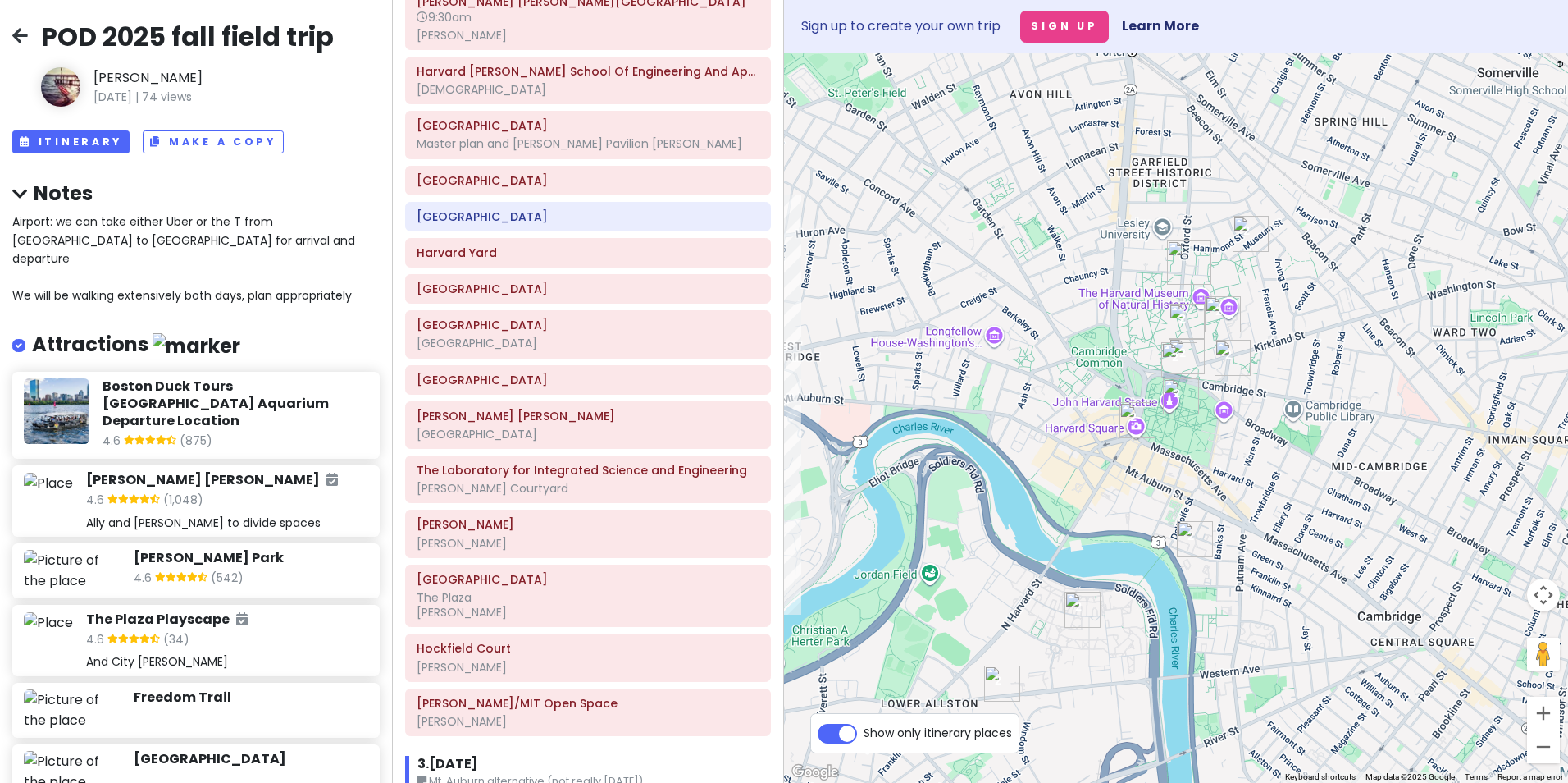
scroll to position [708, 0]
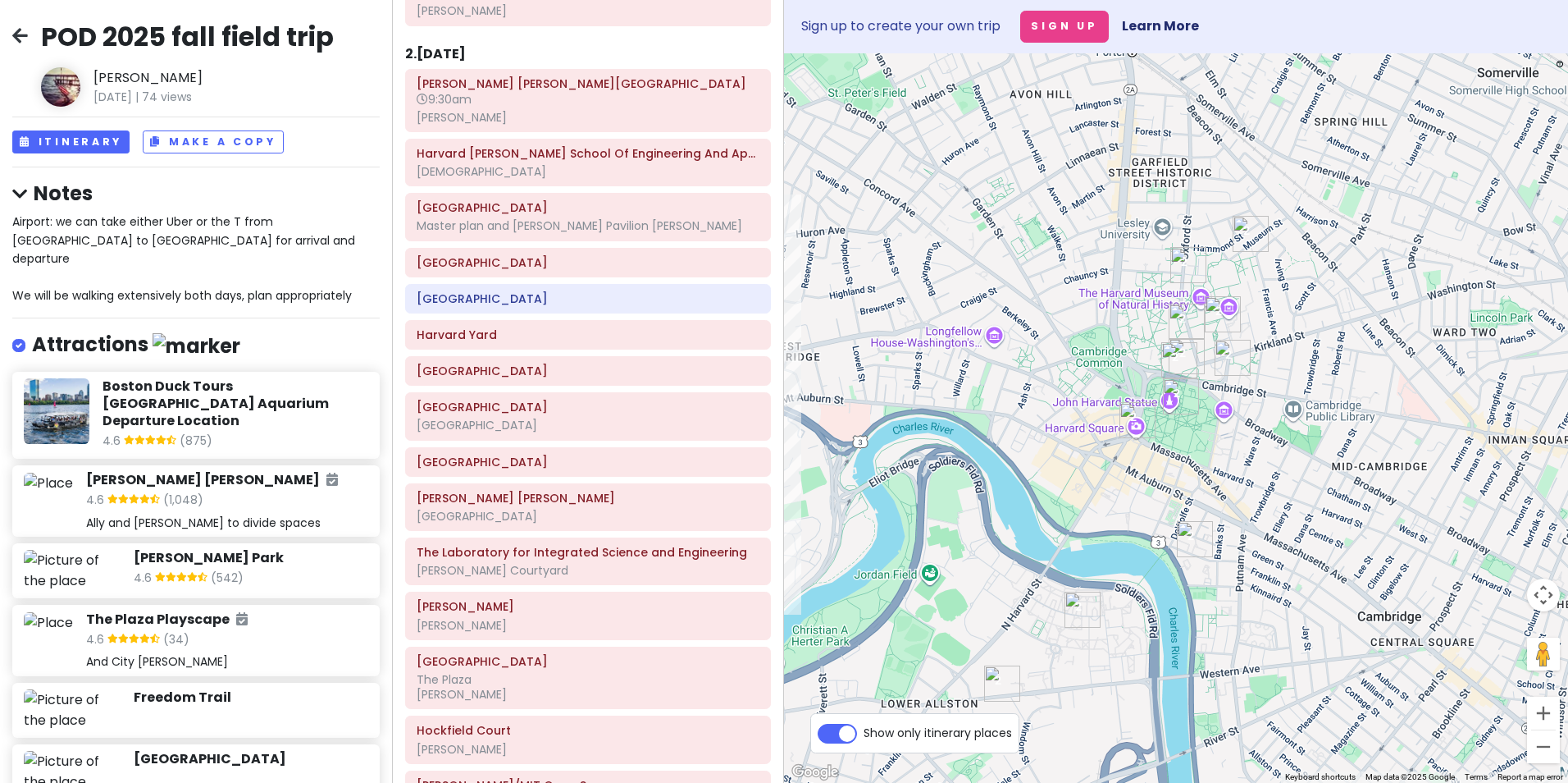
click at [421, 49] on h6 "2 . [DATE]" at bounding box center [435, 54] width 61 height 17
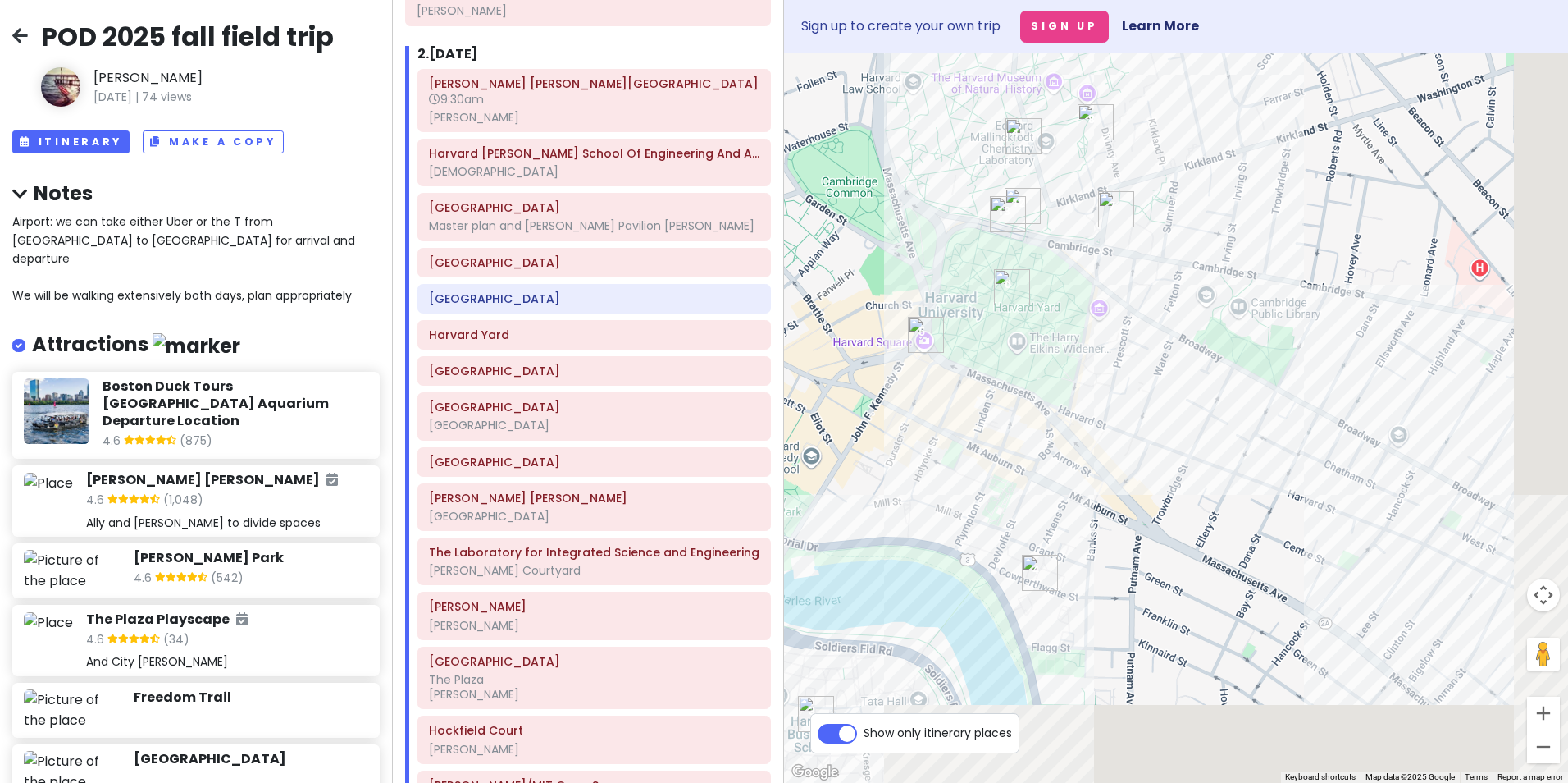
drag, startPoint x: 1252, startPoint y: 500, endPoint x: 976, endPoint y: 334, distance: 322.1
click at [974, 334] on div at bounding box center [1177, 418] width 784 height 729
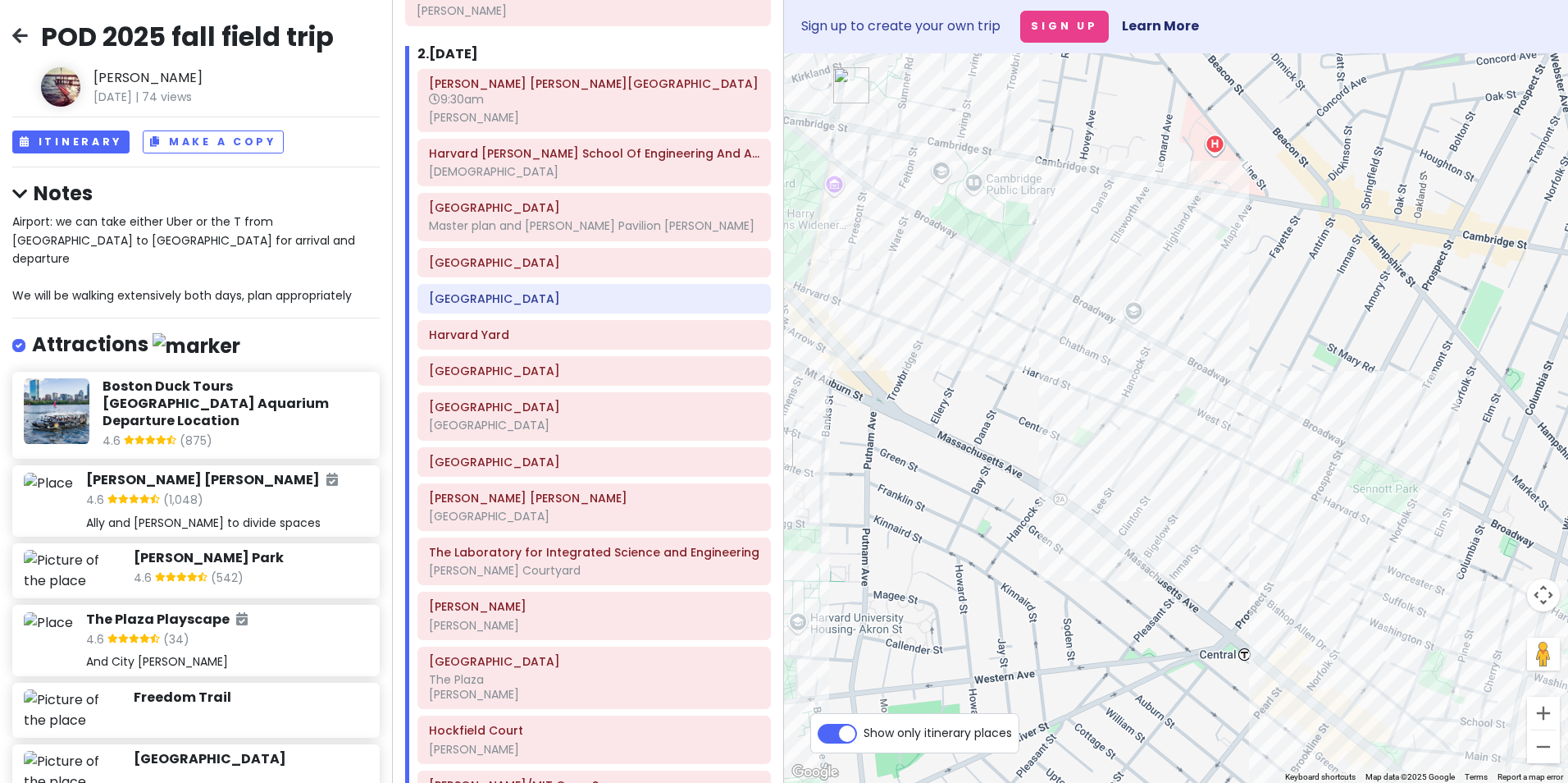
drag, startPoint x: 1186, startPoint y: 466, endPoint x: 1042, endPoint y: 367, distance: 174.7
click at [1042, 366] on div at bounding box center [1177, 418] width 784 height 729
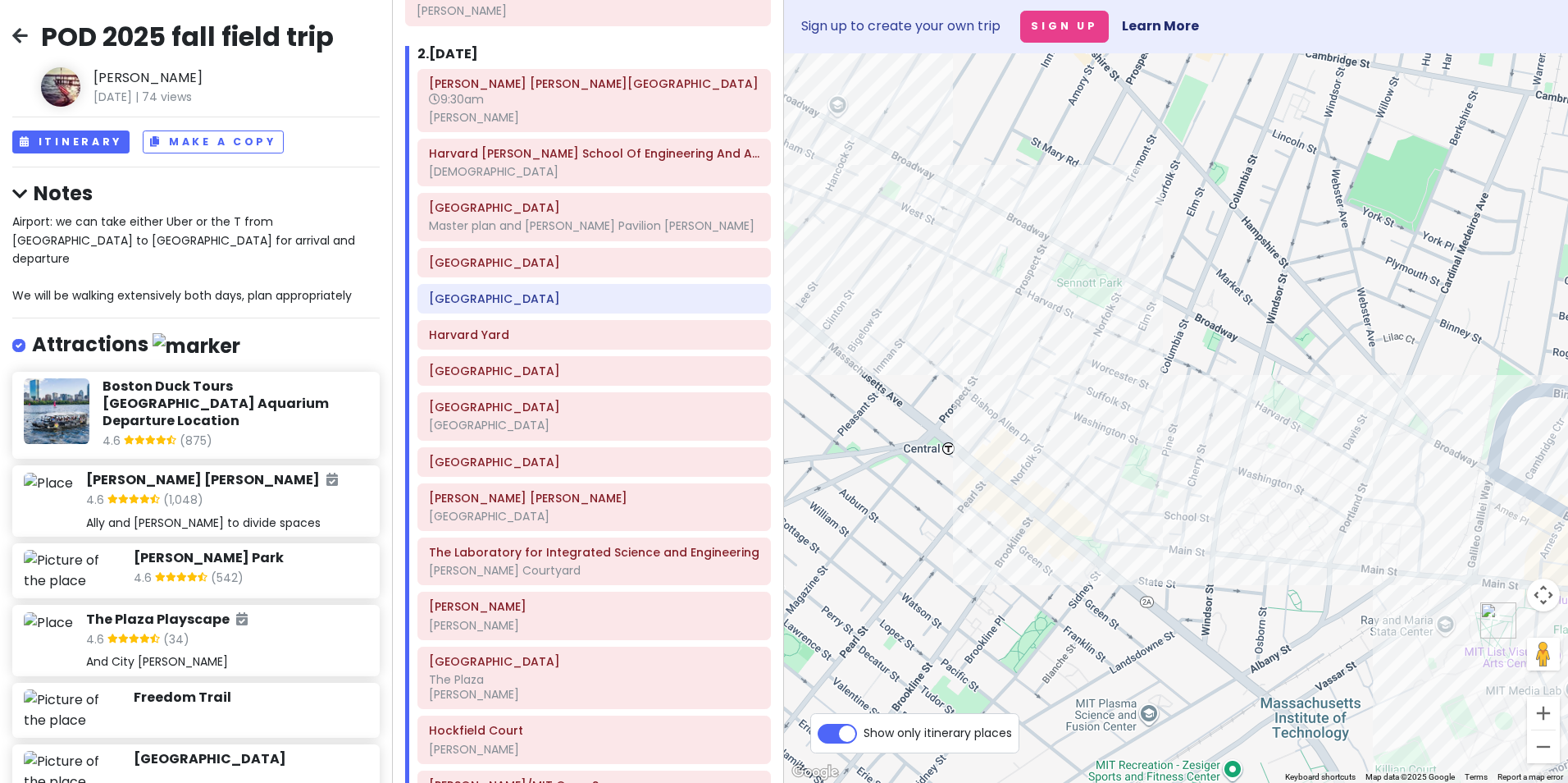
drag, startPoint x: 1191, startPoint y: 550, endPoint x: 993, endPoint y: 408, distance: 243.7
click at [951, 383] on div at bounding box center [1177, 418] width 784 height 729
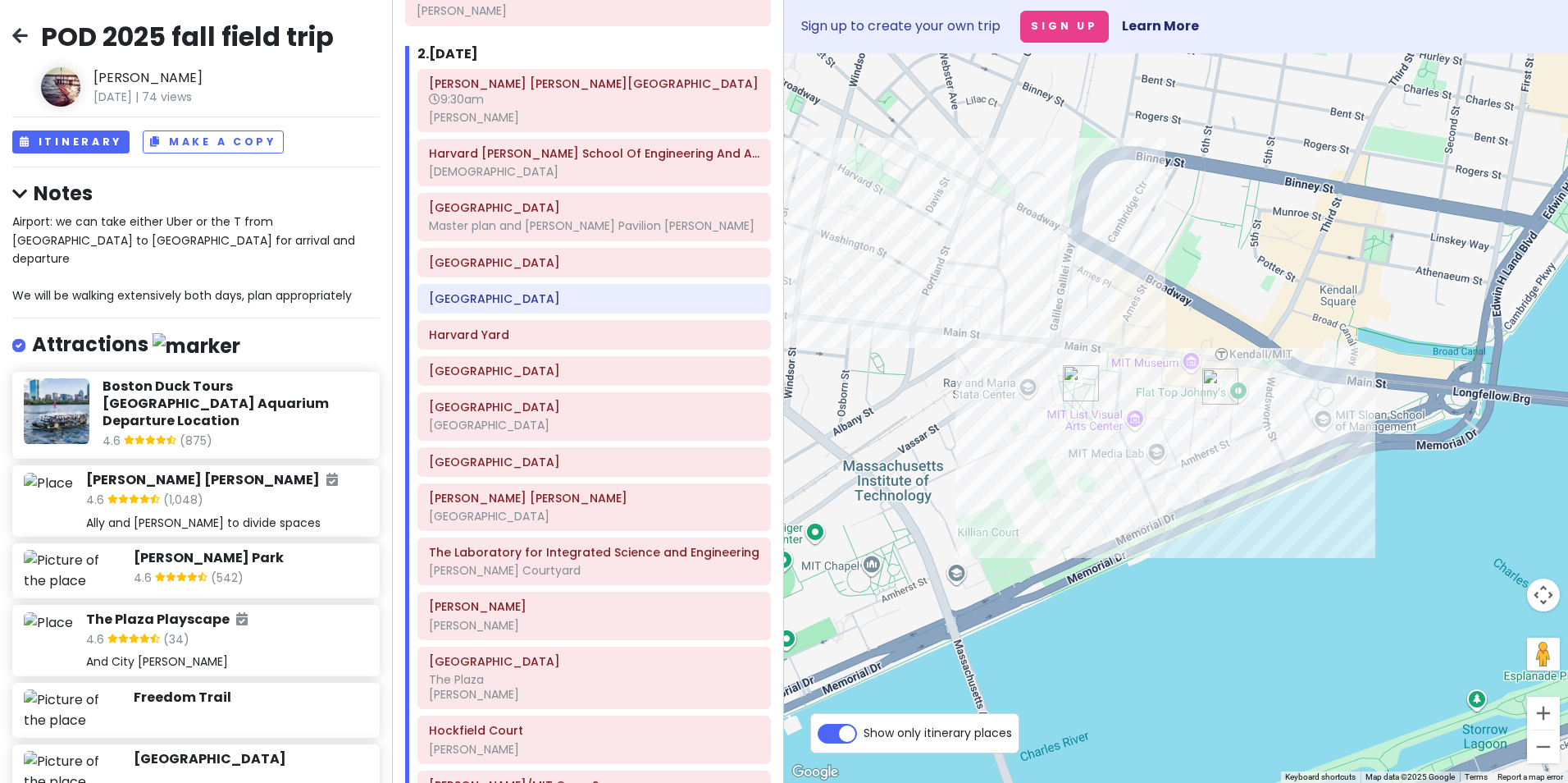
drag, startPoint x: 1106, startPoint y: 504, endPoint x: 1056, endPoint y: 498, distance: 50.4
click at [1056, 498] on div at bounding box center [1177, 418] width 784 height 729
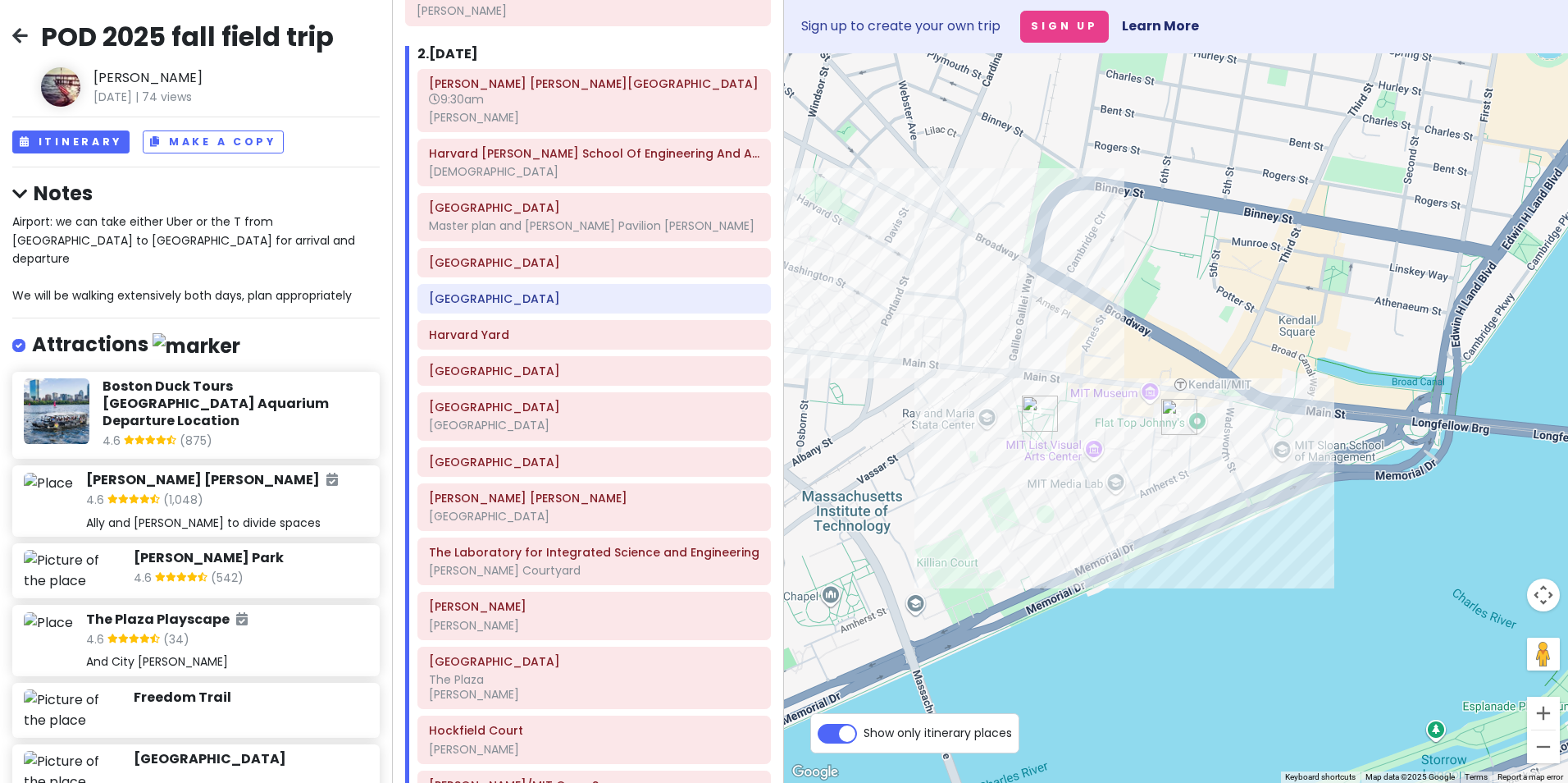
drag, startPoint x: 982, startPoint y: 425, endPoint x: 992, endPoint y: 466, distance: 42.2
click at [992, 466] on div at bounding box center [1177, 418] width 784 height 729
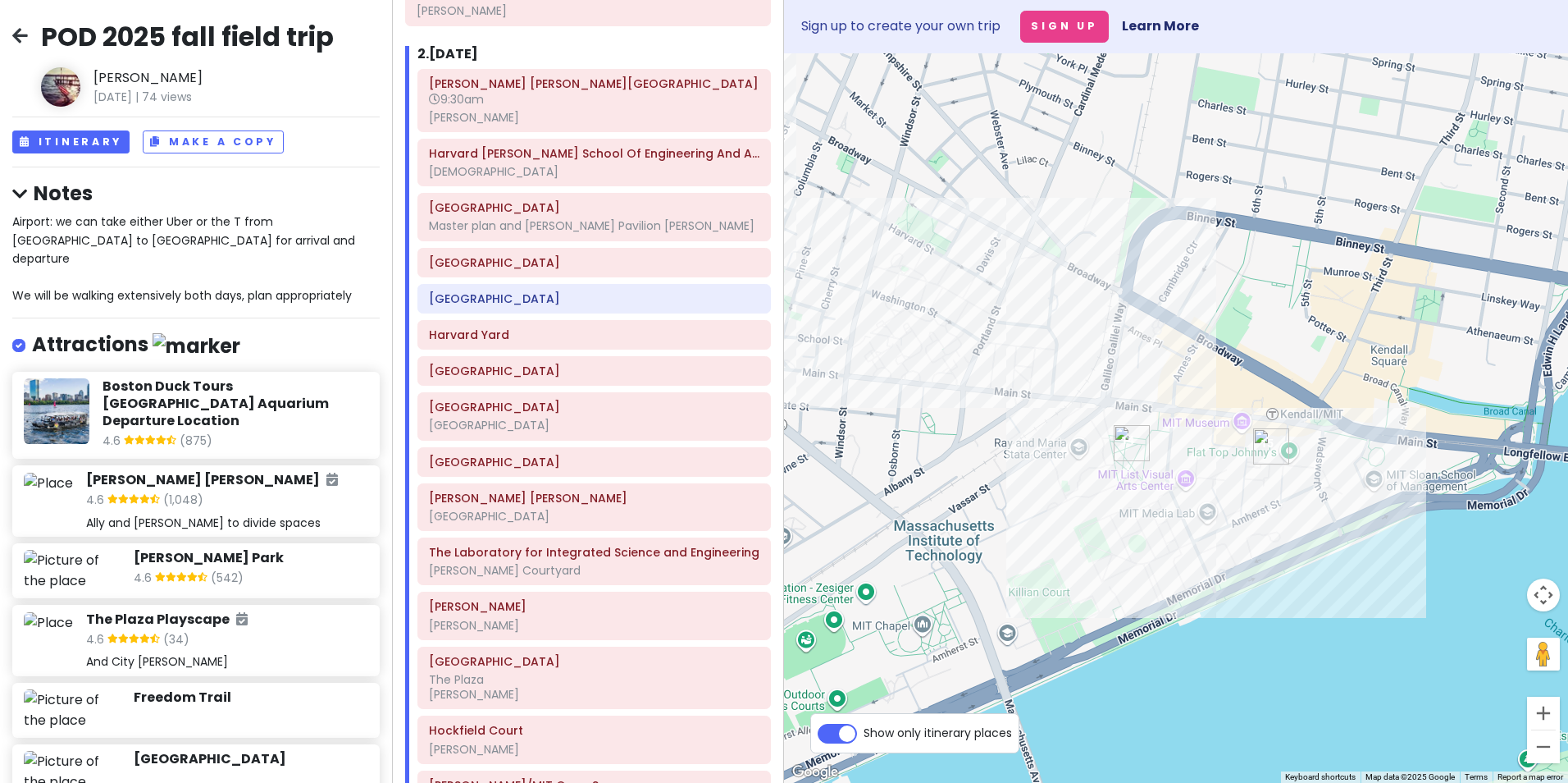
click at [1123, 439] on img "Hockfield Court" at bounding box center [1131, 443] width 36 height 36
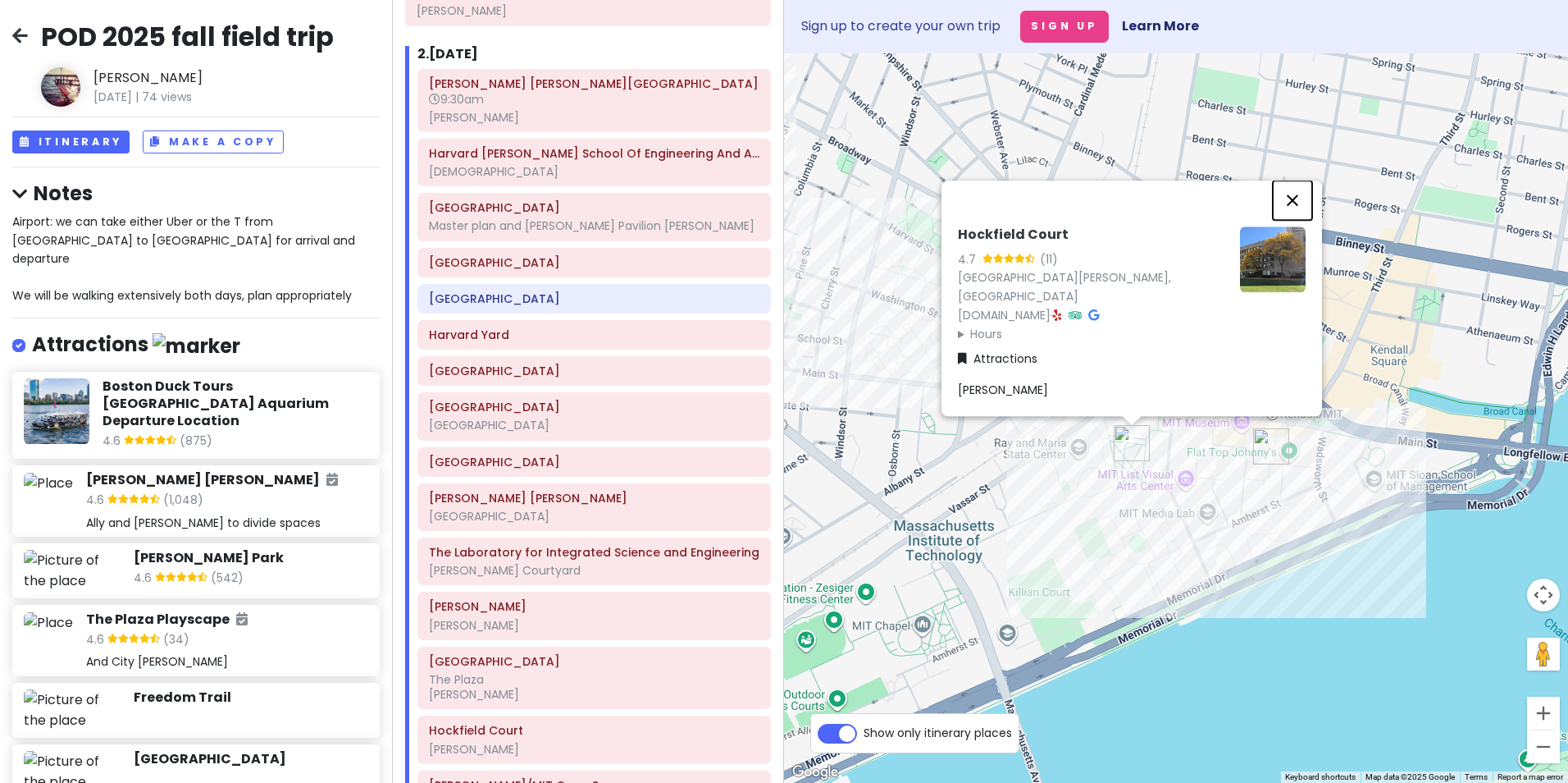
click at [1251, 198] on button "Close" at bounding box center [1293, 200] width 39 height 39
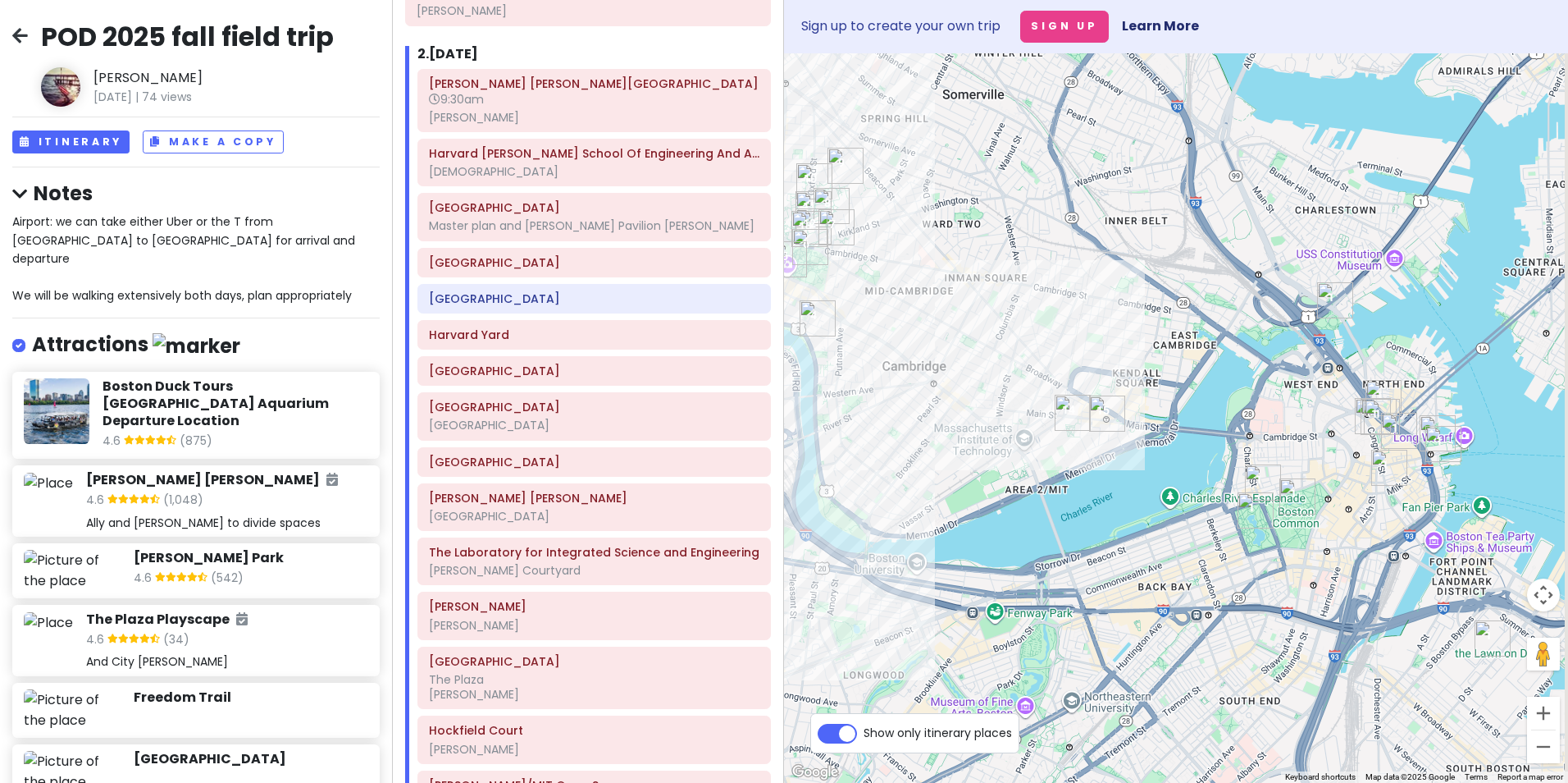
drag, startPoint x: 1229, startPoint y: 497, endPoint x: 1092, endPoint y: 429, distance: 152.9
click at [1092, 430] on img "Kendall/MIT Open Space" at bounding box center [1107, 413] width 36 height 36
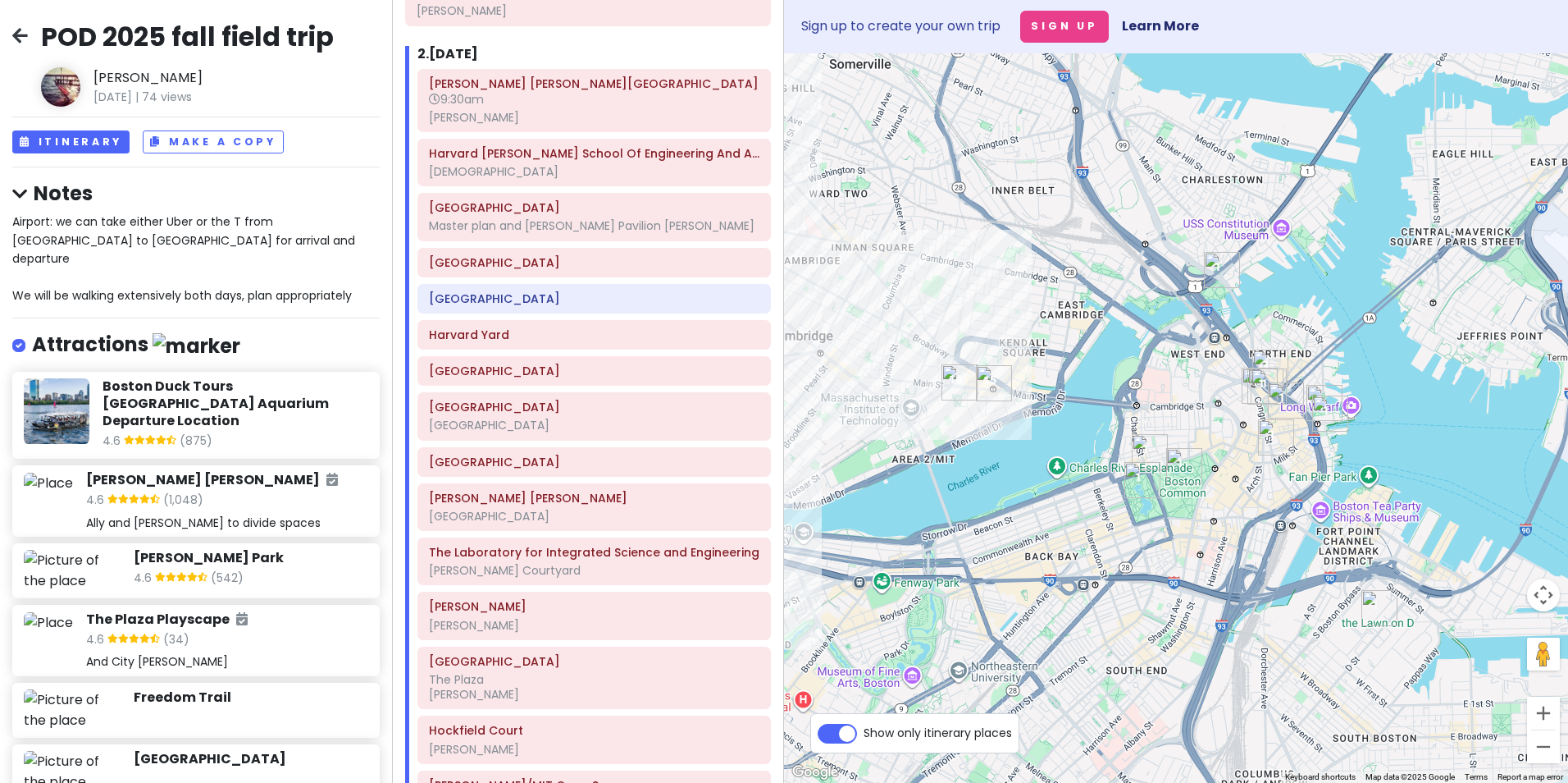
drag, startPoint x: 1438, startPoint y: 492, endPoint x: 1347, endPoint y: 474, distance: 92.8
click at [1251, 474] on div at bounding box center [1177, 418] width 784 height 729
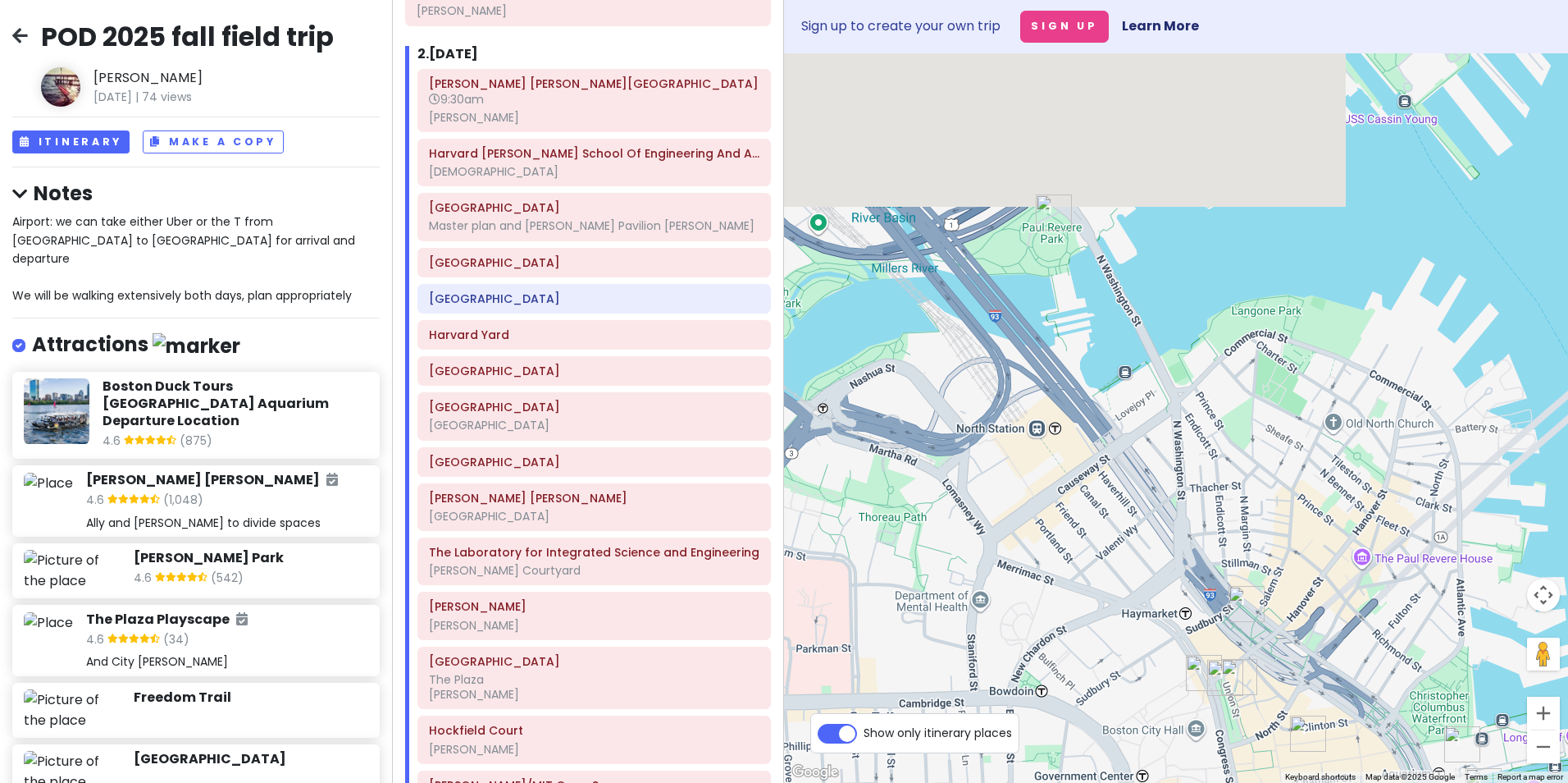
drag, startPoint x: 1201, startPoint y: 250, endPoint x: 1190, endPoint y: 475, distance: 225.3
click at [1190, 475] on div at bounding box center [1177, 418] width 784 height 729
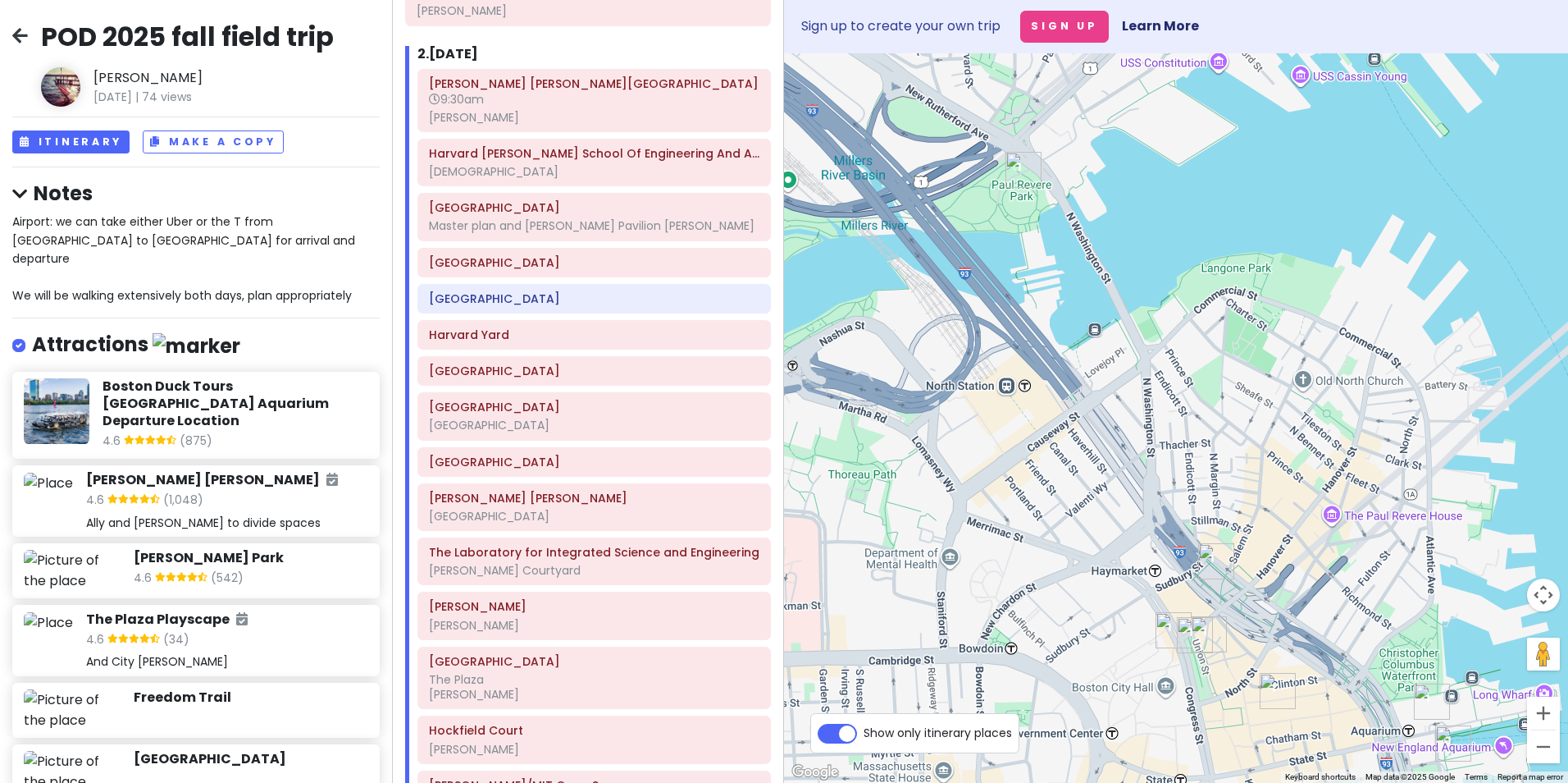
drag, startPoint x: 1202, startPoint y: 582, endPoint x: 1177, endPoint y: 539, distance: 49.7
click at [1180, 551] on div at bounding box center [1177, 418] width 784 height 729
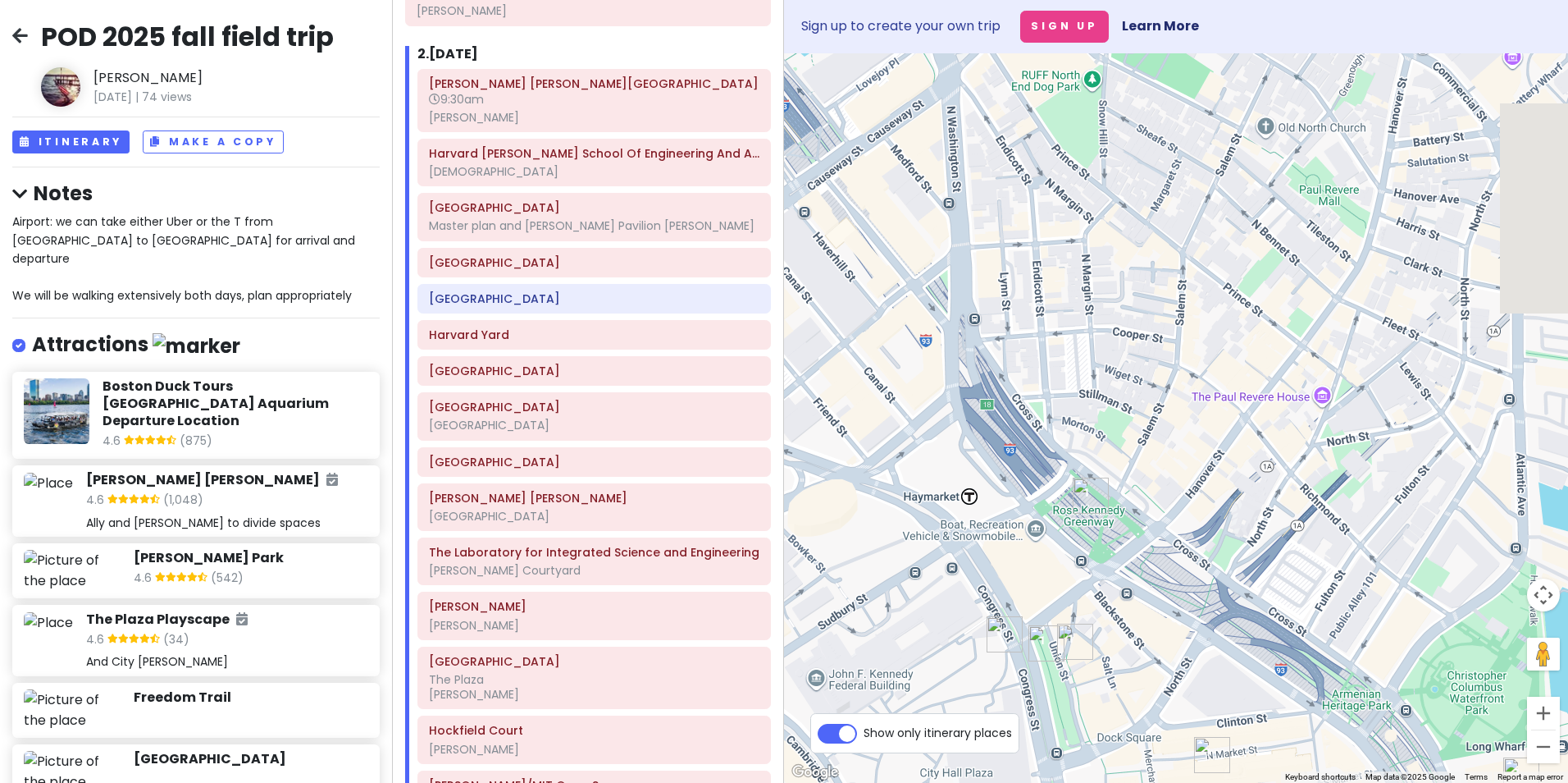
drag, startPoint x: 1222, startPoint y: 671, endPoint x: 1038, endPoint y: 464, distance: 277.0
click at [1038, 464] on div at bounding box center [1177, 418] width 784 height 729
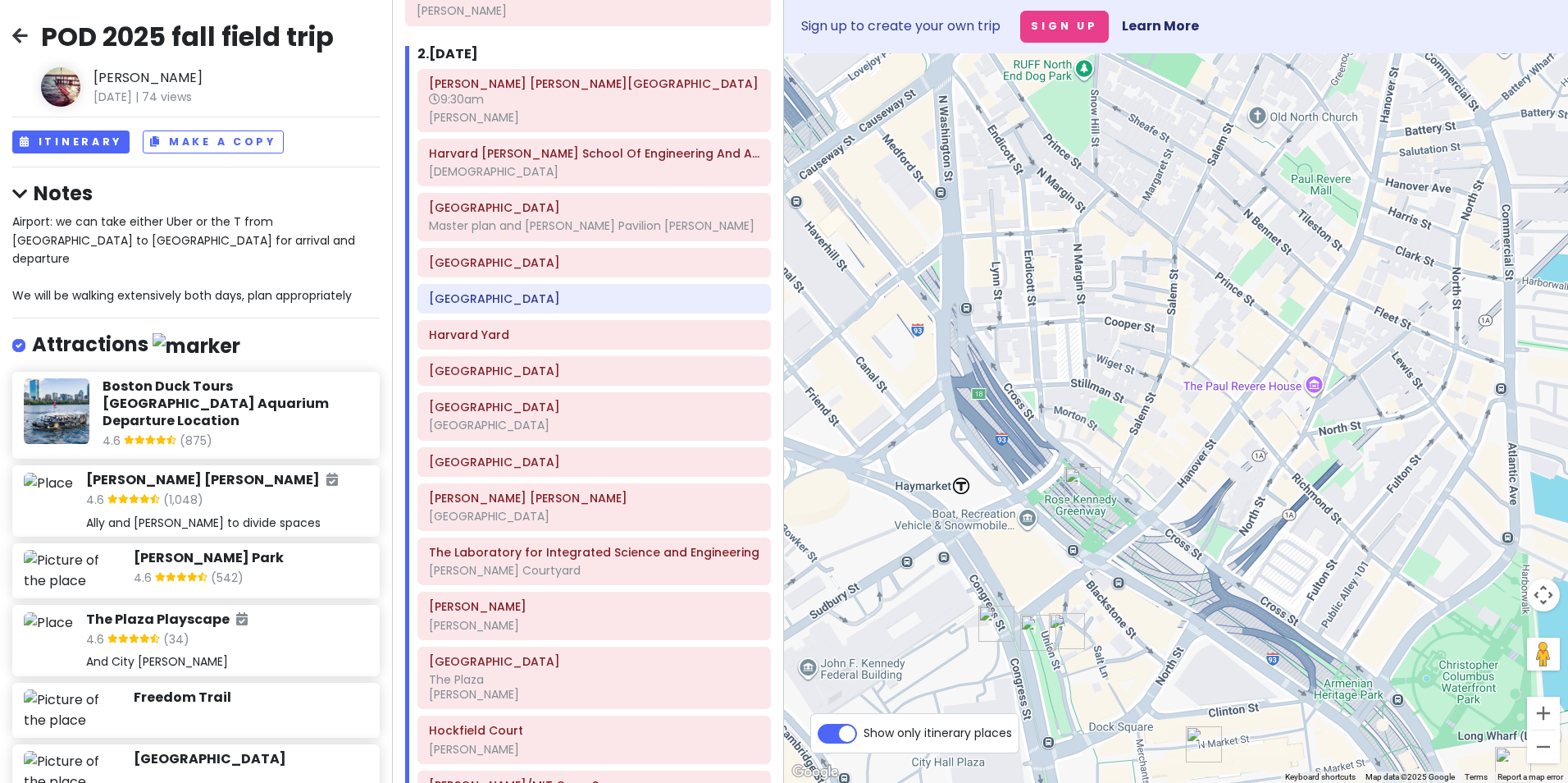
click at [1030, 631] on img "The New England Holocaust Memorial" at bounding box center [1038, 632] width 36 height 36
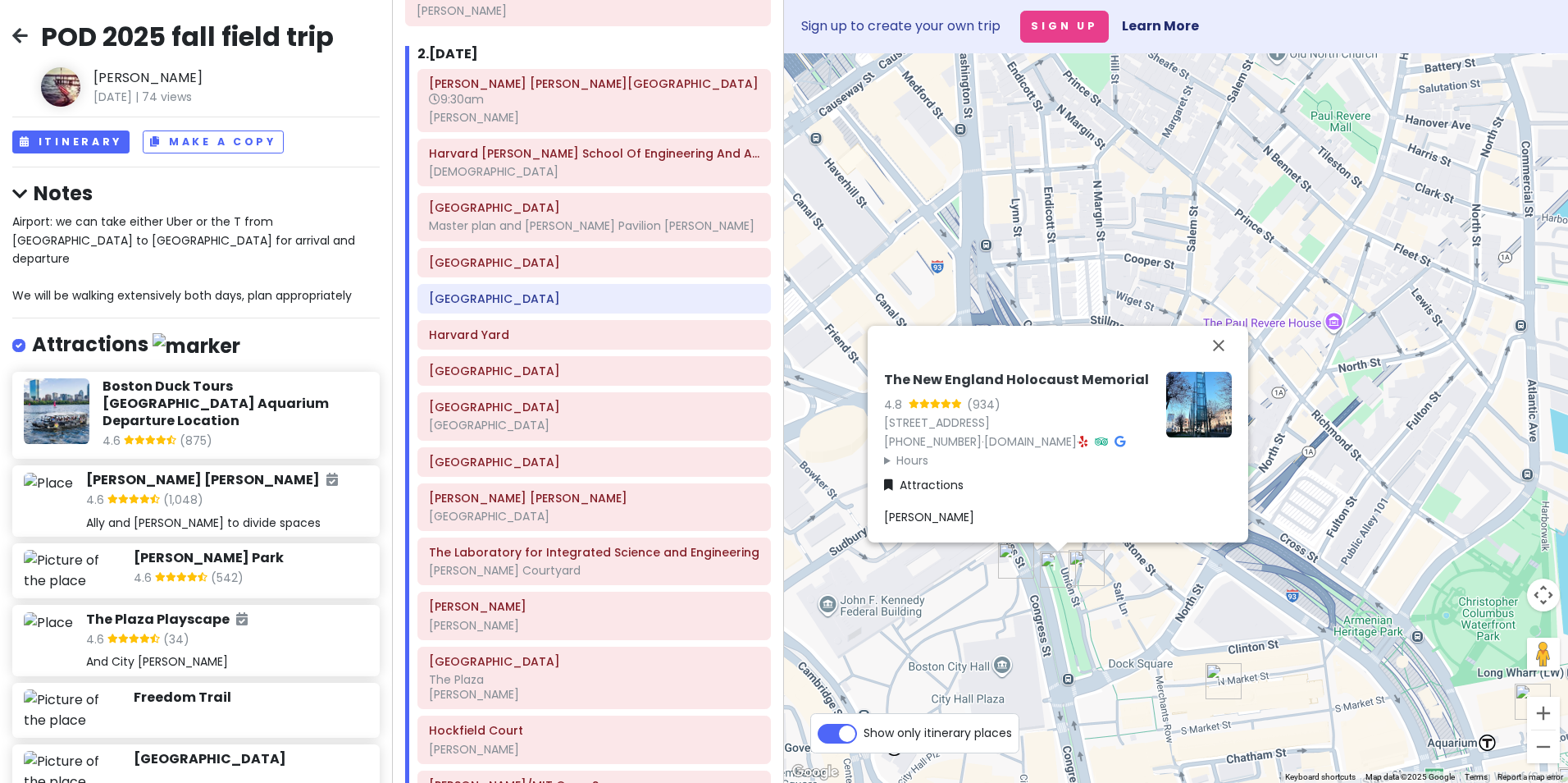
drag, startPoint x: 1005, startPoint y: 666, endPoint x: 1032, endPoint y: 594, distance: 76.9
click at [1032, 594] on div "The New England Holocaust Memorial 4.8 (934) [STREET_ADDRESS] [PHONE_NUMBER] · …" at bounding box center [1177, 418] width 784 height 729
click at [1215, 326] on button "Close" at bounding box center [1219, 345] width 39 height 39
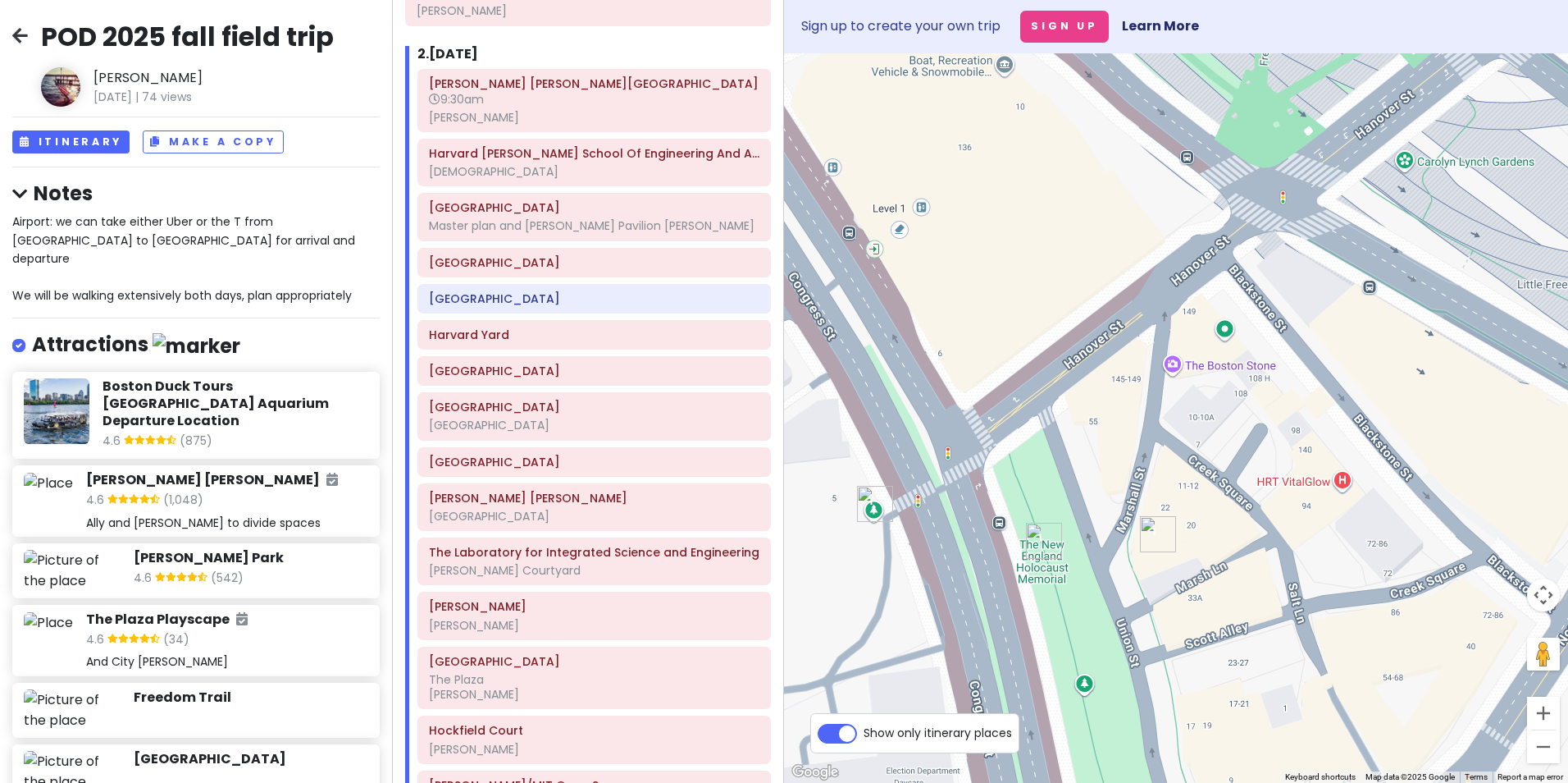
click at [1155, 537] on img "Union Oyster House" at bounding box center [1158, 534] width 36 height 36
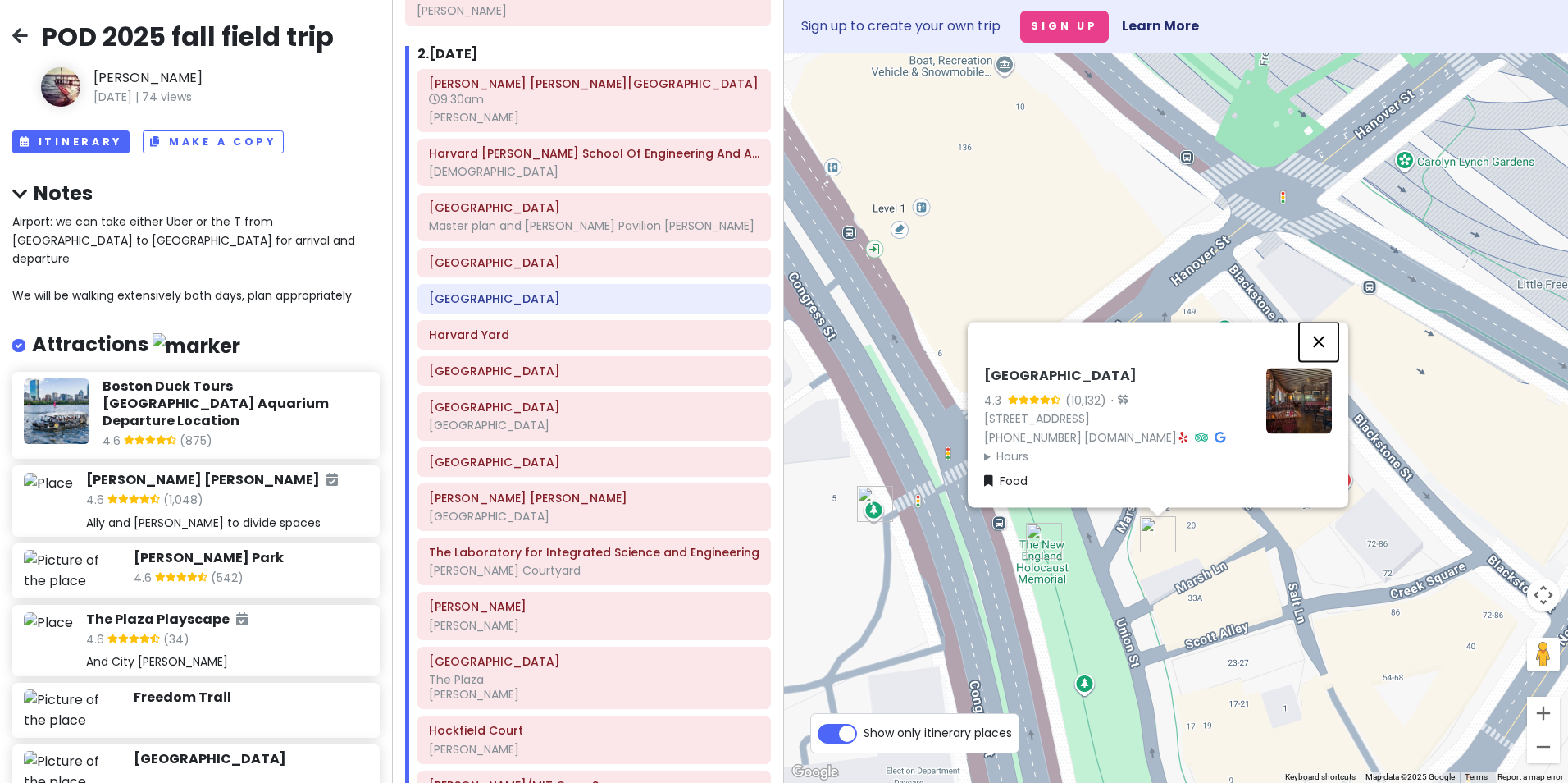
click at [1251, 322] on button "Close" at bounding box center [1318, 342] width 39 height 39
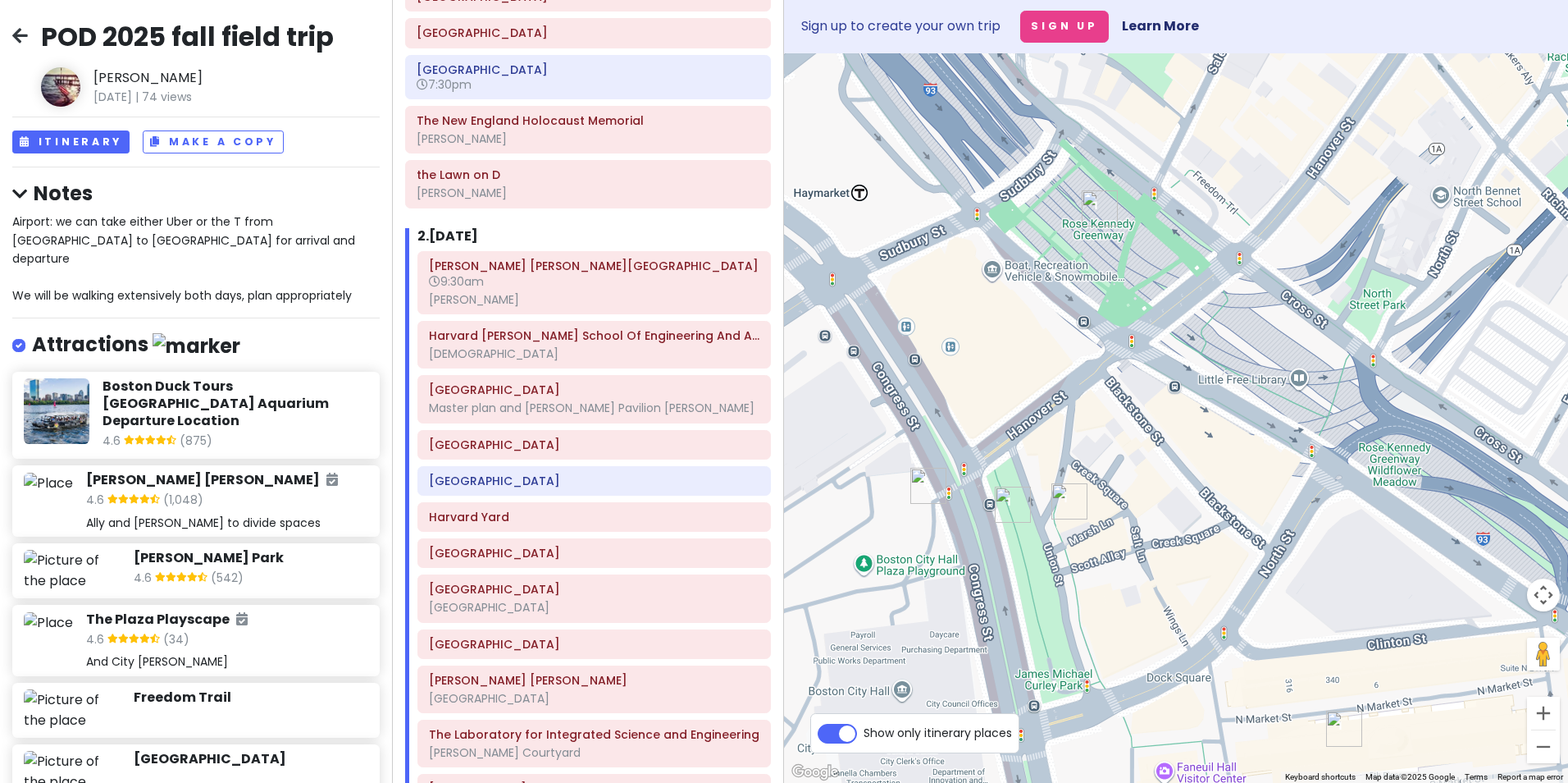
scroll to position [380, 0]
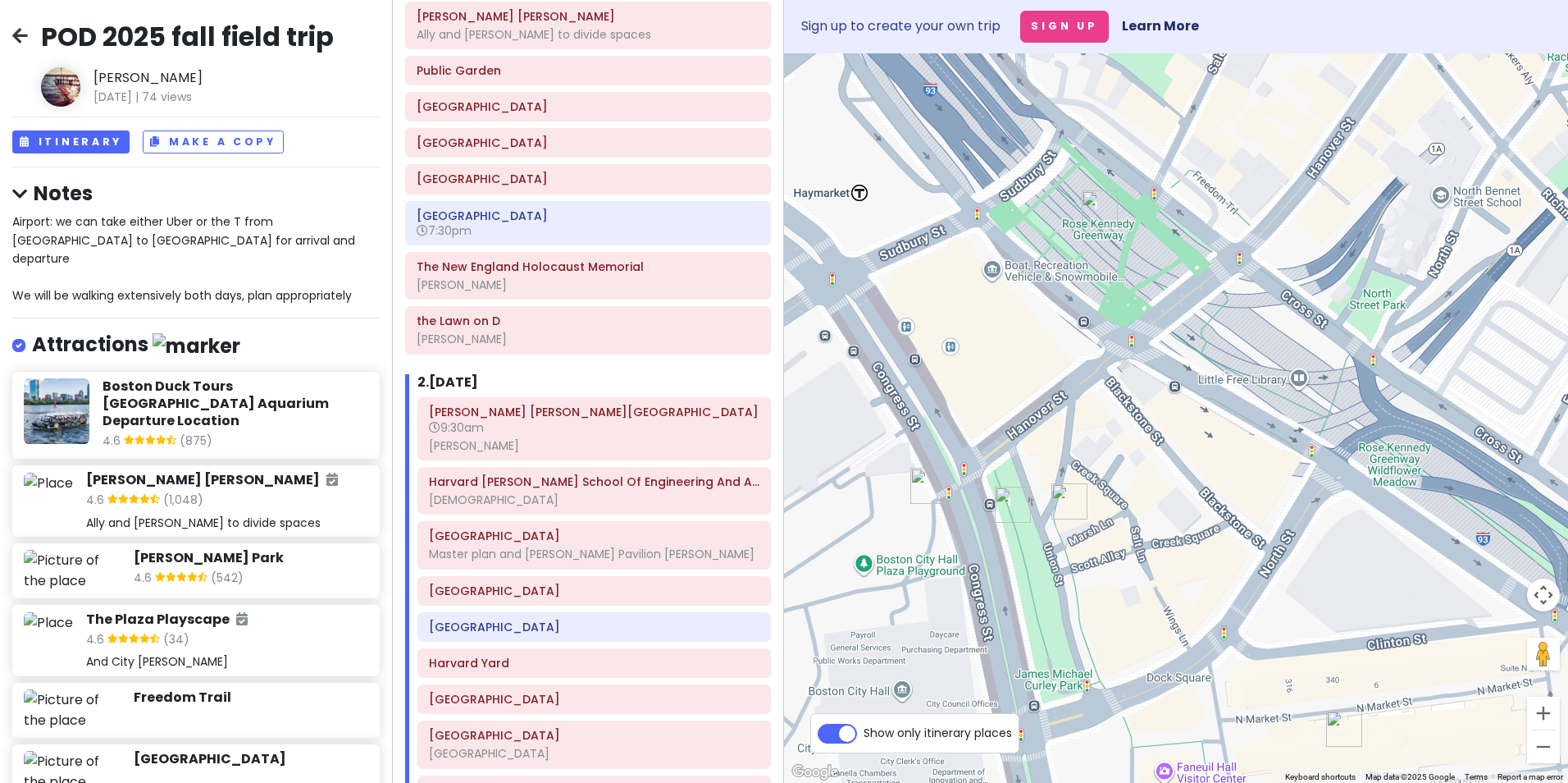
click at [500, 325] on h6 "the Lawn on D" at bounding box center [587, 320] width 343 height 15
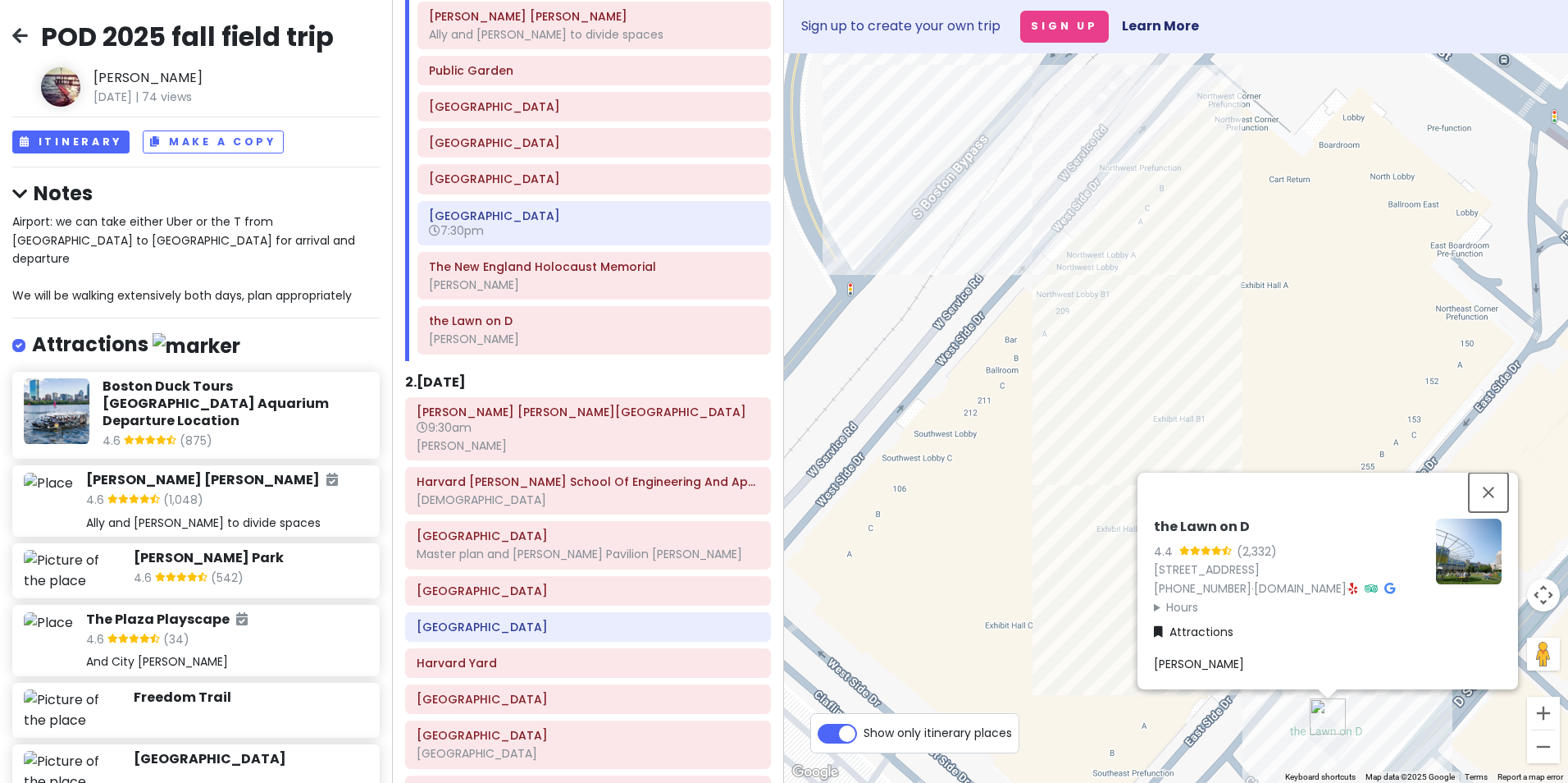
drag, startPoint x: 1485, startPoint y: 487, endPoint x: 1439, endPoint y: 466, distance: 50.6
click at [1251, 487] on button "Close" at bounding box center [1489, 492] width 39 height 39
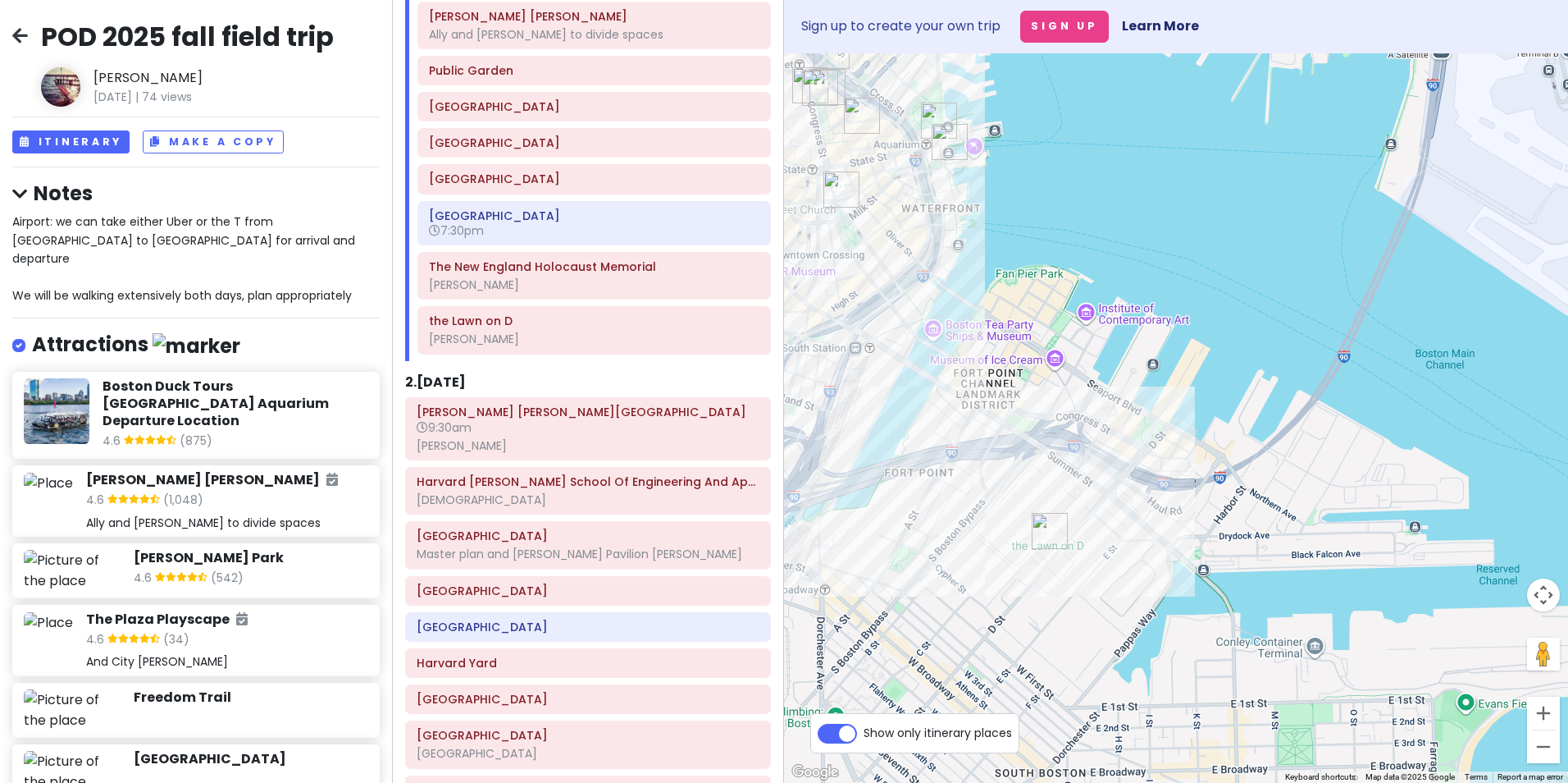
drag, startPoint x: 1042, startPoint y: 308, endPoint x: 961, endPoint y: 467, distance: 178.4
click at [964, 470] on div at bounding box center [1177, 418] width 784 height 729
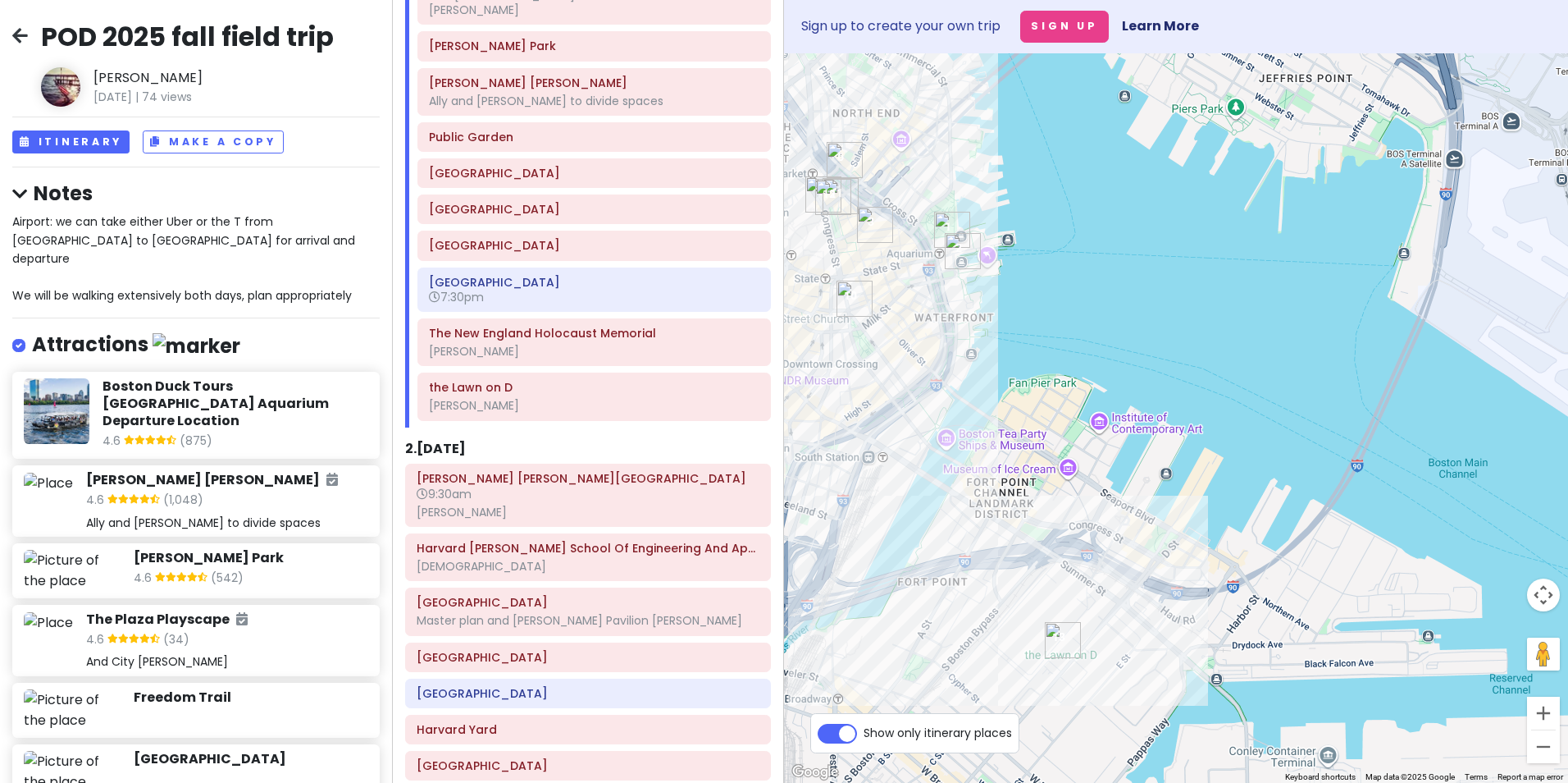
scroll to position [216, 0]
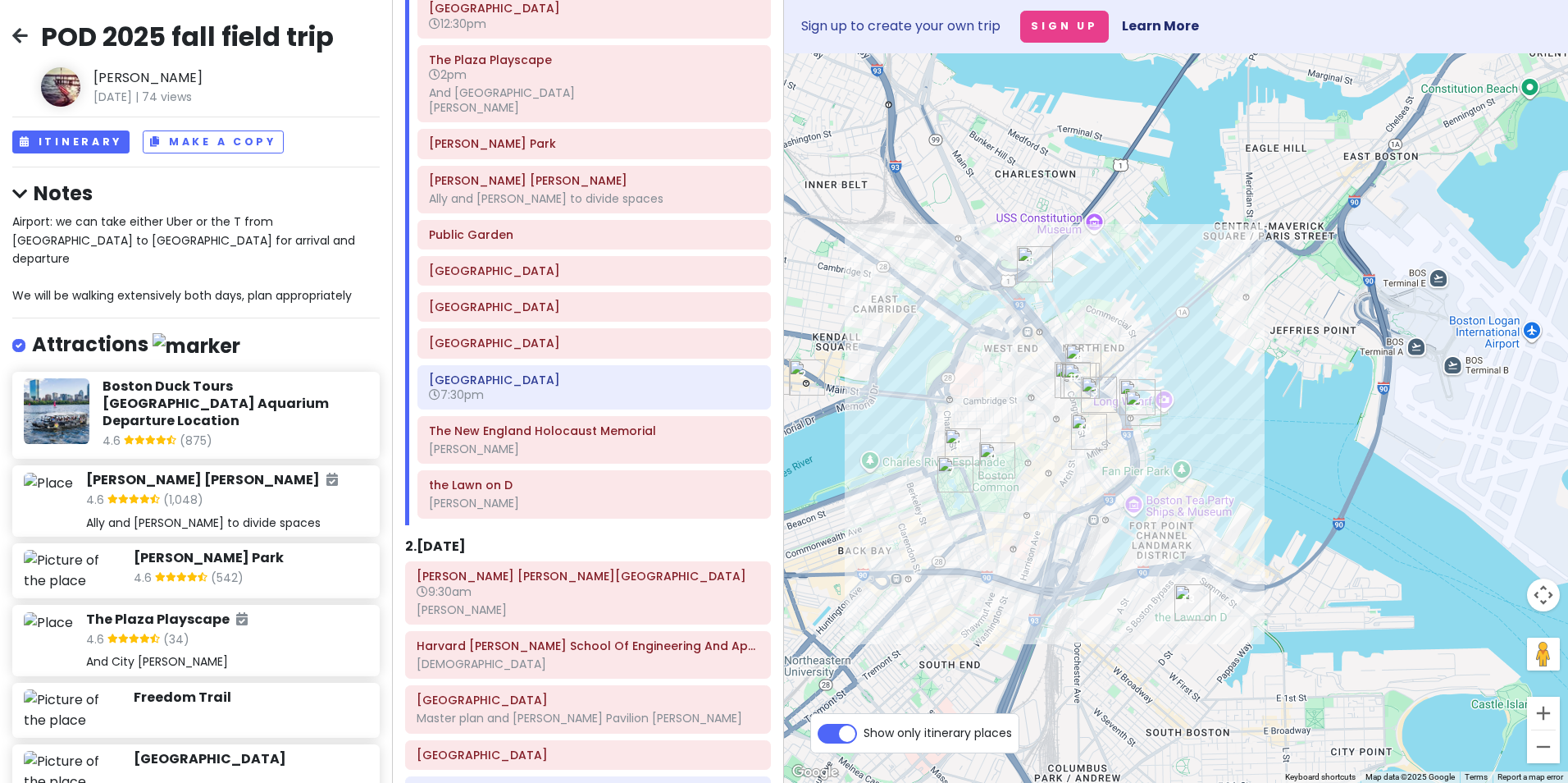
drag, startPoint x: 1014, startPoint y: 340, endPoint x: 1176, endPoint y: 454, distance: 198.1
click at [1176, 454] on div at bounding box center [1177, 418] width 784 height 729
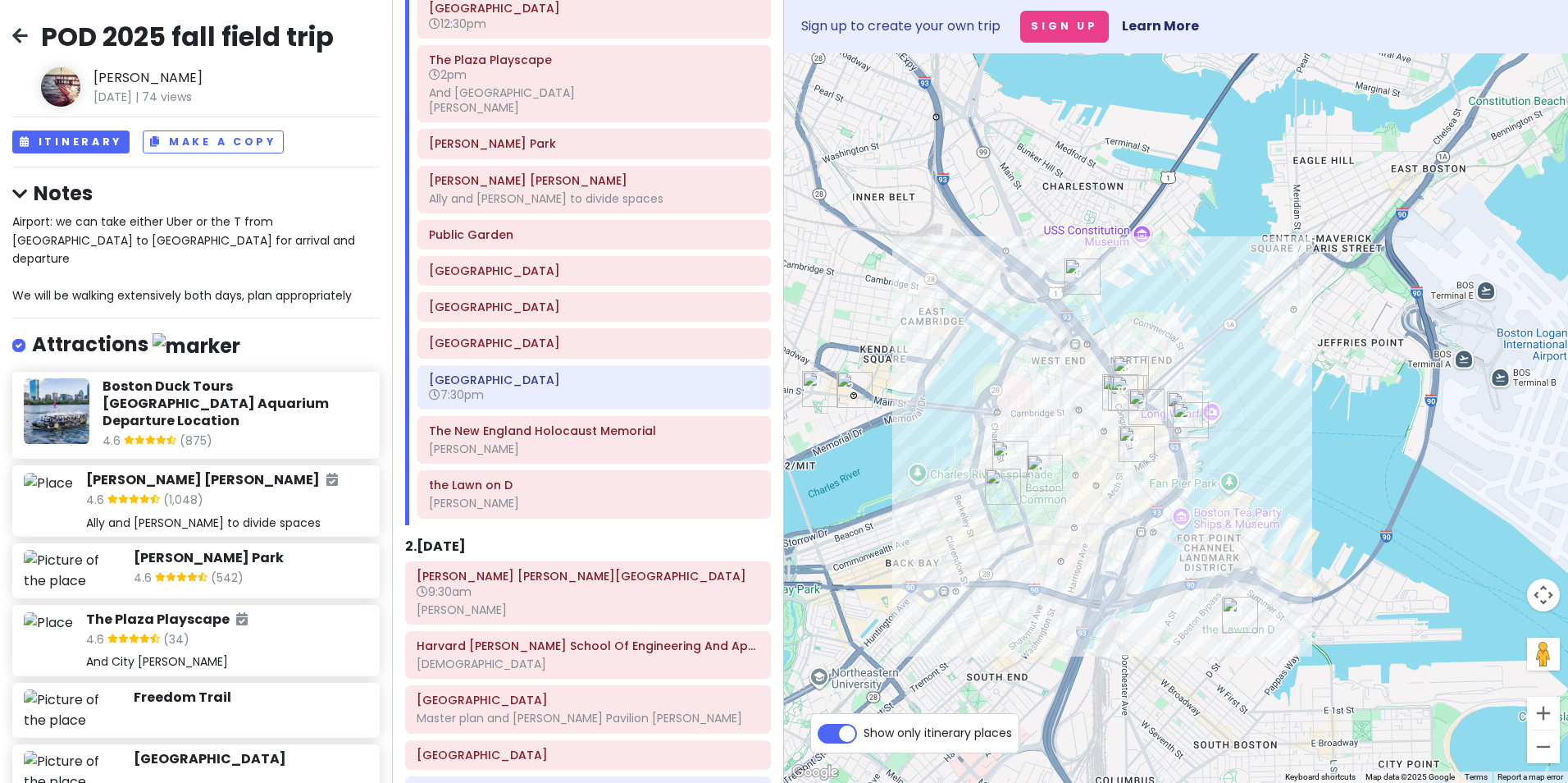
drag, startPoint x: 916, startPoint y: 354, endPoint x: 969, endPoint y: 368, distance: 54.8
click at [969, 368] on div at bounding box center [1177, 418] width 784 height 729
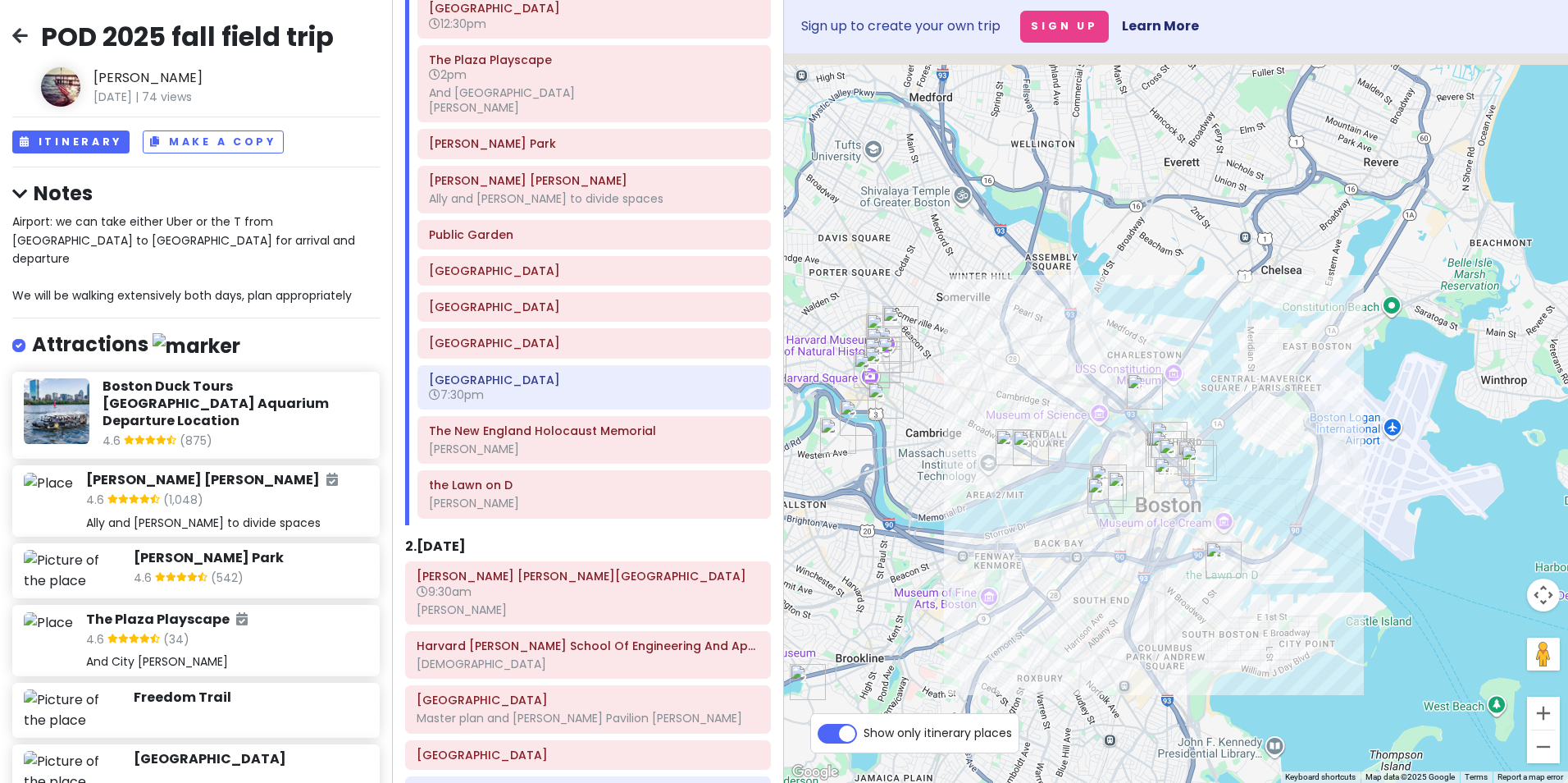
drag, startPoint x: 864, startPoint y: 470, endPoint x: 1067, endPoint y: 507, distance: 206.3
click at [1067, 507] on div at bounding box center [1177, 418] width 784 height 729
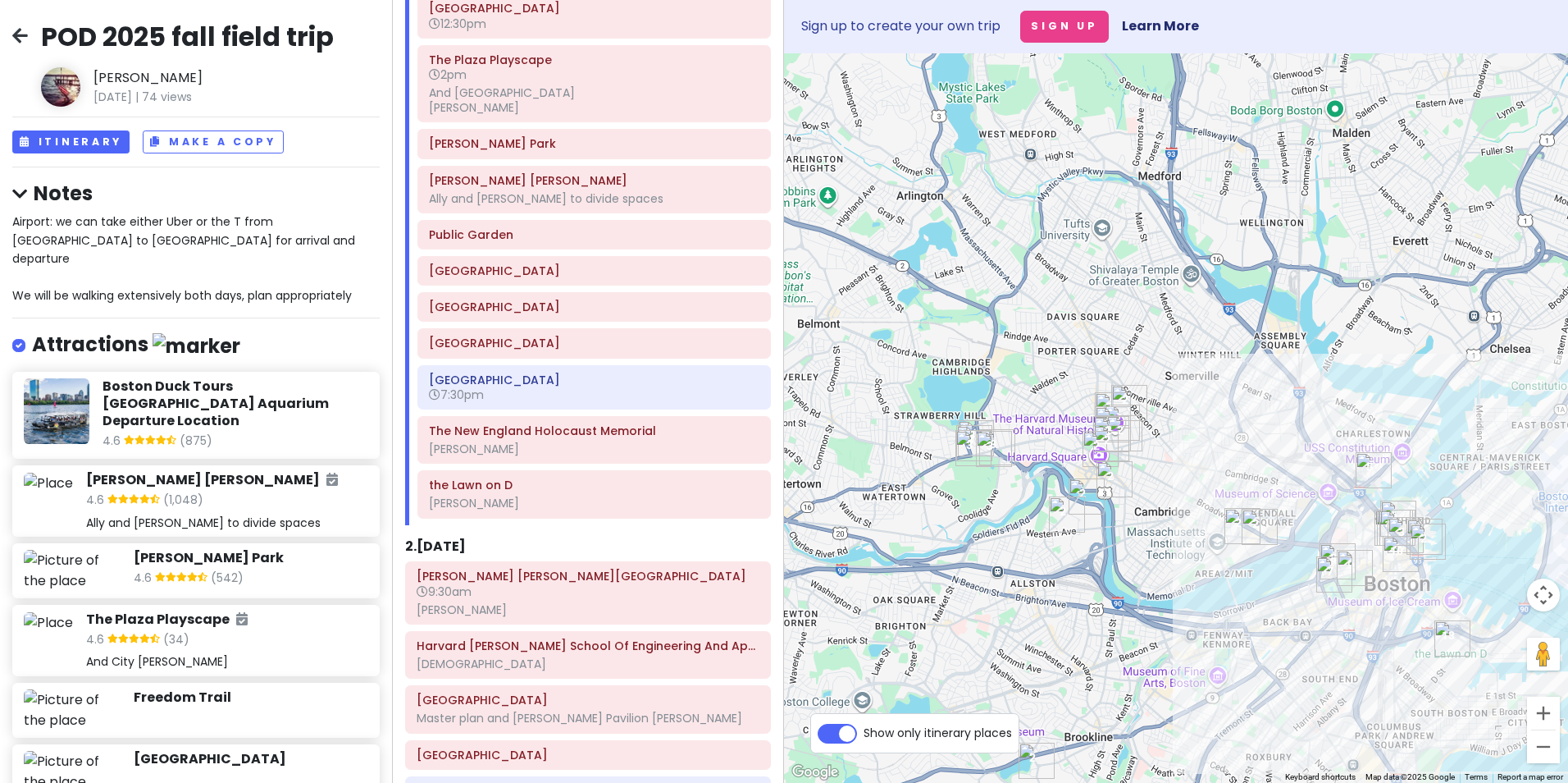
drag, startPoint x: 875, startPoint y: 466, endPoint x: 1070, endPoint y: 535, distance: 206.8
click at [1070, 535] on div "To navigate, press the arrow keys." at bounding box center [1177, 418] width 784 height 729
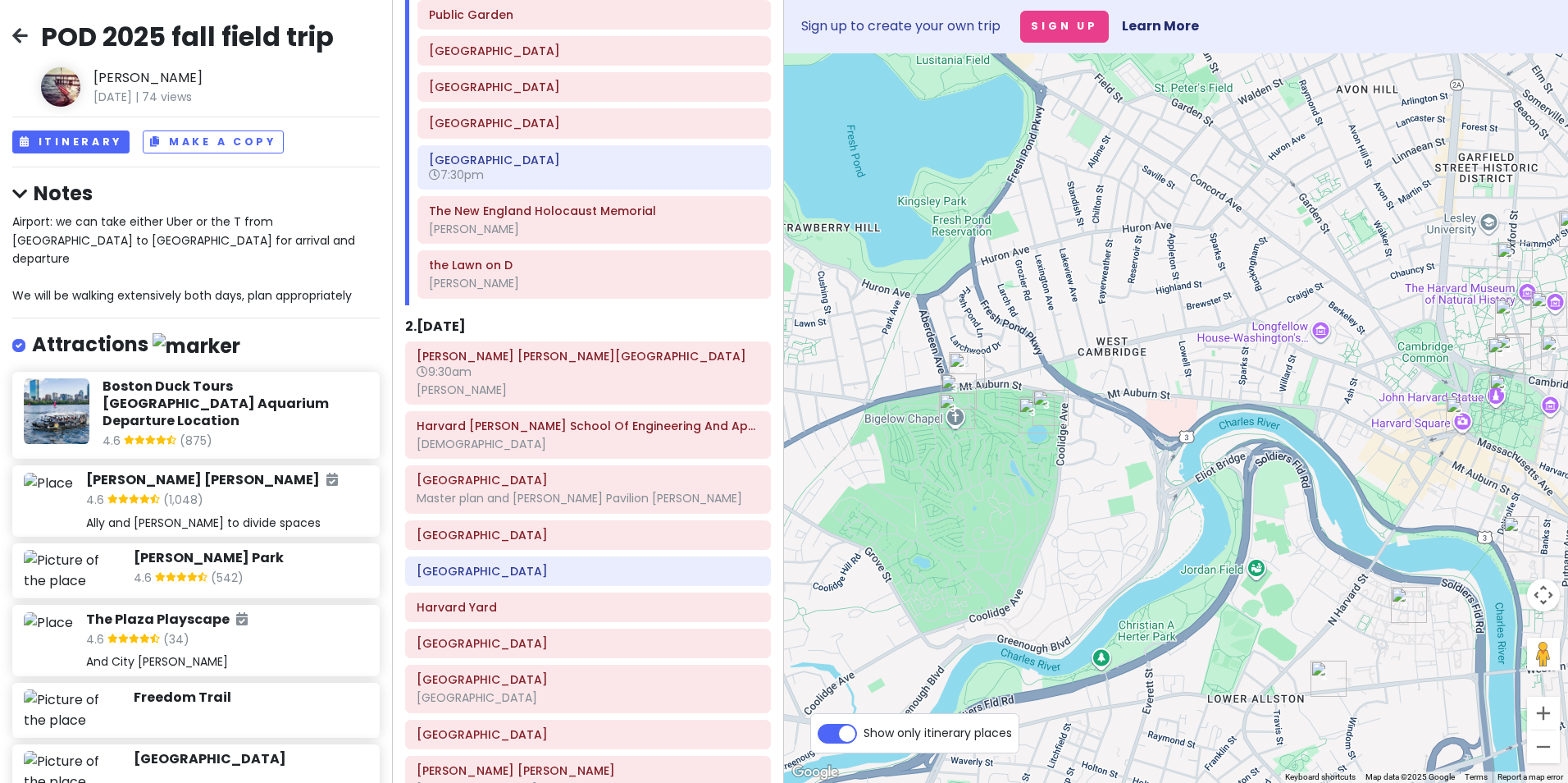
scroll to position [462, 0]
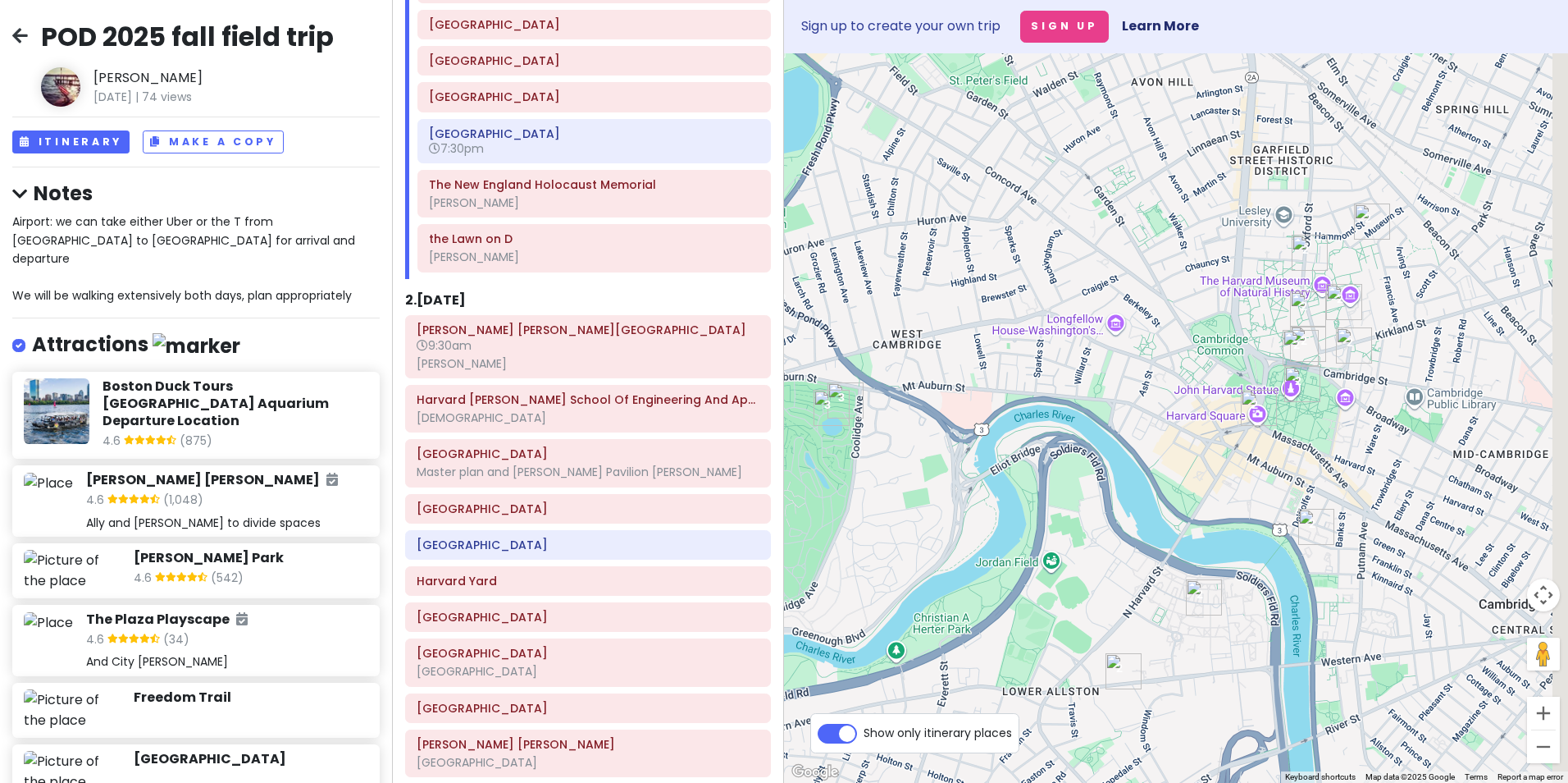
drag, startPoint x: 1226, startPoint y: 470, endPoint x: 571, endPoint y: 408, distance: 657.9
click at [571, 408] on div "POD 2025 fall field trip [PERSON_NAME] [DATE] | 74 views Itinerary Make a Copy …" at bounding box center [784, 392] width 1568 height 783
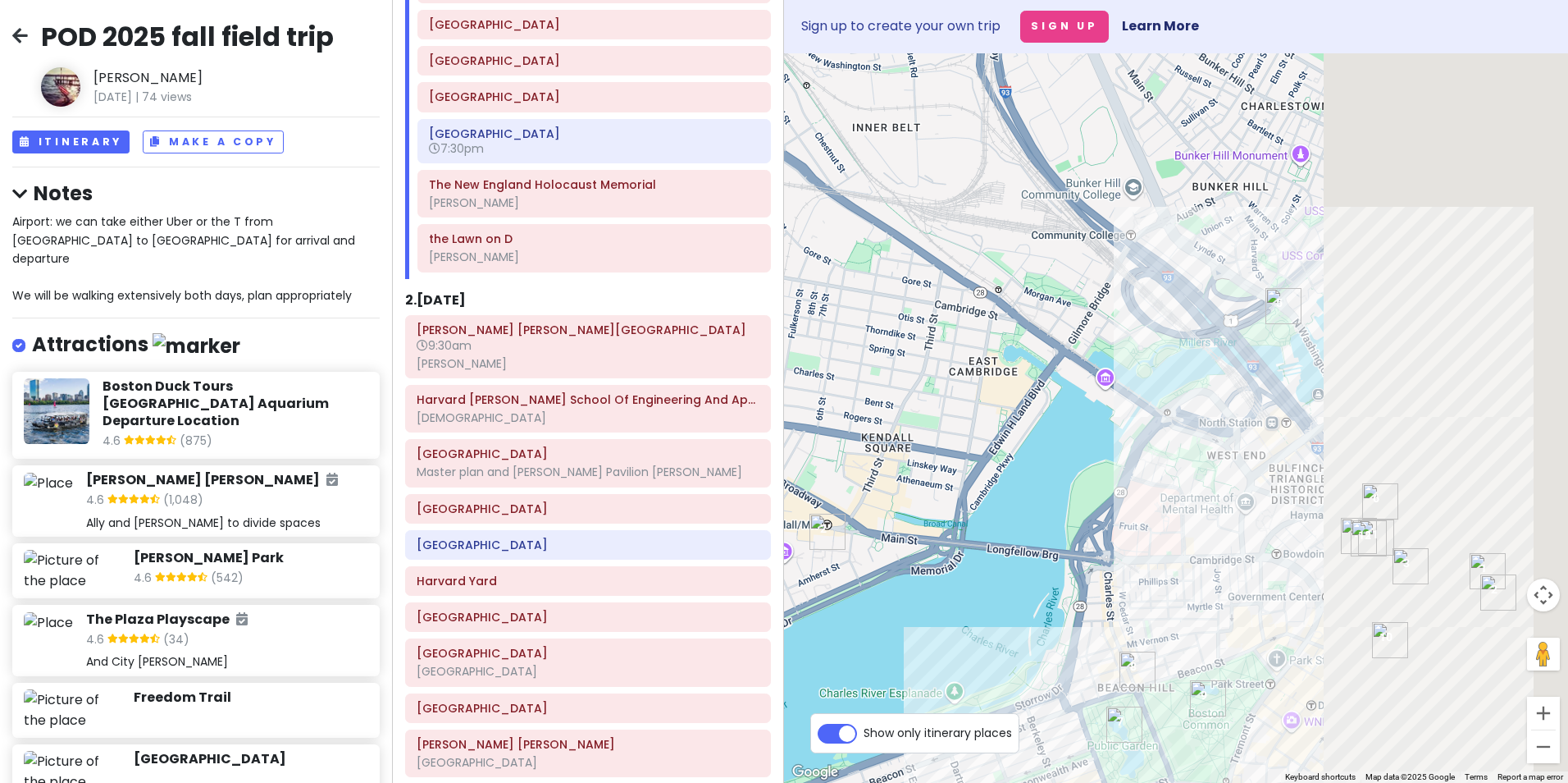
drag, startPoint x: 1043, startPoint y: 480, endPoint x: 866, endPoint y: 473, distance: 177.1
click at [743, 450] on div "POD 2025 fall field trip [PERSON_NAME] [DATE] | 74 views Itinerary Make a Copy …" at bounding box center [784, 392] width 1568 height 783
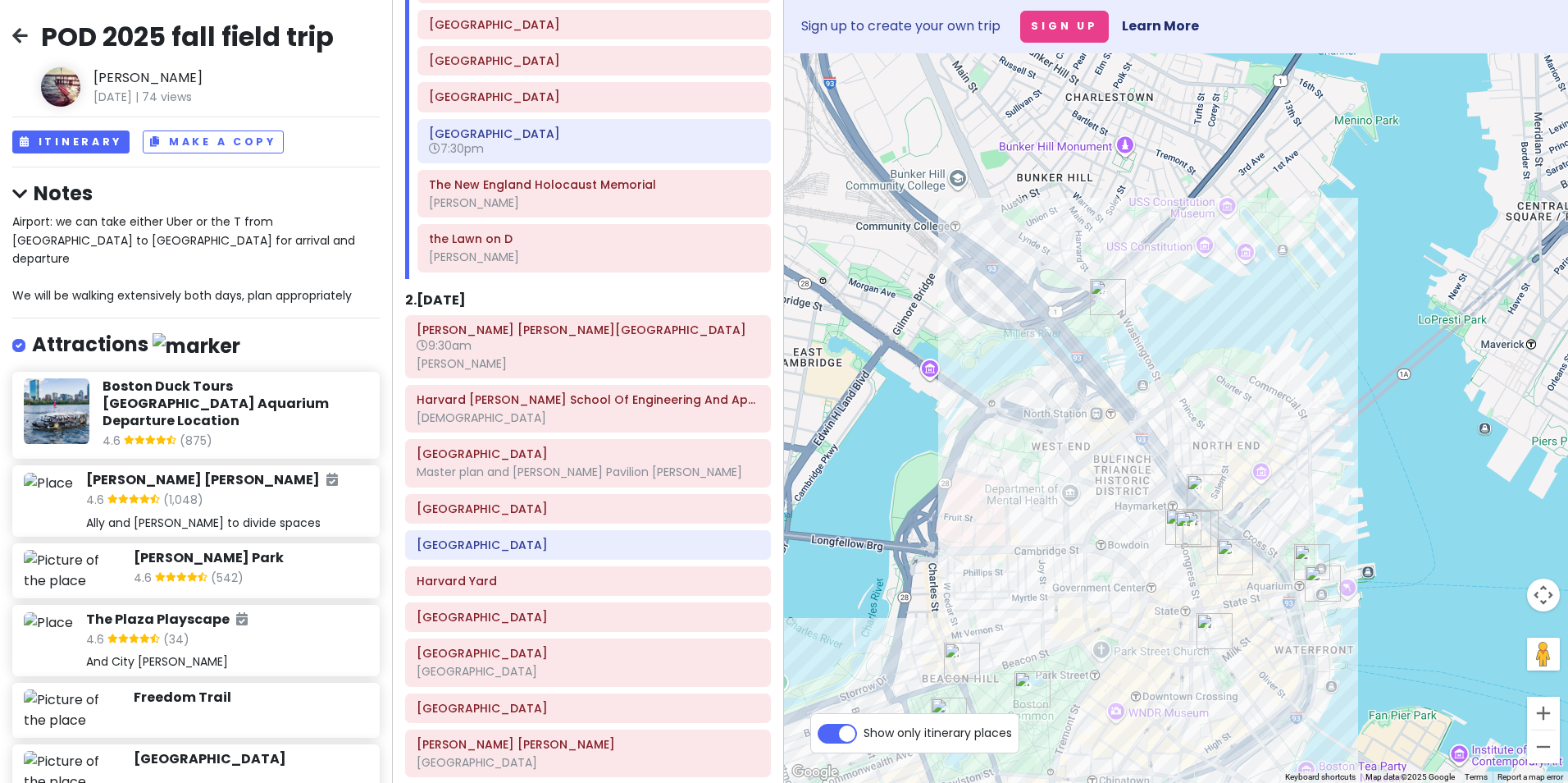
drag, startPoint x: 1246, startPoint y: 524, endPoint x: 1014, endPoint y: 492, distance: 234.2
click at [1014, 490] on div at bounding box center [1177, 418] width 784 height 729
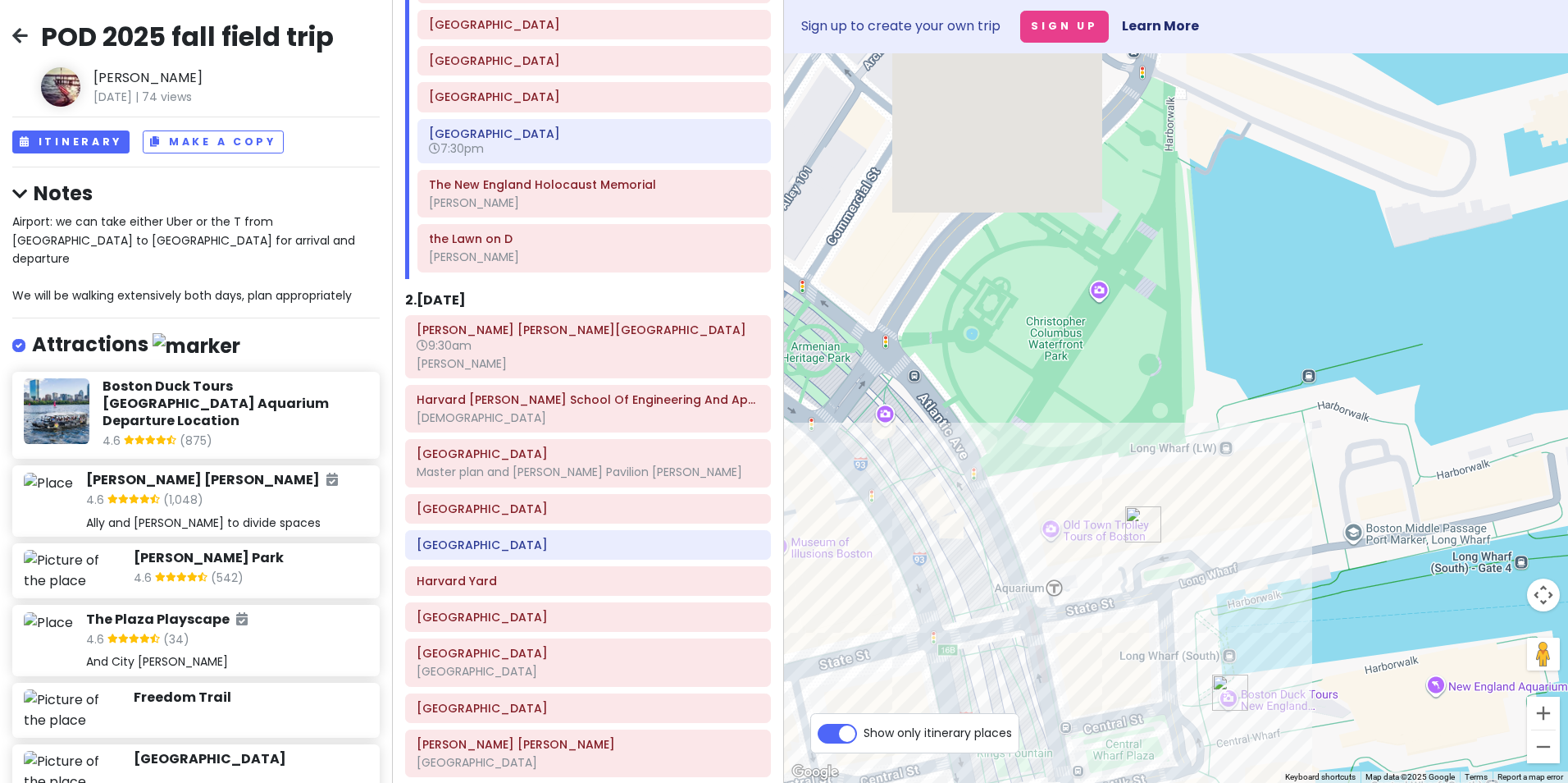
drag, startPoint x: 1104, startPoint y: 565, endPoint x: 1328, endPoint y: 555, distance: 224.2
click at [1251, 555] on div at bounding box center [1177, 418] width 784 height 729
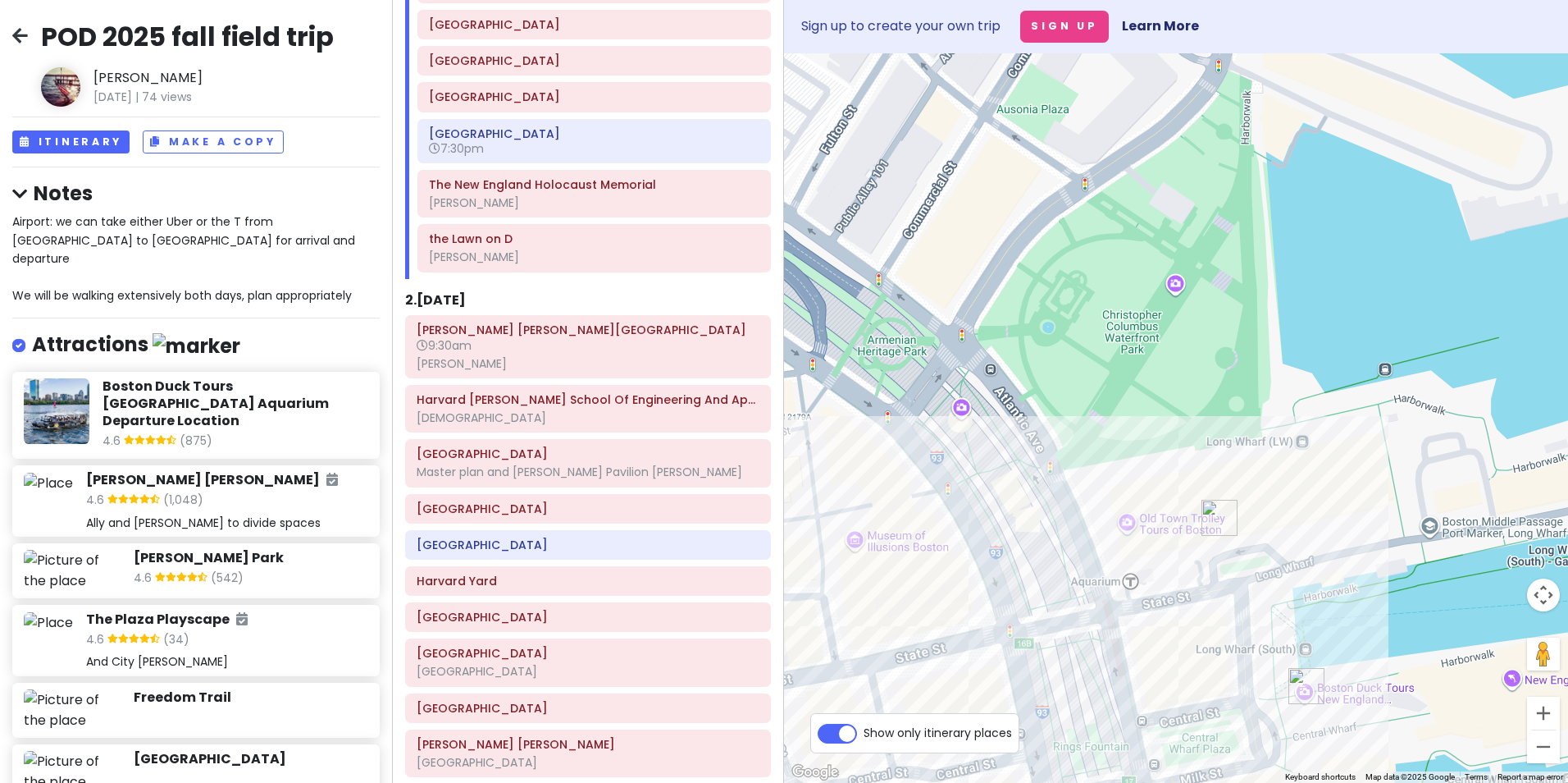
click at [1216, 518] on img "Boston Marriott Long Wharf" at bounding box center [1219, 517] width 36 height 36
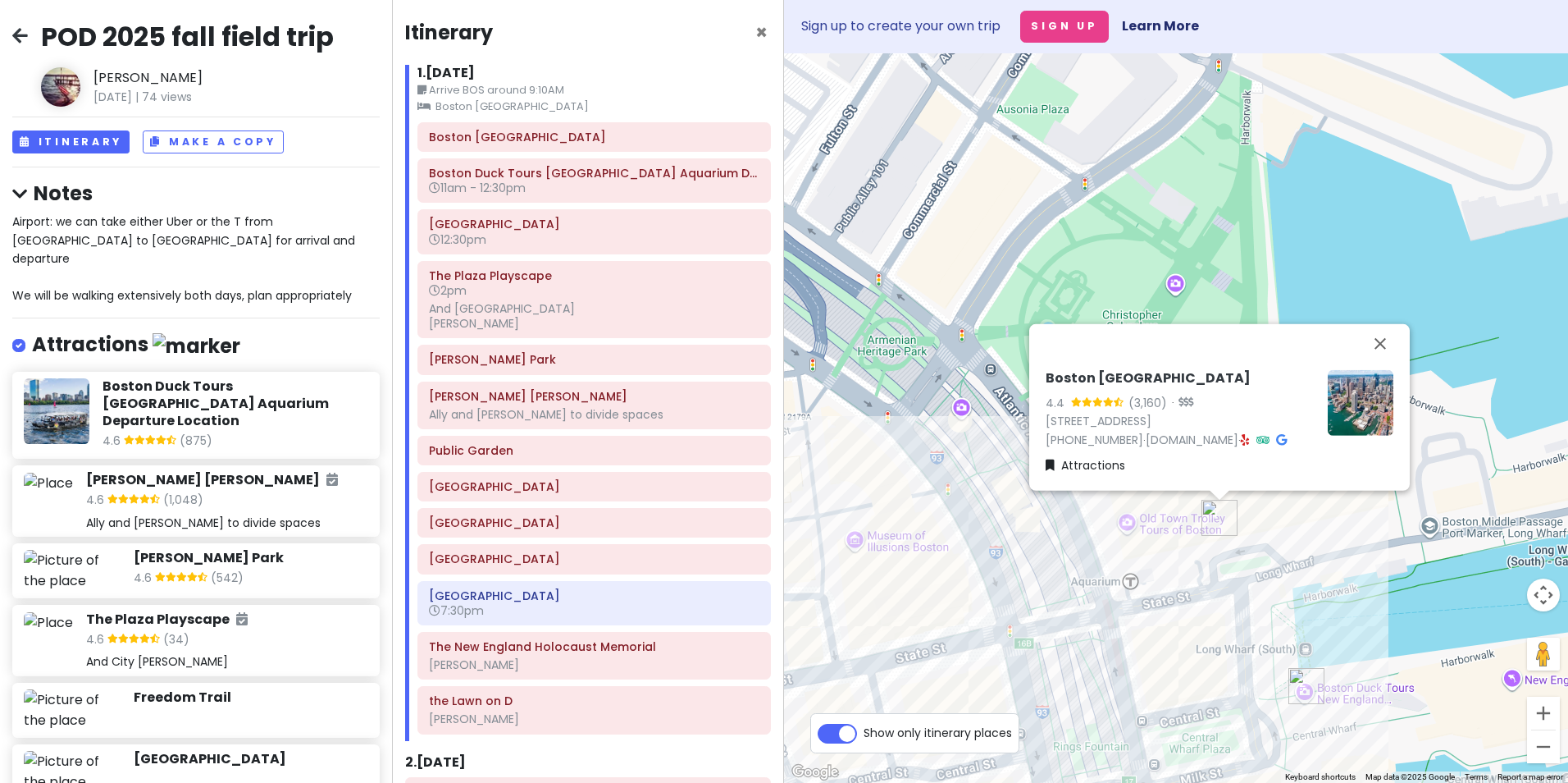
scroll to position [462, 0]
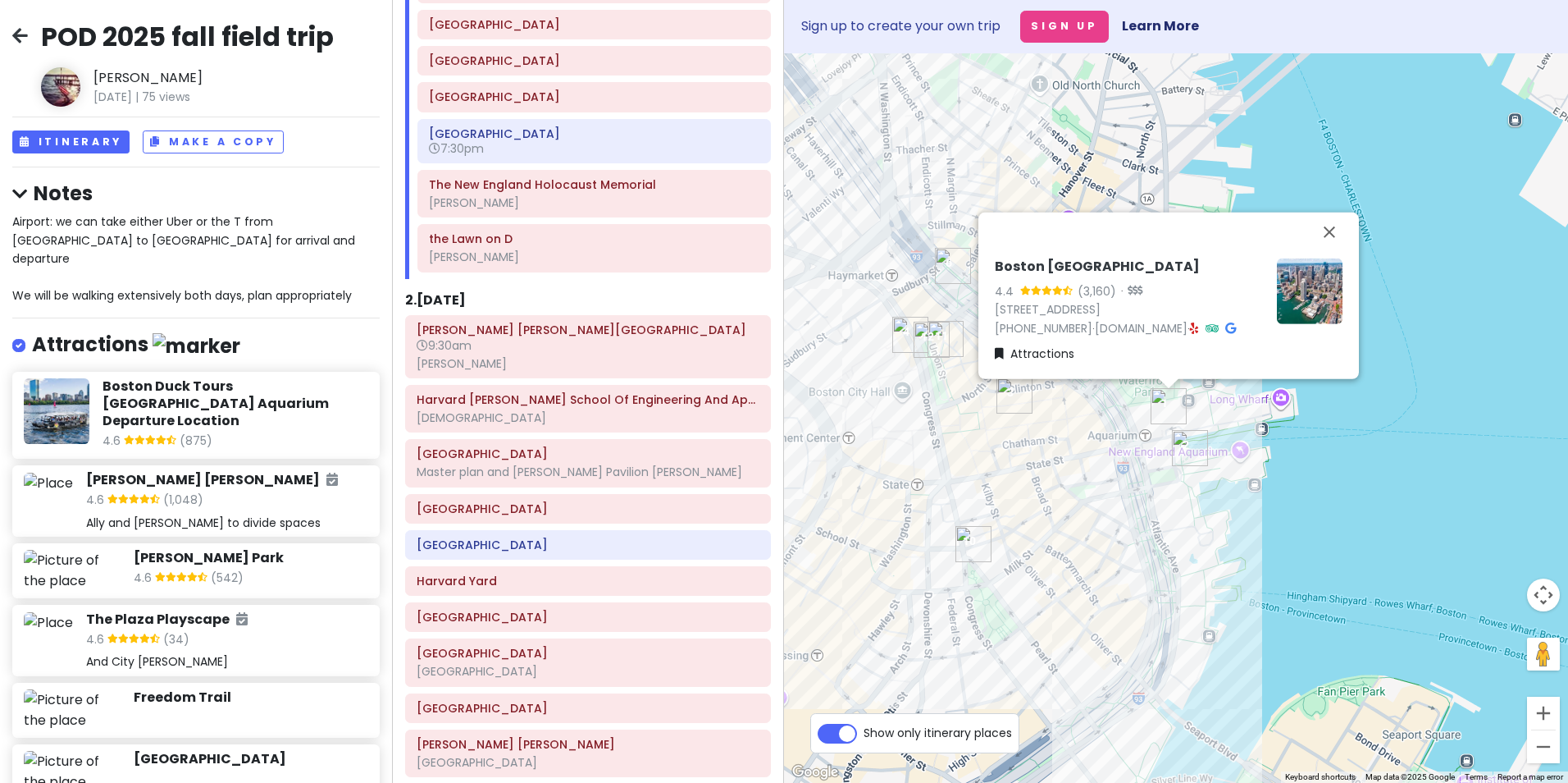
drag, startPoint x: 906, startPoint y: 569, endPoint x: 1112, endPoint y: 472, distance: 227.7
click at [1112, 472] on div "Boston Marriott Long Wharf 4.4 (3,160) · [STREET_ADDRESS] [PHONE_NUMBER] · [DOM…" at bounding box center [1177, 418] width 784 height 729
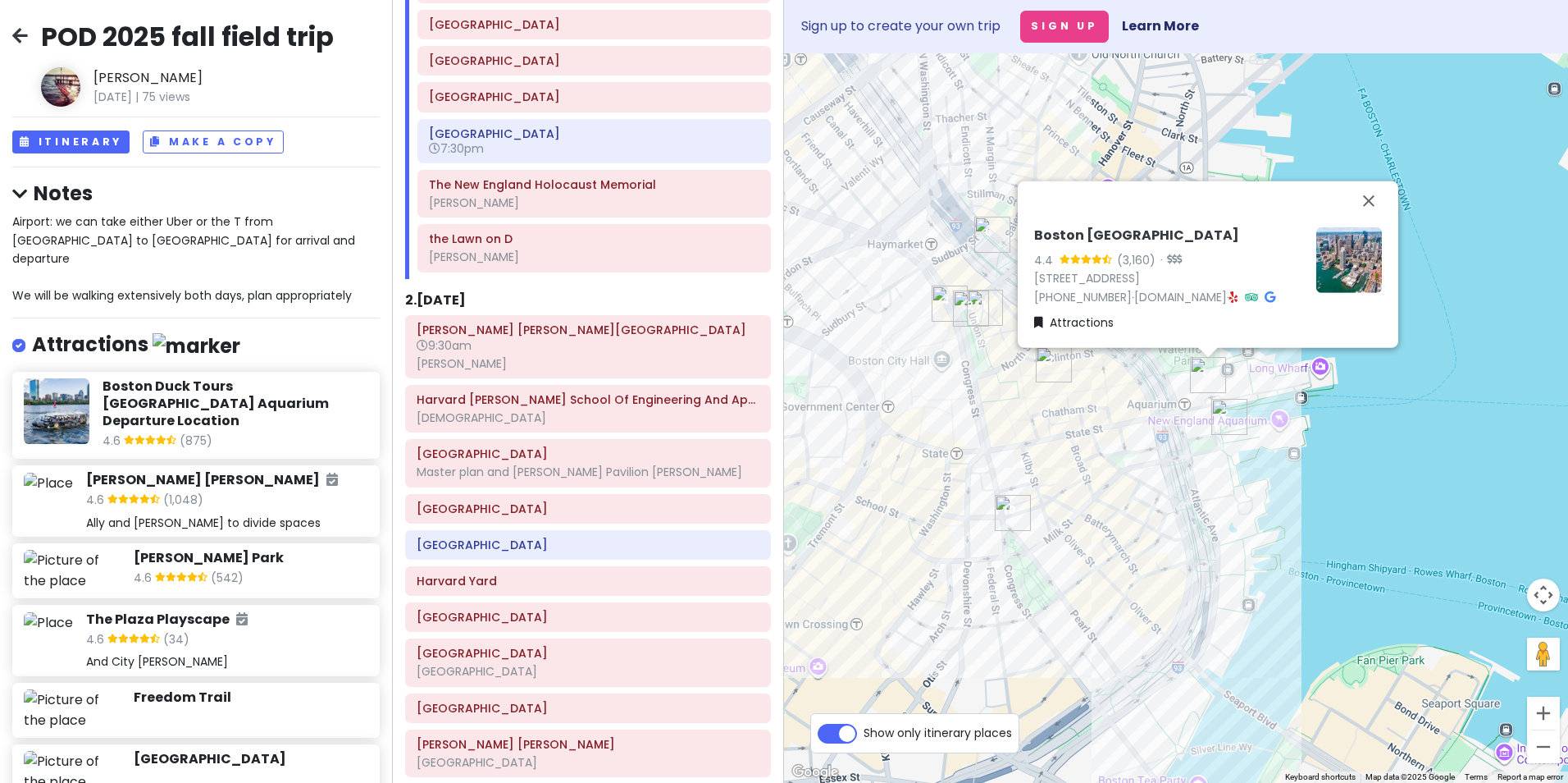
drag, startPoint x: 846, startPoint y: 533, endPoint x: 956, endPoint y: 440, distance: 144.0
click at [956, 441] on div "Boston Marriott Long Wharf 4.4 (3,160) · [STREET_ADDRESS] [PHONE_NUMBER] · [DOM…" at bounding box center [1177, 418] width 784 height 729
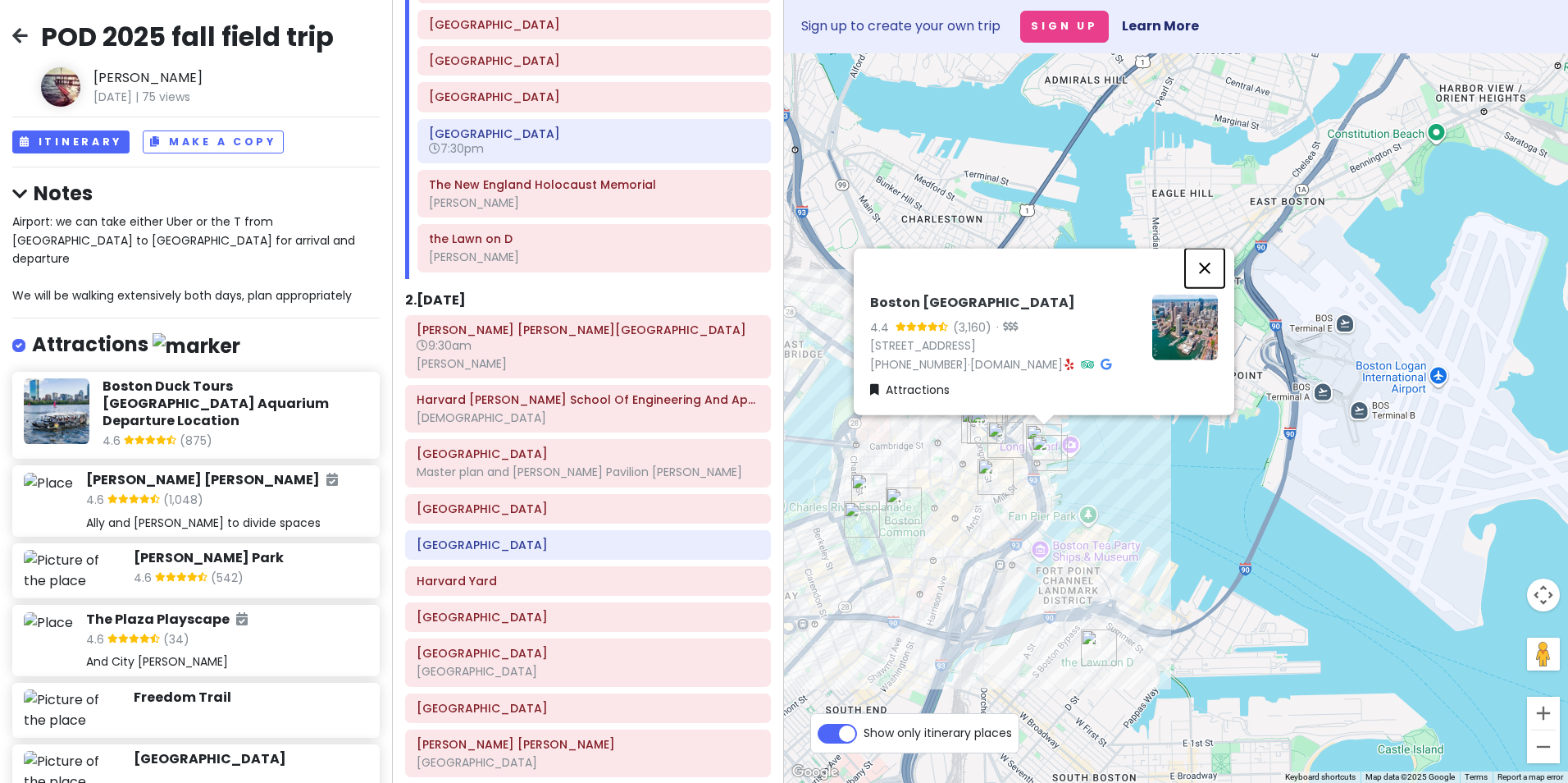
click at [1204, 271] on button "Close" at bounding box center [1204, 268] width 39 height 39
